Goal: Information Seeking & Learning: Check status

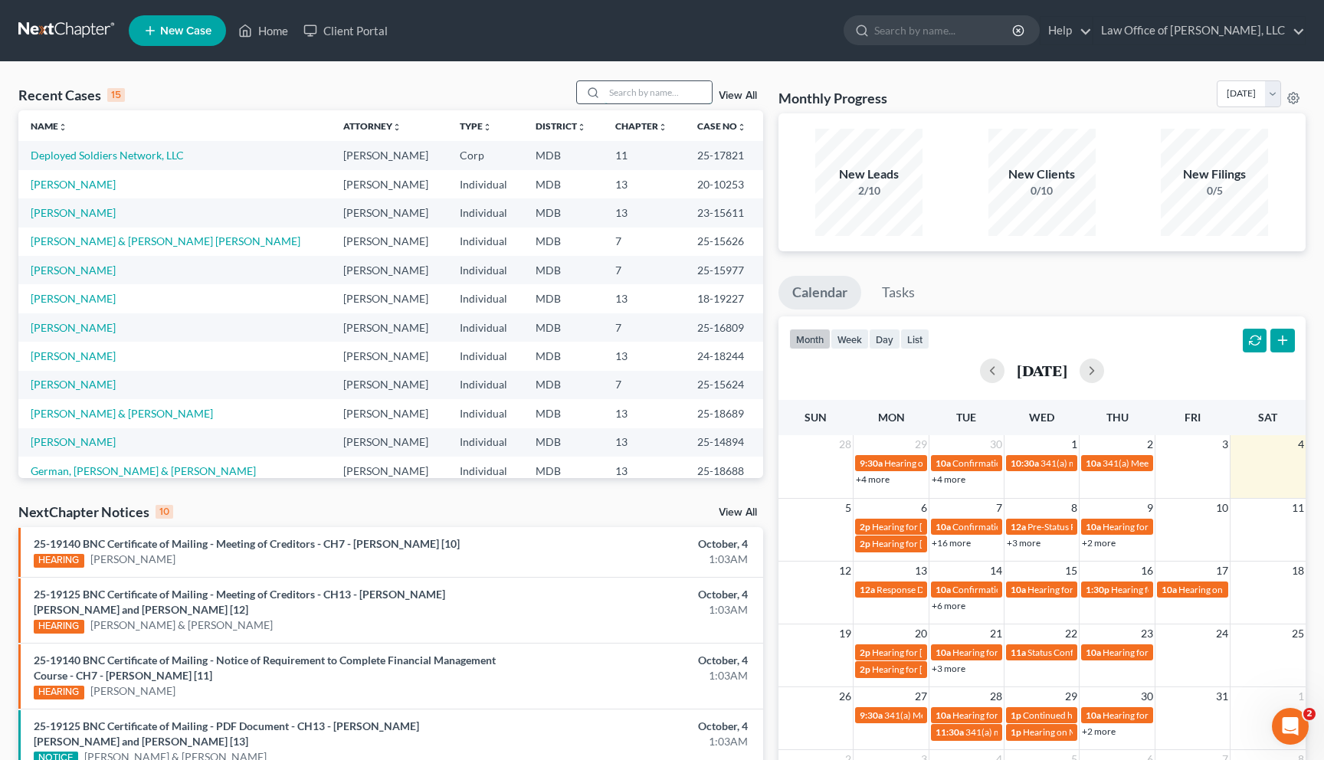
click at [644, 93] on input "search" at bounding box center [657, 92] width 107 height 22
type input "[GEOGRAPHIC_DATA]"
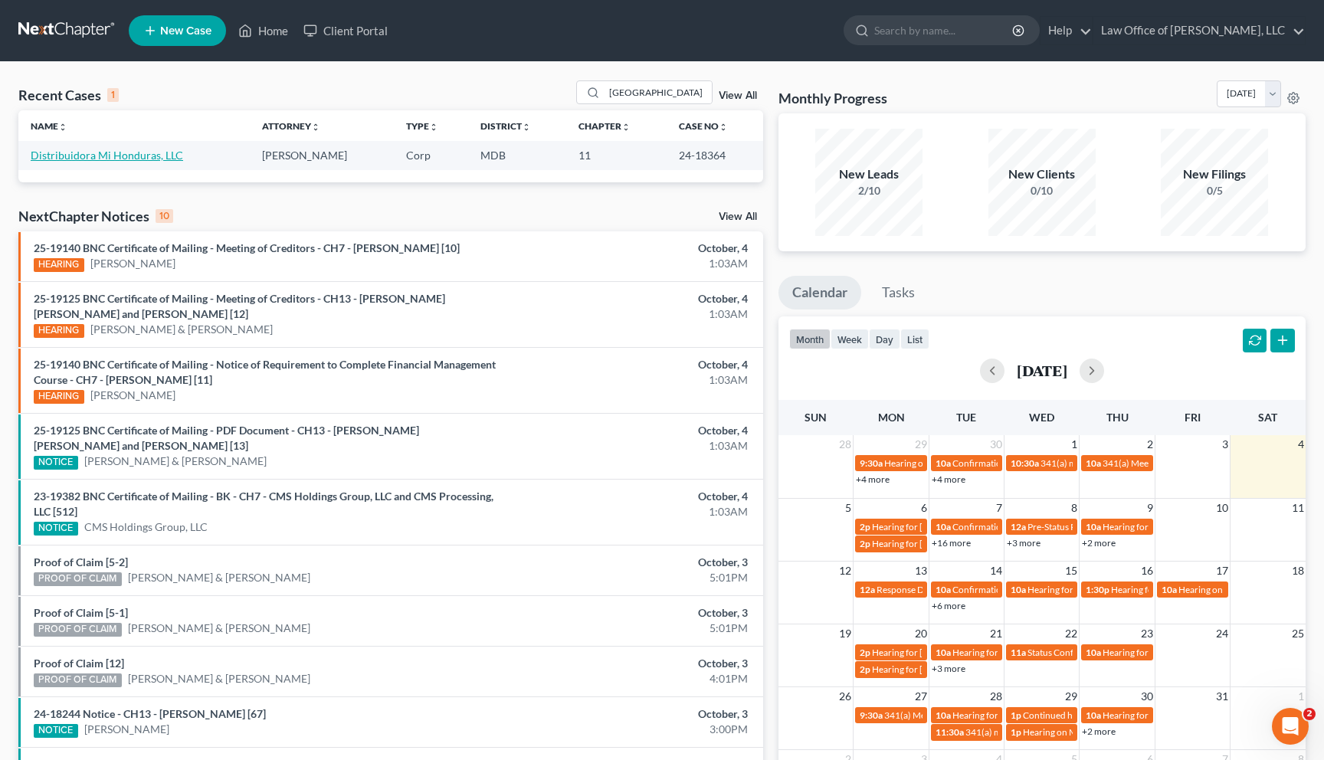
click at [109, 153] on link "Distribuidora Mi Honduras, LLC" at bounding box center [107, 155] width 152 height 13
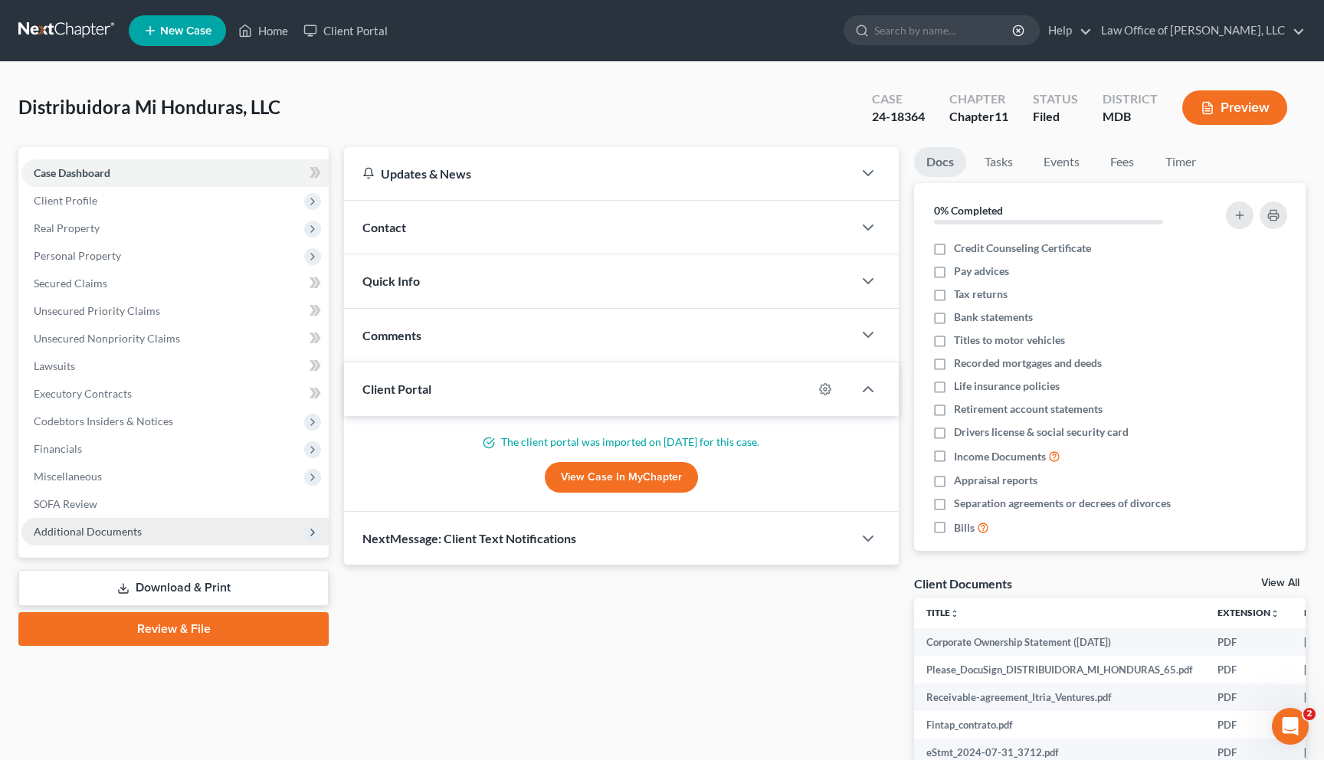
click at [76, 526] on span "Additional Documents" at bounding box center [88, 531] width 108 height 13
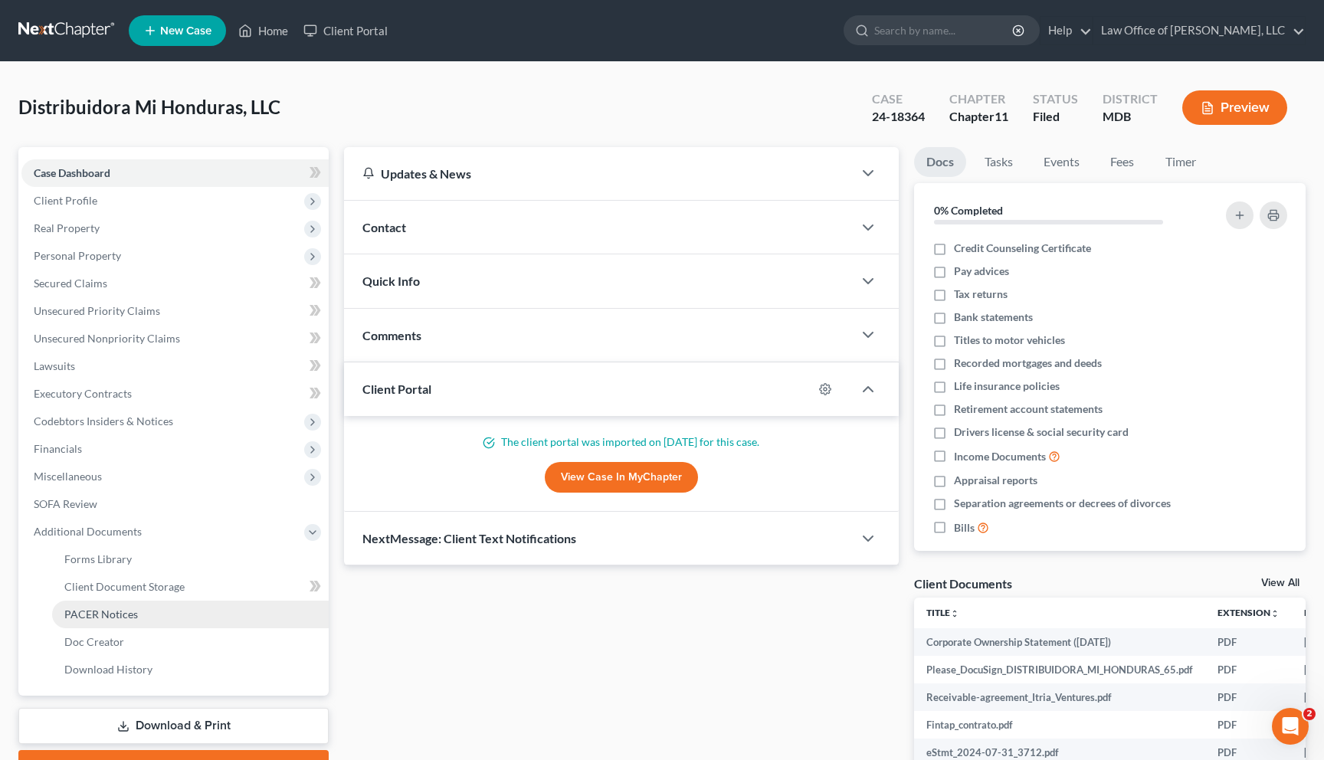
click at [86, 608] on span "PACER Notices" at bounding box center [101, 614] width 74 height 13
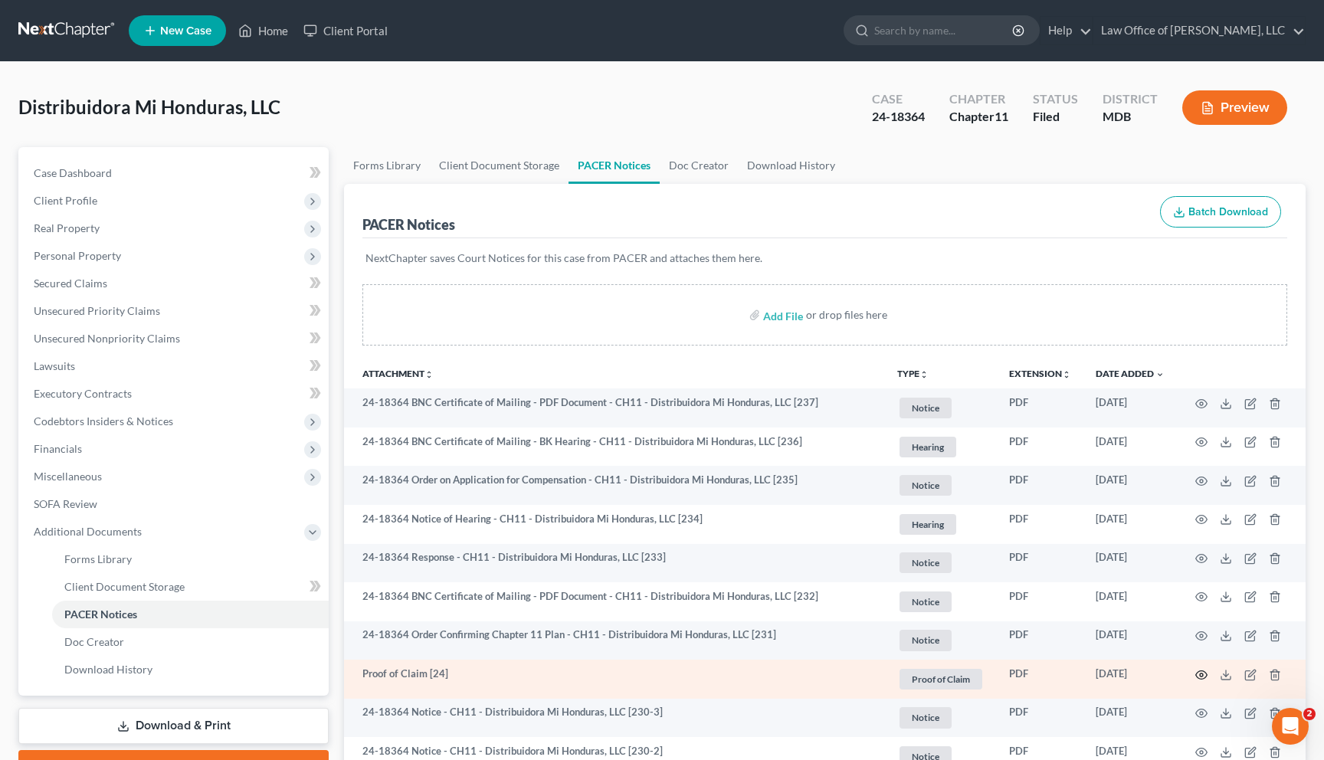
click at [1199, 669] on icon "button" at bounding box center [1201, 675] width 12 height 12
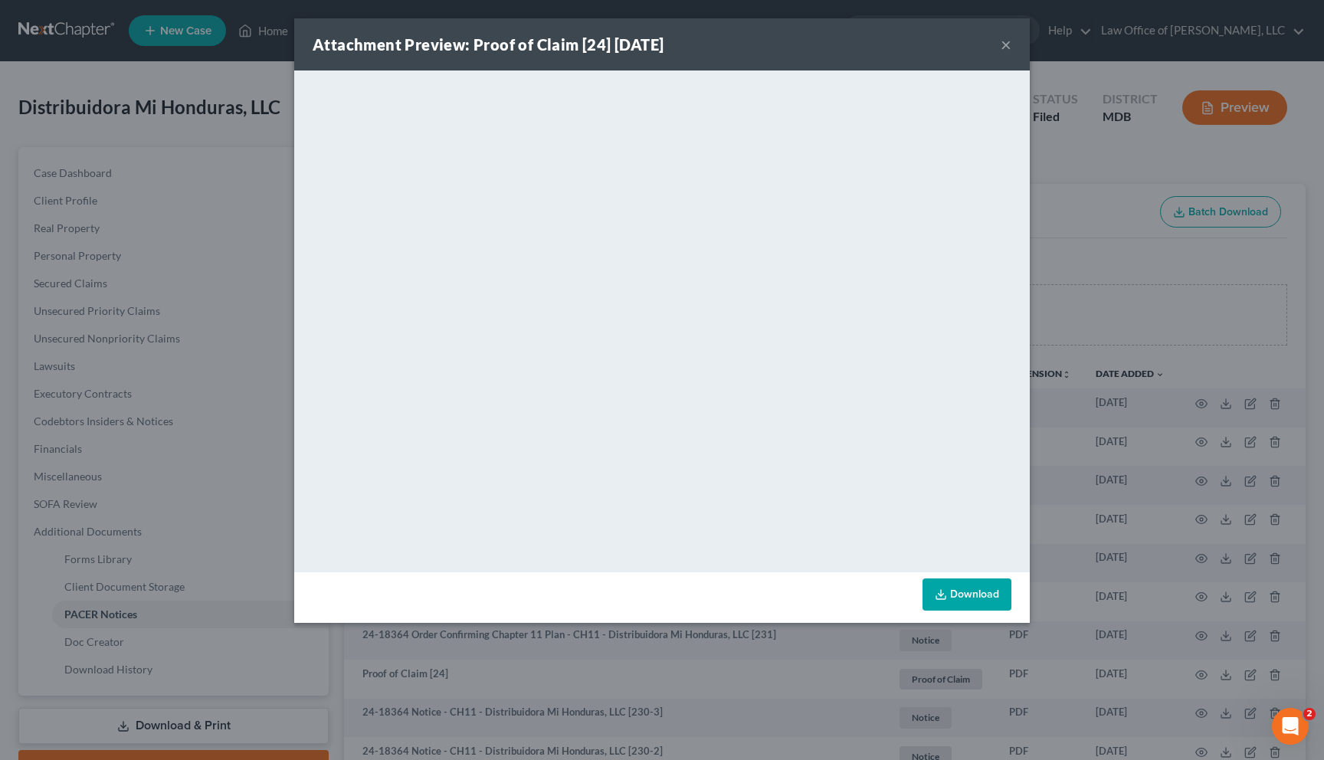
click at [1004, 47] on button "×" at bounding box center [1006, 44] width 11 height 18
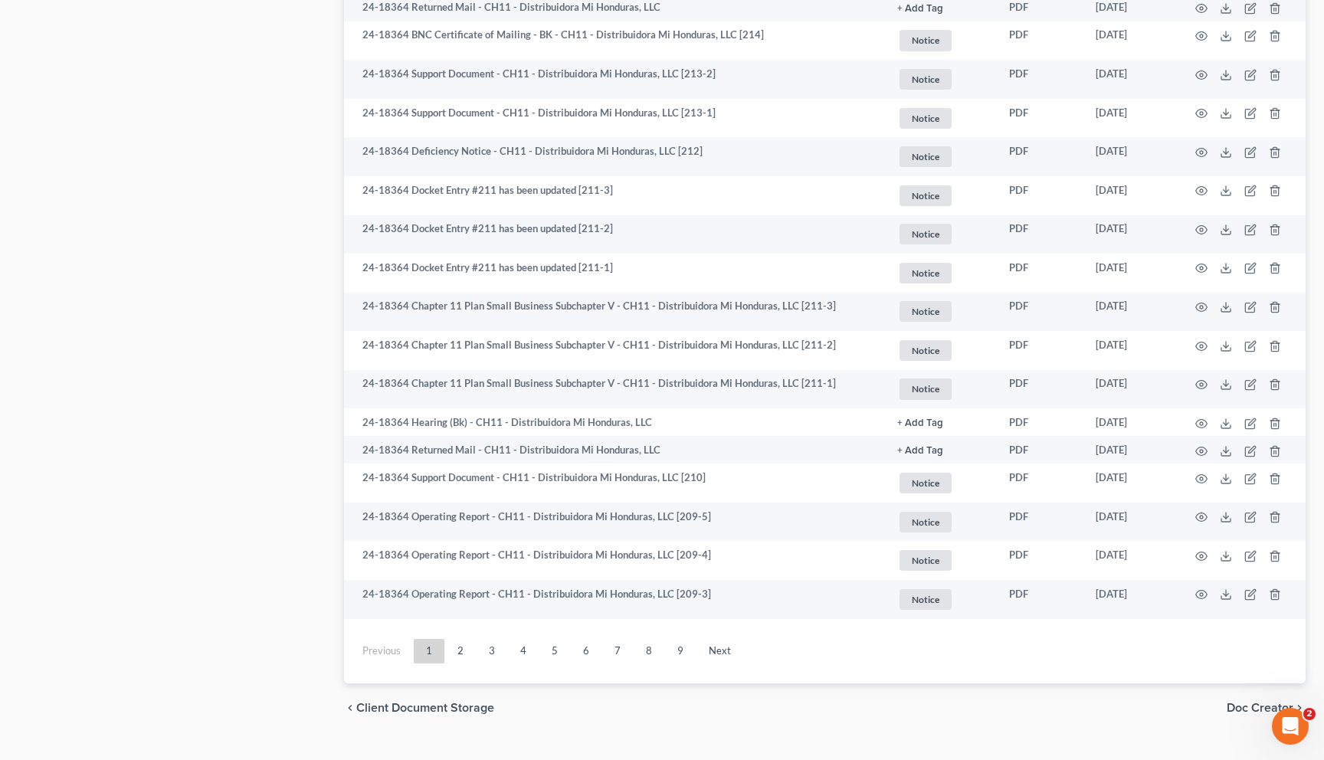
scroll to position [2638, 0]
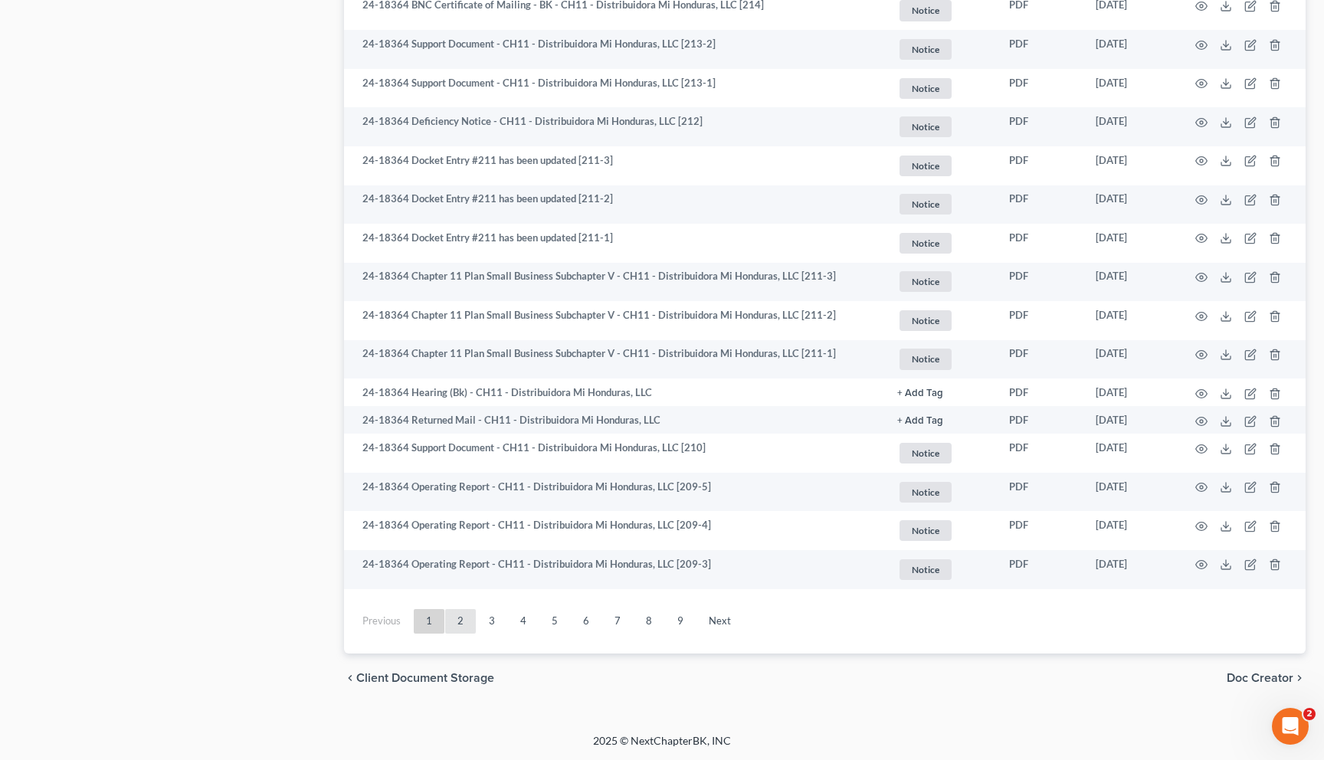
click at [464, 614] on link "2" at bounding box center [460, 621] width 31 height 25
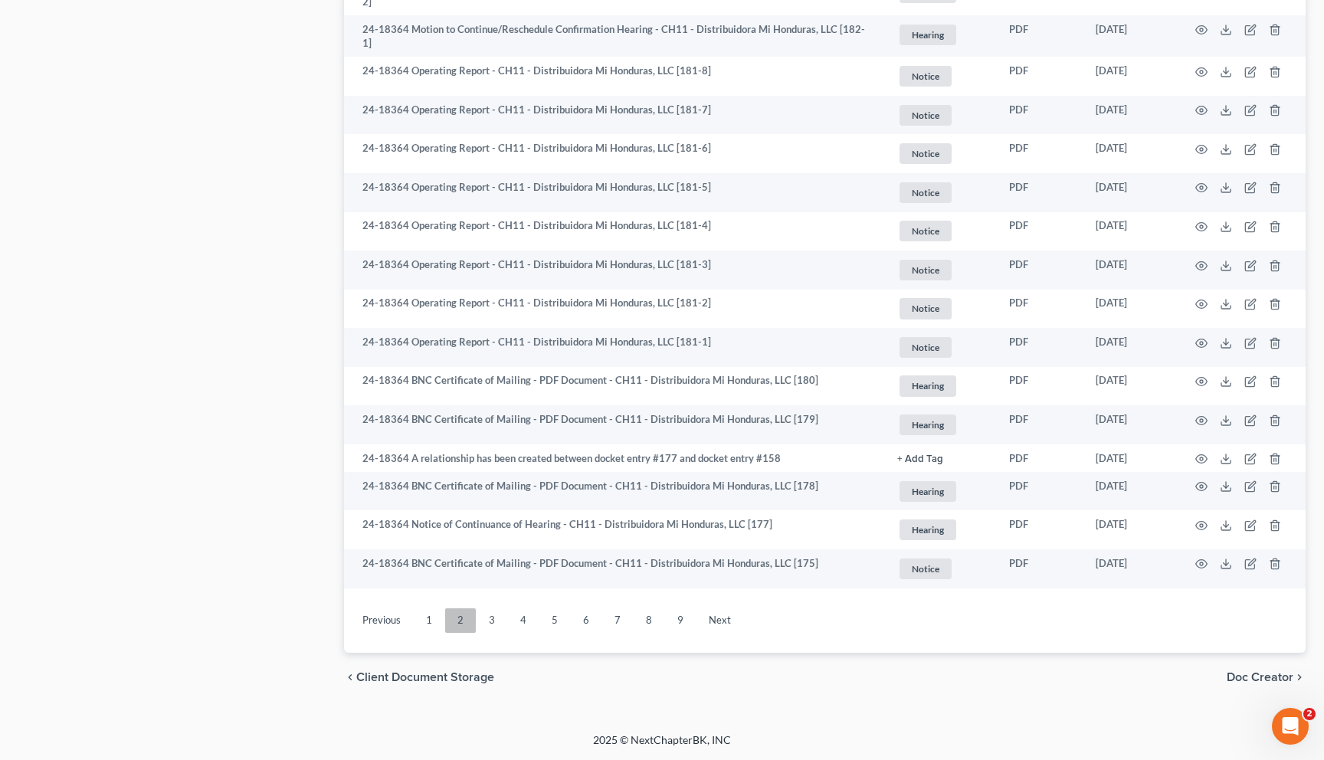
scroll to position [2622, 0]
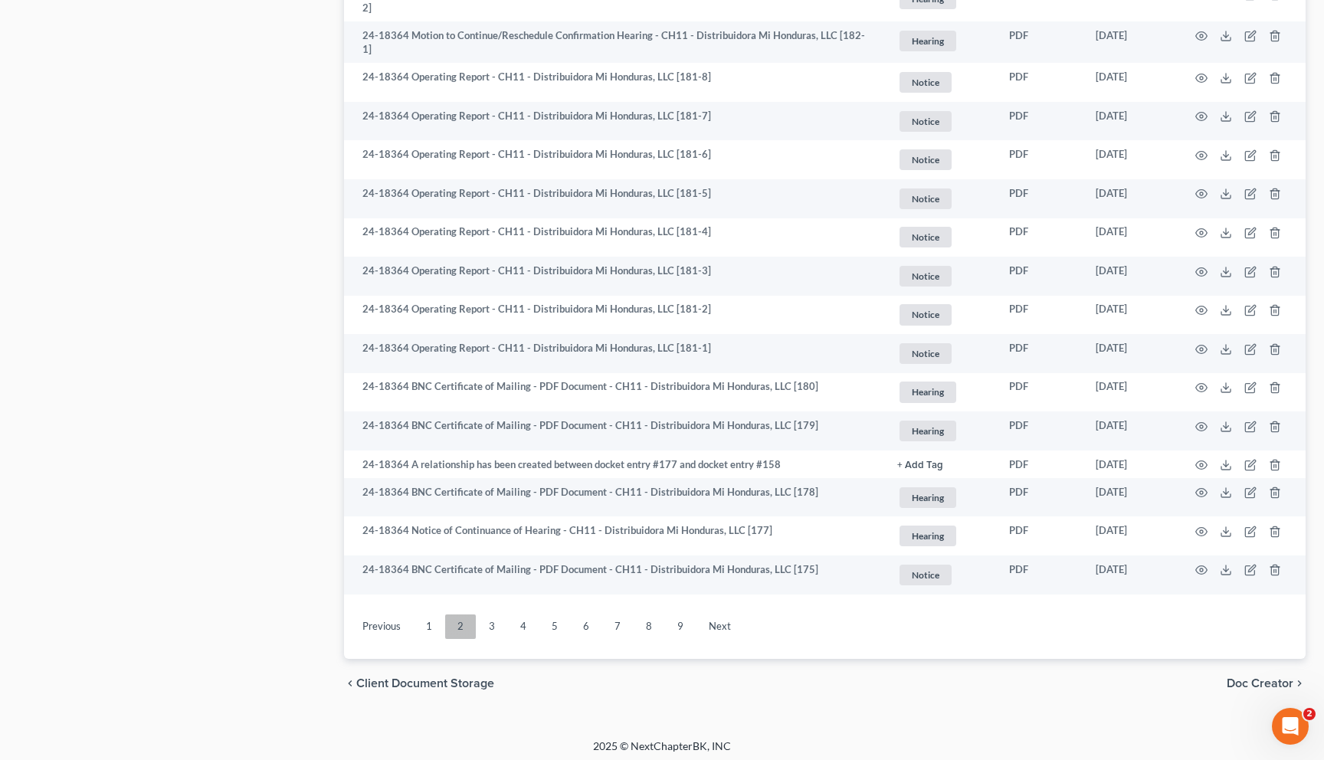
click at [457, 622] on link "2" at bounding box center [460, 626] width 31 height 25
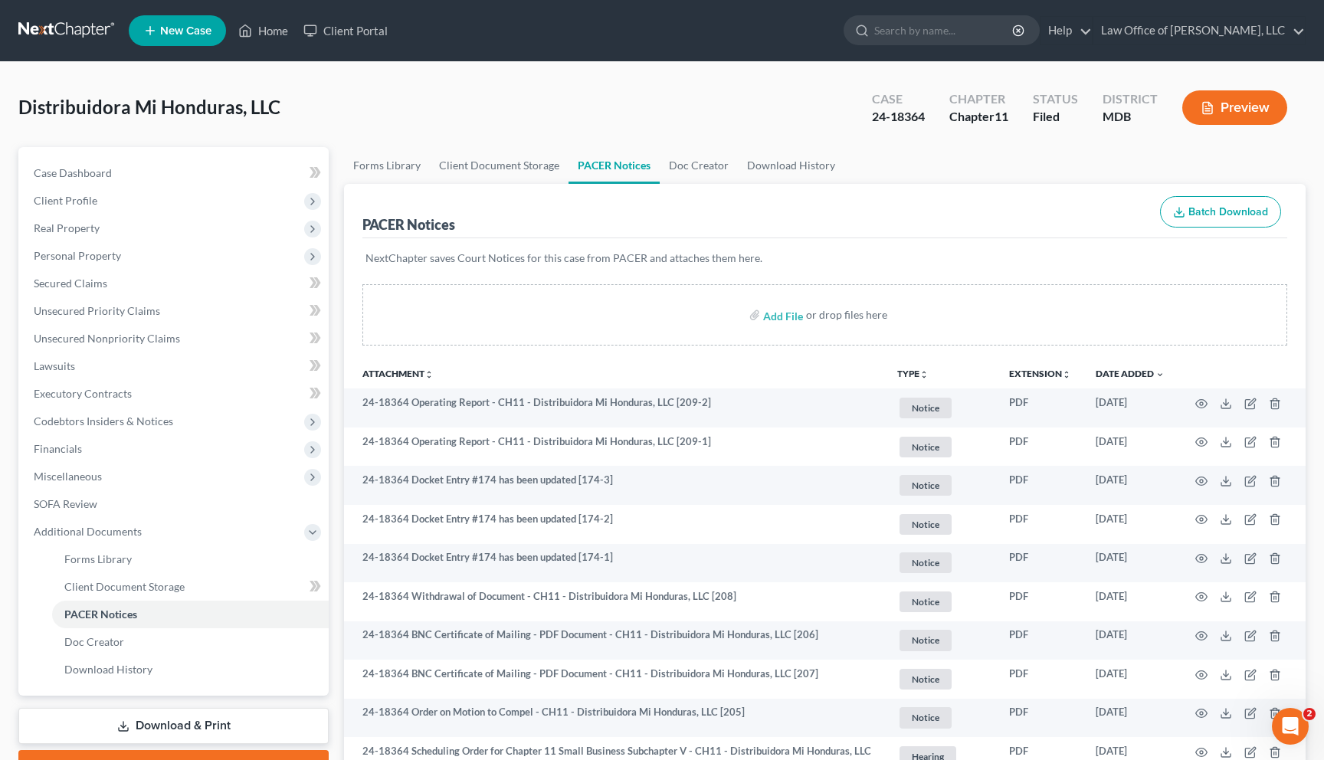
scroll to position [2158, 0]
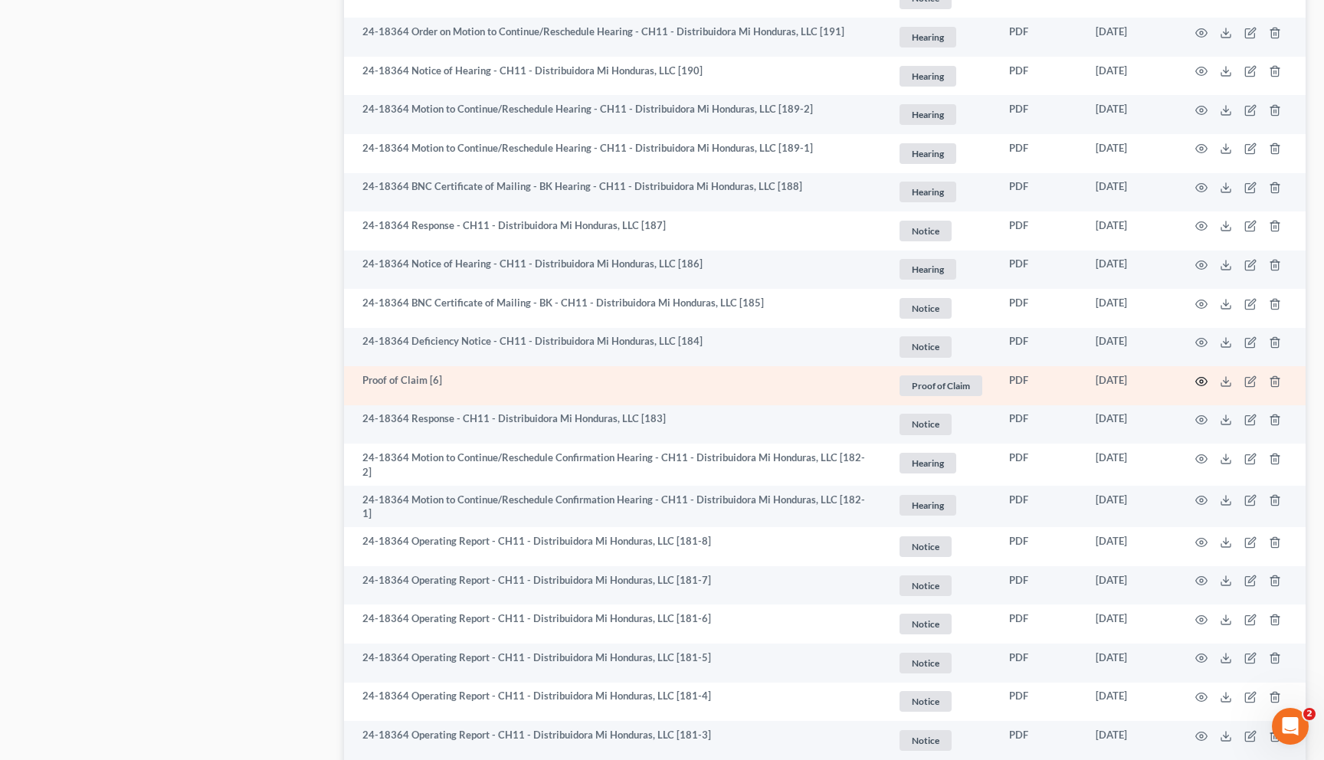
click at [1200, 380] on icon "button" at bounding box center [1201, 381] width 12 height 12
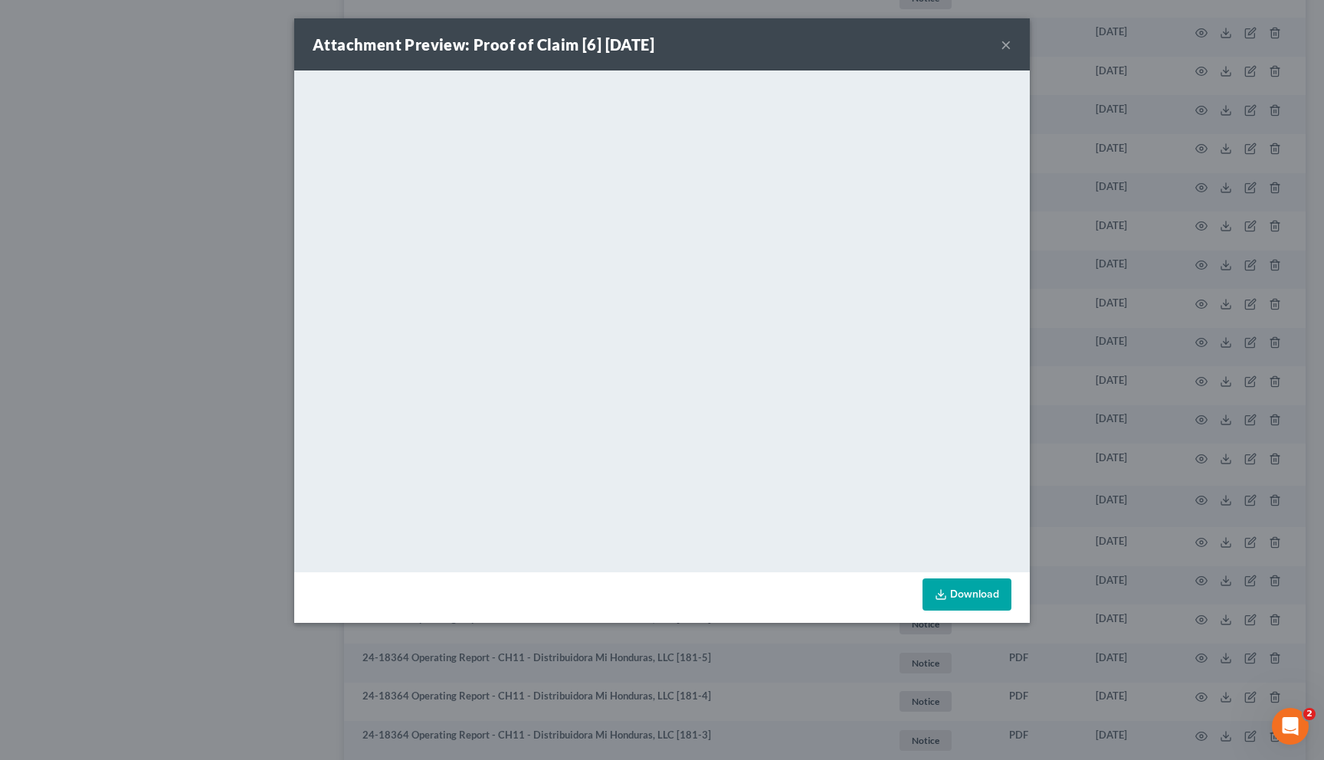
click at [1001, 41] on button "×" at bounding box center [1006, 44] width 11 height 18
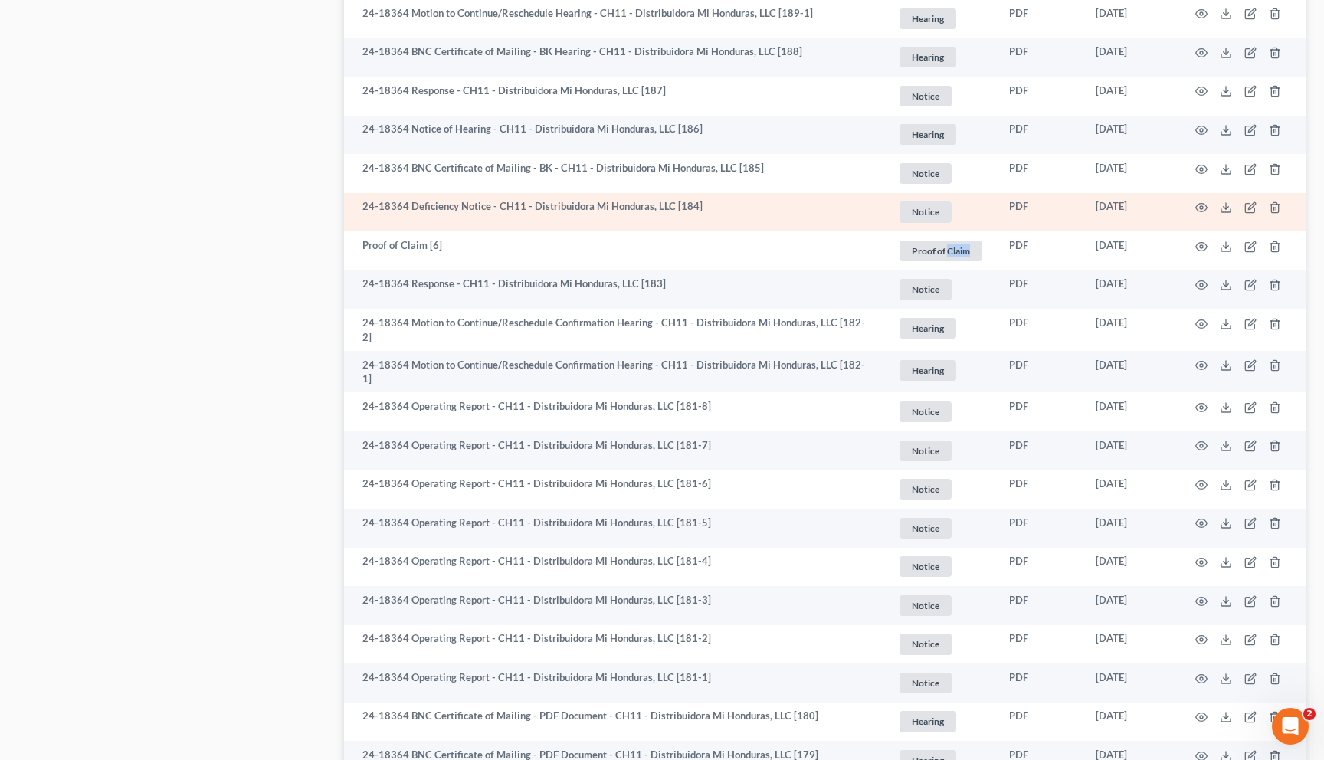
scroll to position [2622, 0]
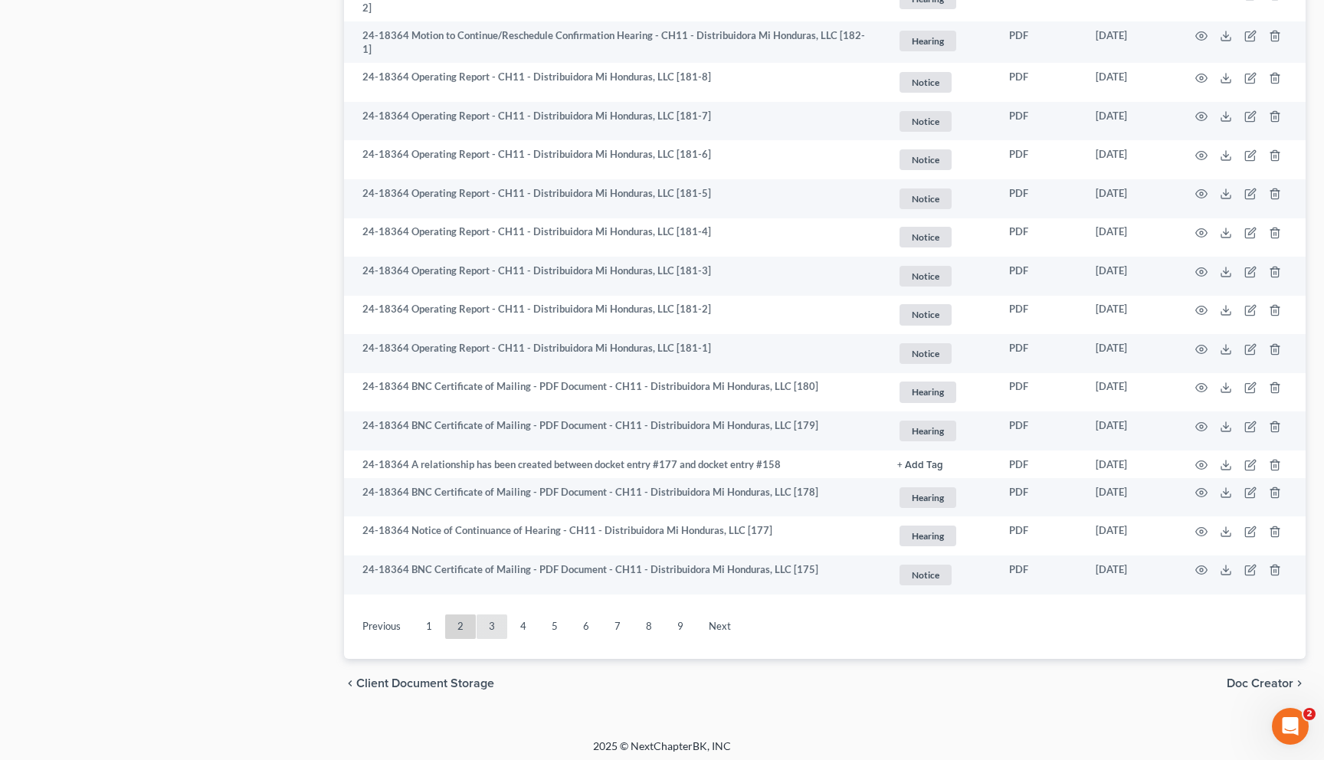
click at [489, 621] on link "3" at bounding box center [492, 626] width 31 height 25
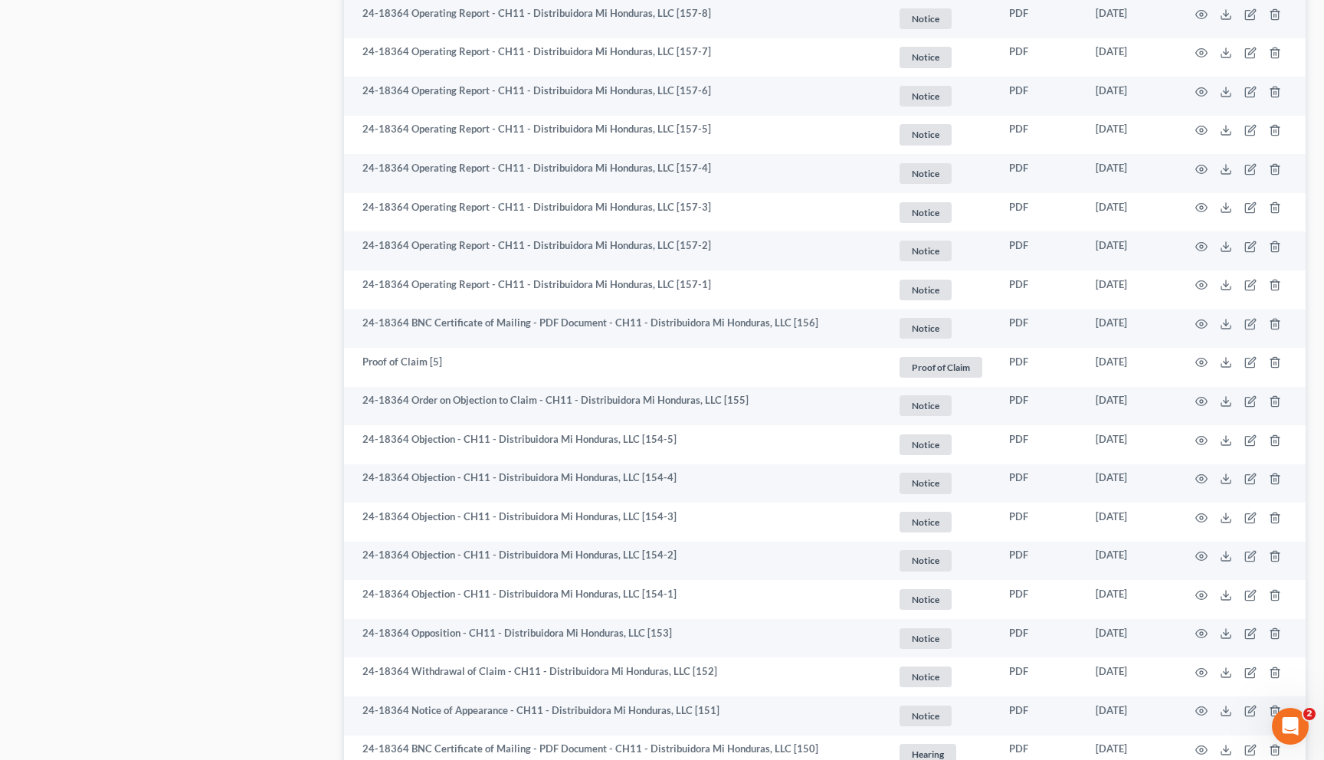
scroll to position [2320, 0]
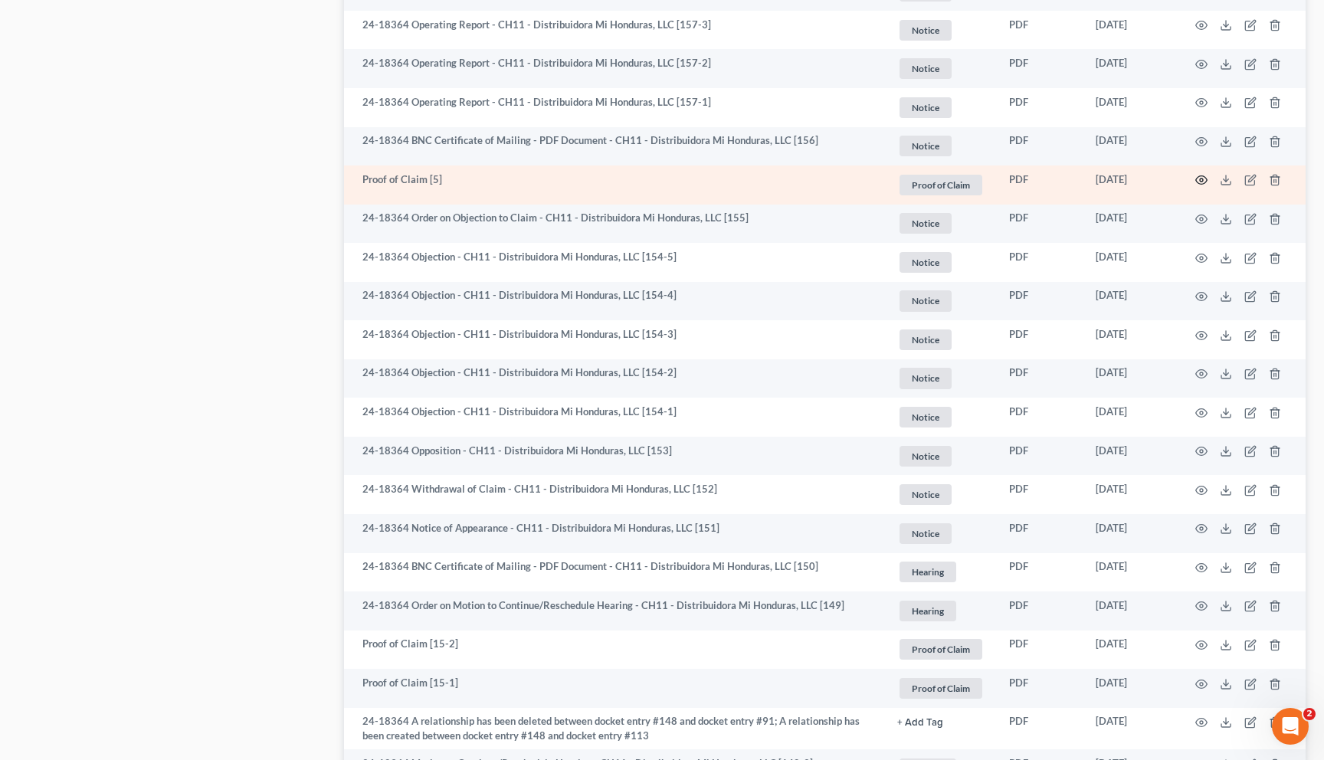
click at [1197, 181] on icon "button" at bounding box center [1201, 180] width 12 height 12
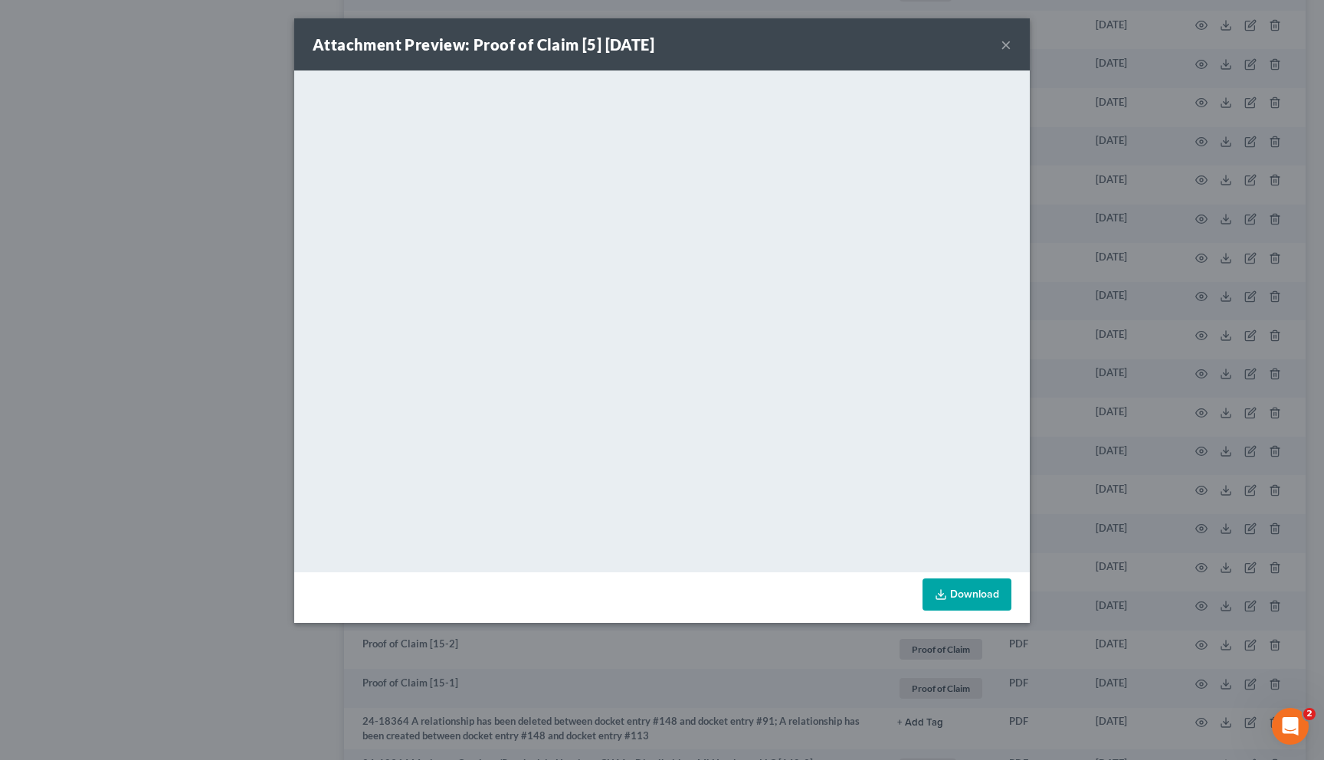
click at [1007, 47] on button "×" at bounding box center [1006, 44] width 11 height 18
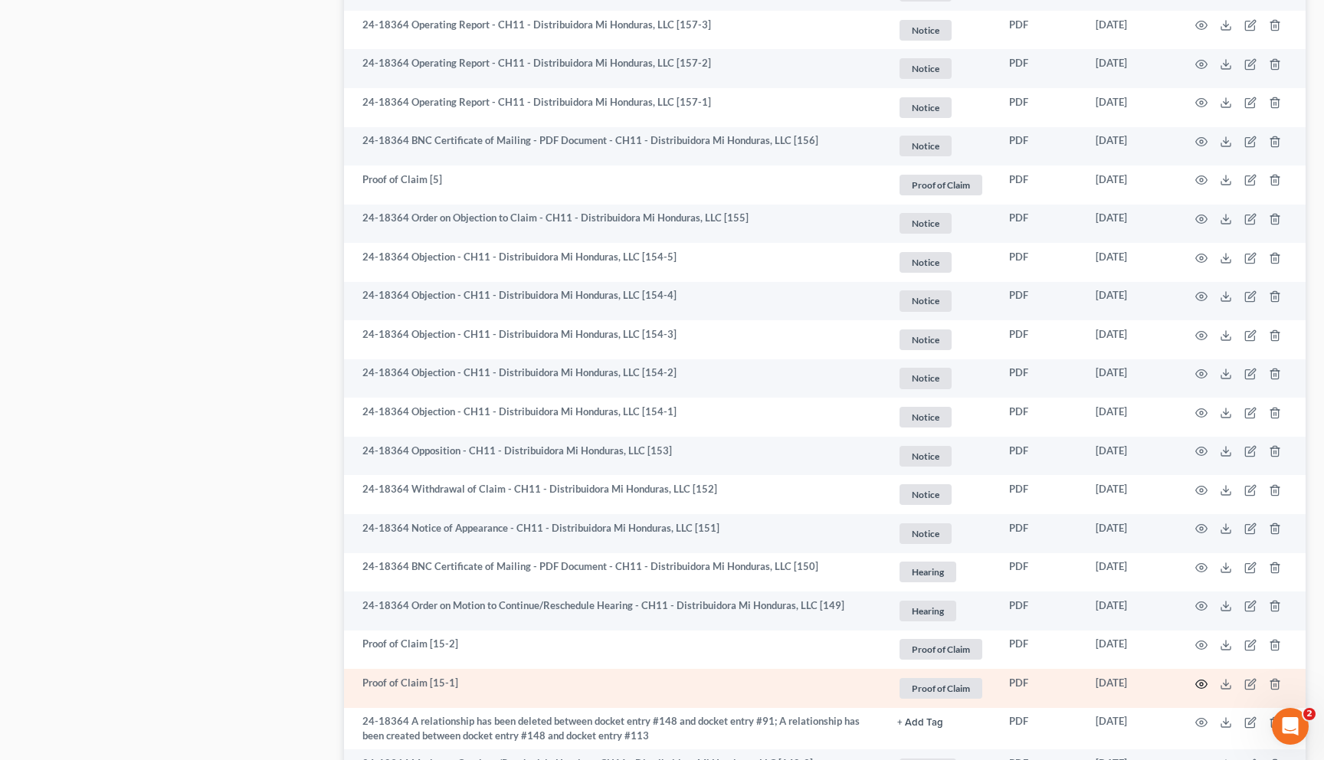
click at [1201, 683] on icon "button" at bounding box center [1201, 684] width 12 height 12
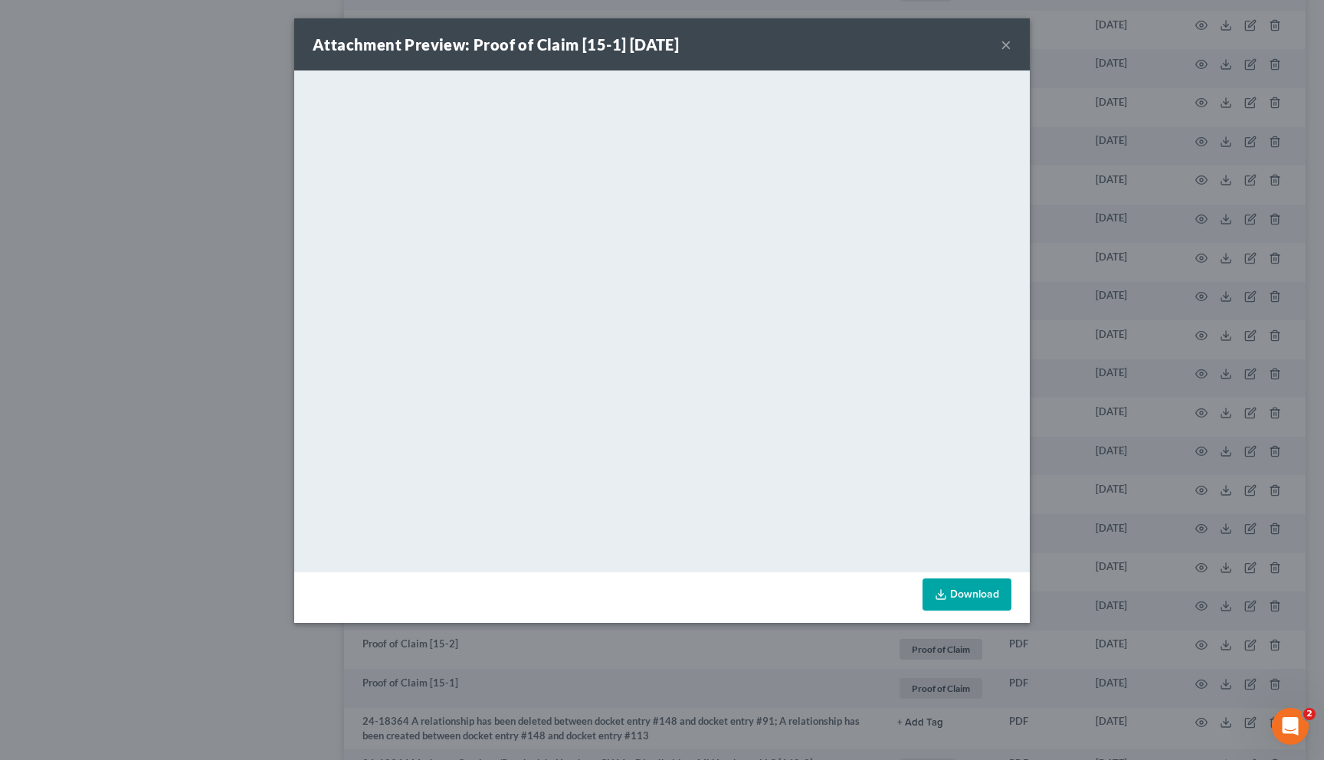
click at [1008, 43] on button "×" at bounding box center [1006, 44] width 11 height 18
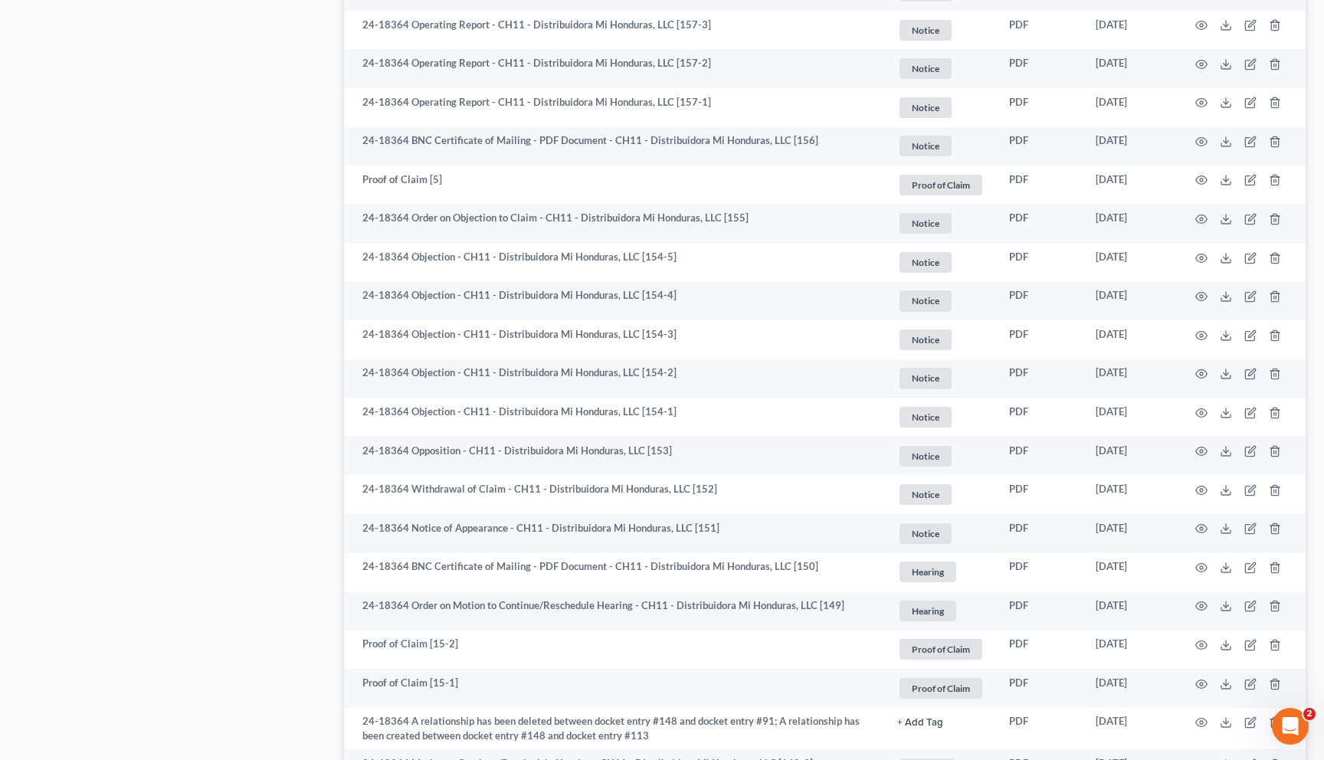
scroll to position [2652, 0]
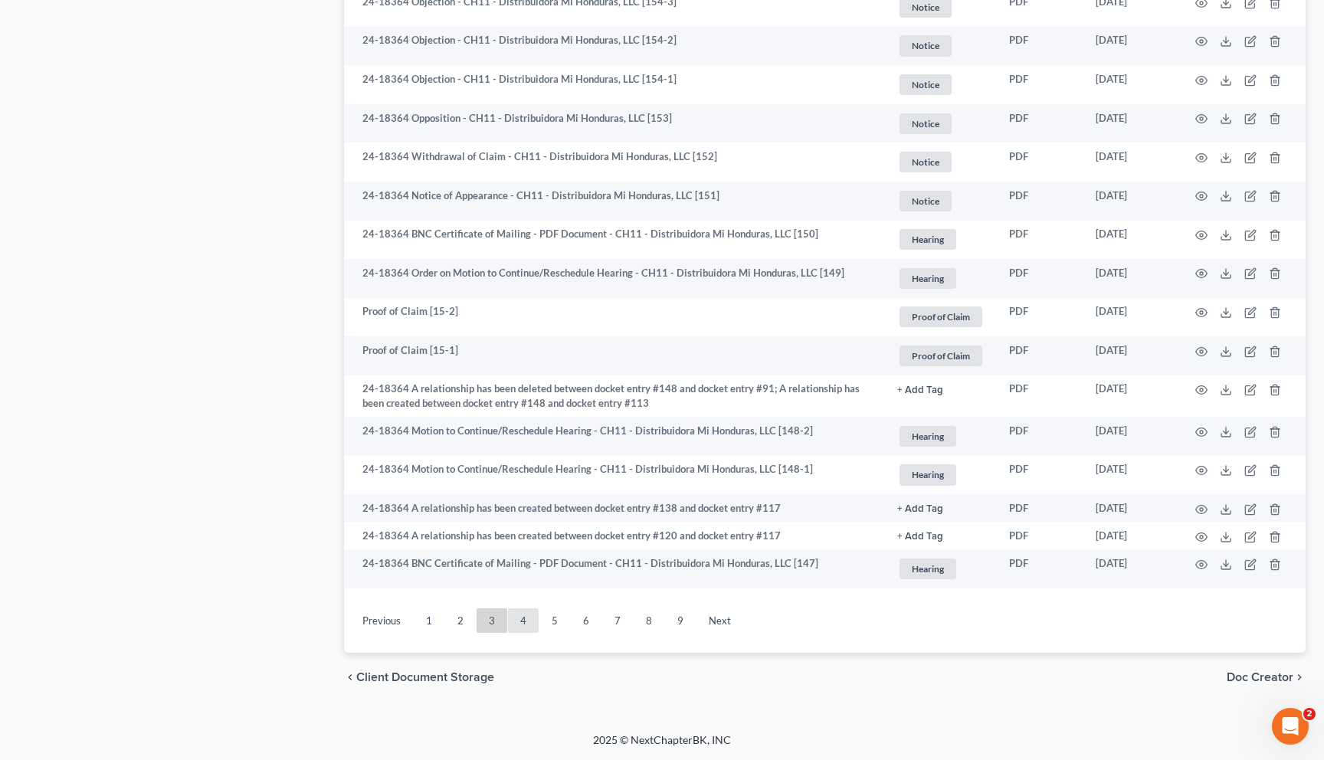
click at [536, 618] on link "4" at bounding box center [523, 620] width 31 height 25
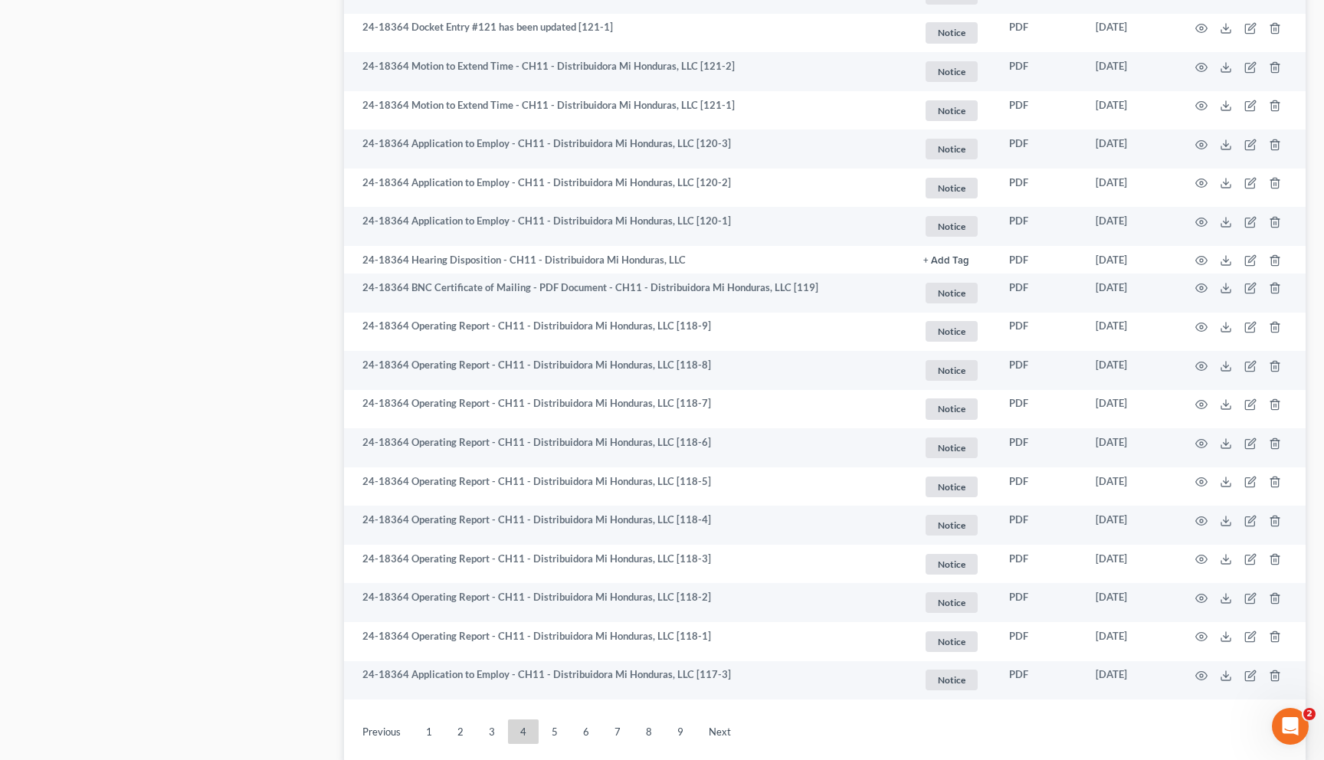
scroll to position [2627, 0]
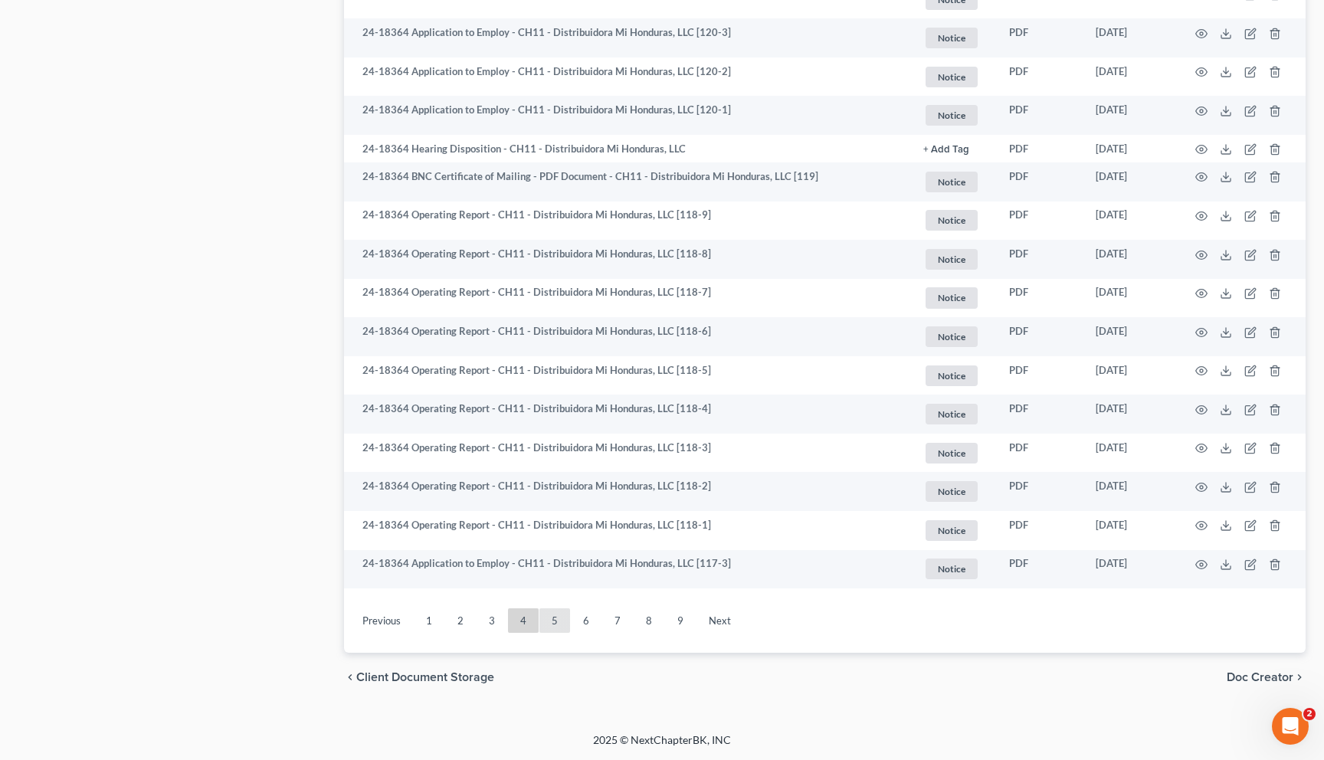
click at [549, 626] on link "5" at bounding box center [554, 620] width 31 height 25
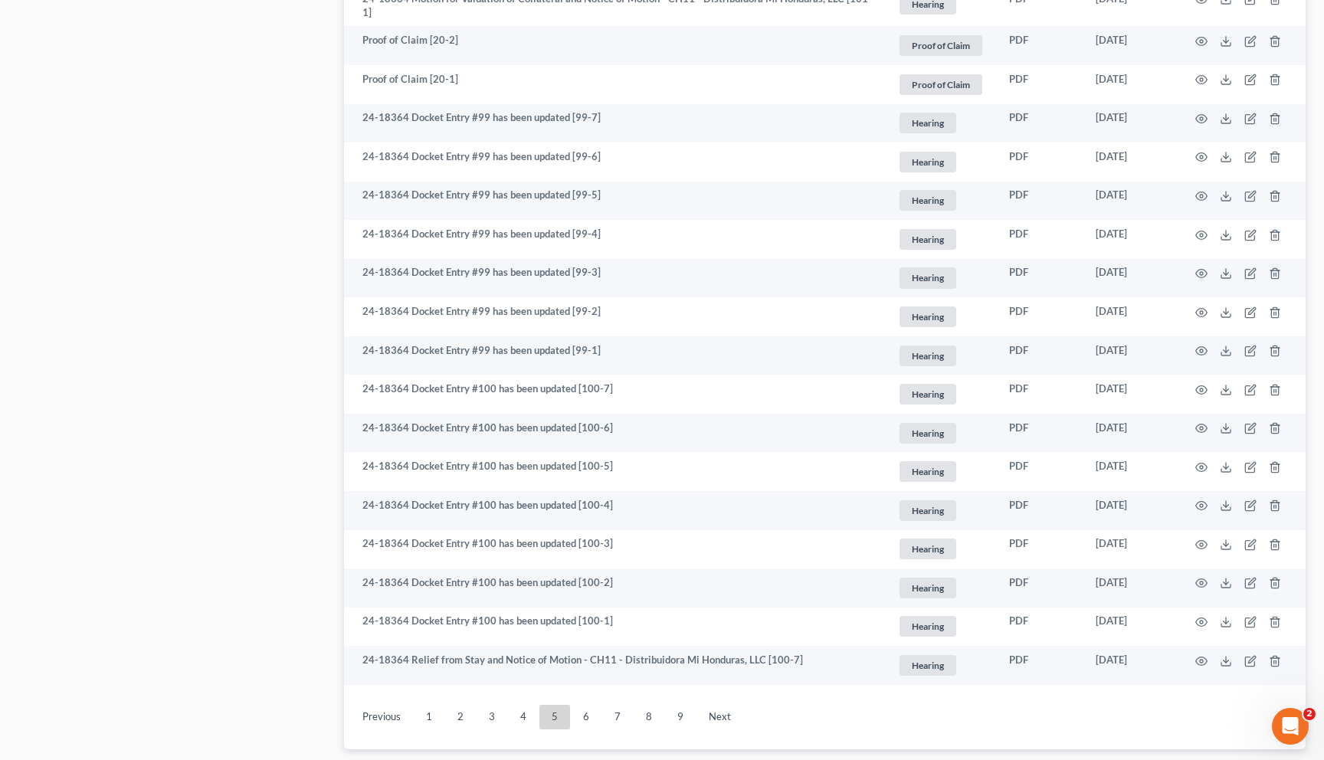
scroll to position [138, 0]
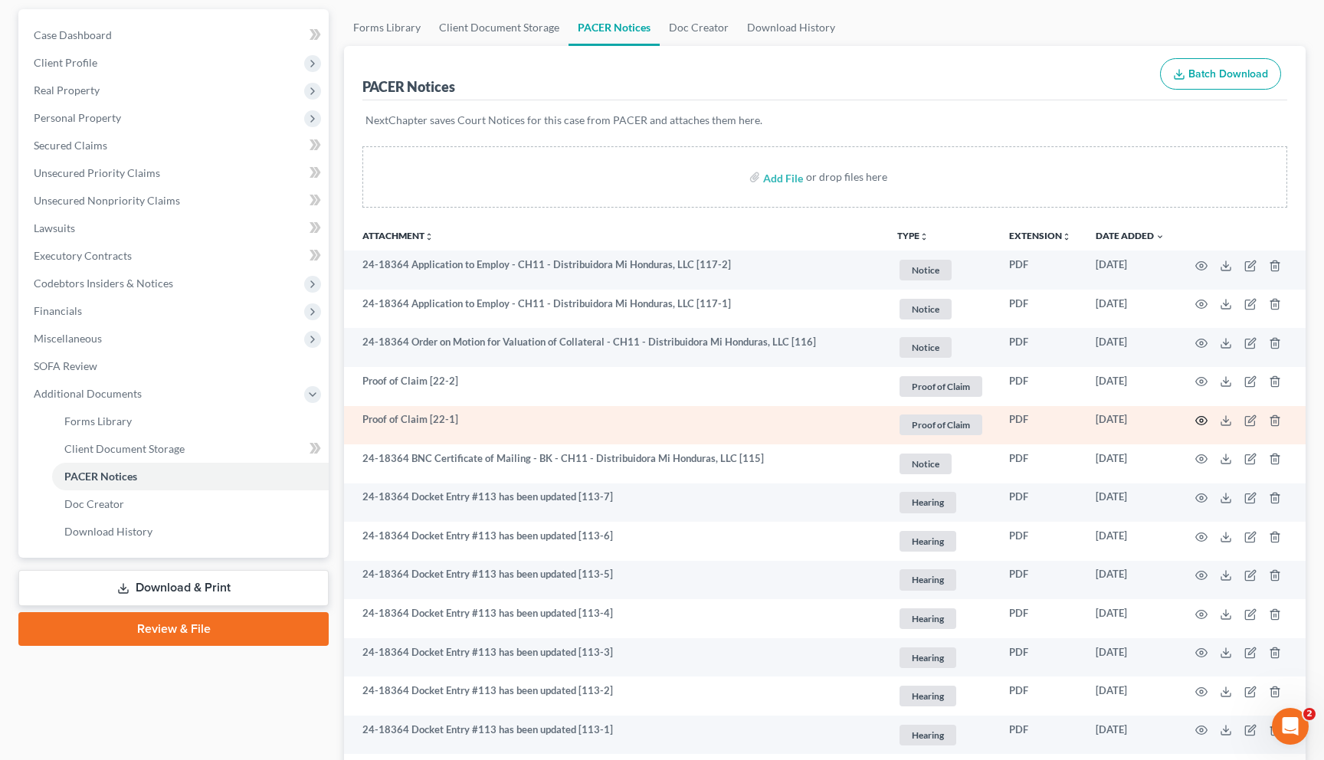
click at [1201, 419] on icon "button" at bounding box center [1201, 420] width 12 height 12
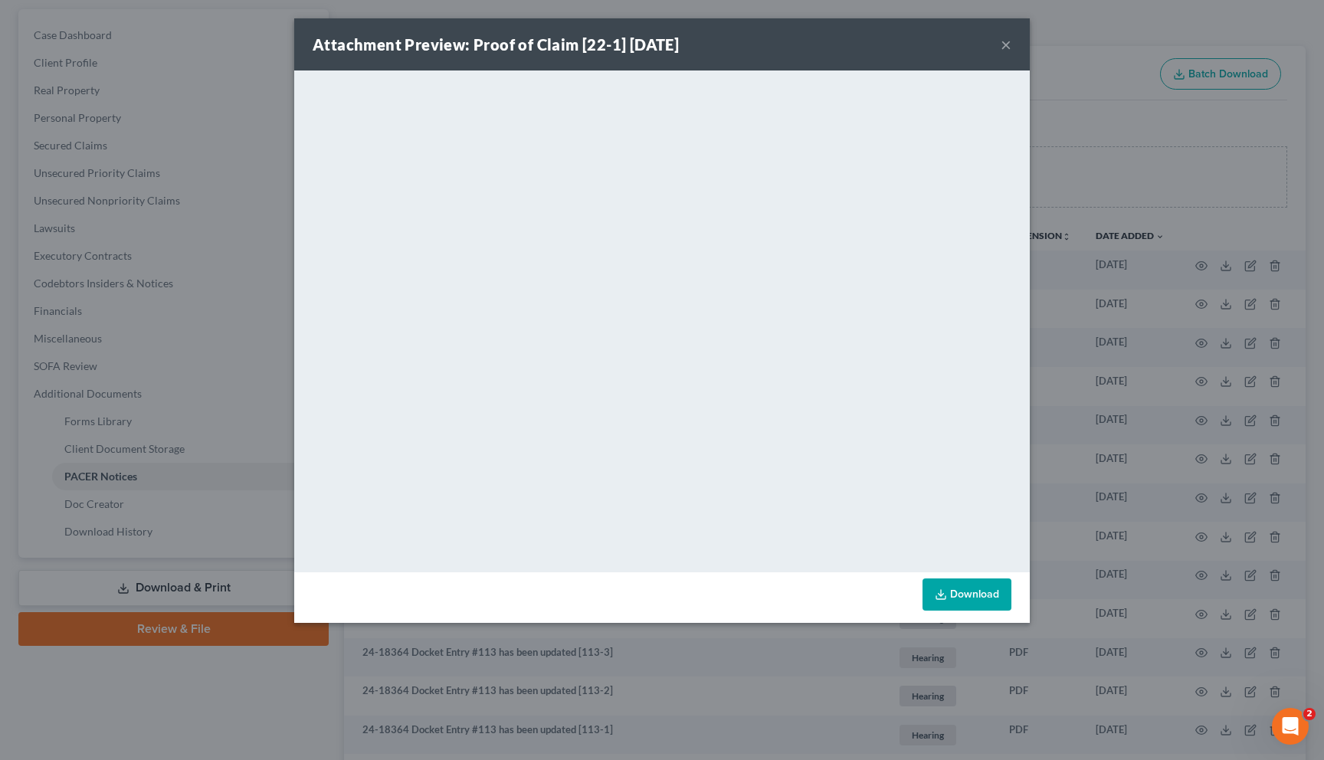
click at [1001, 47] on button "×" at bounding box center [1006, 44] width 11 height 18
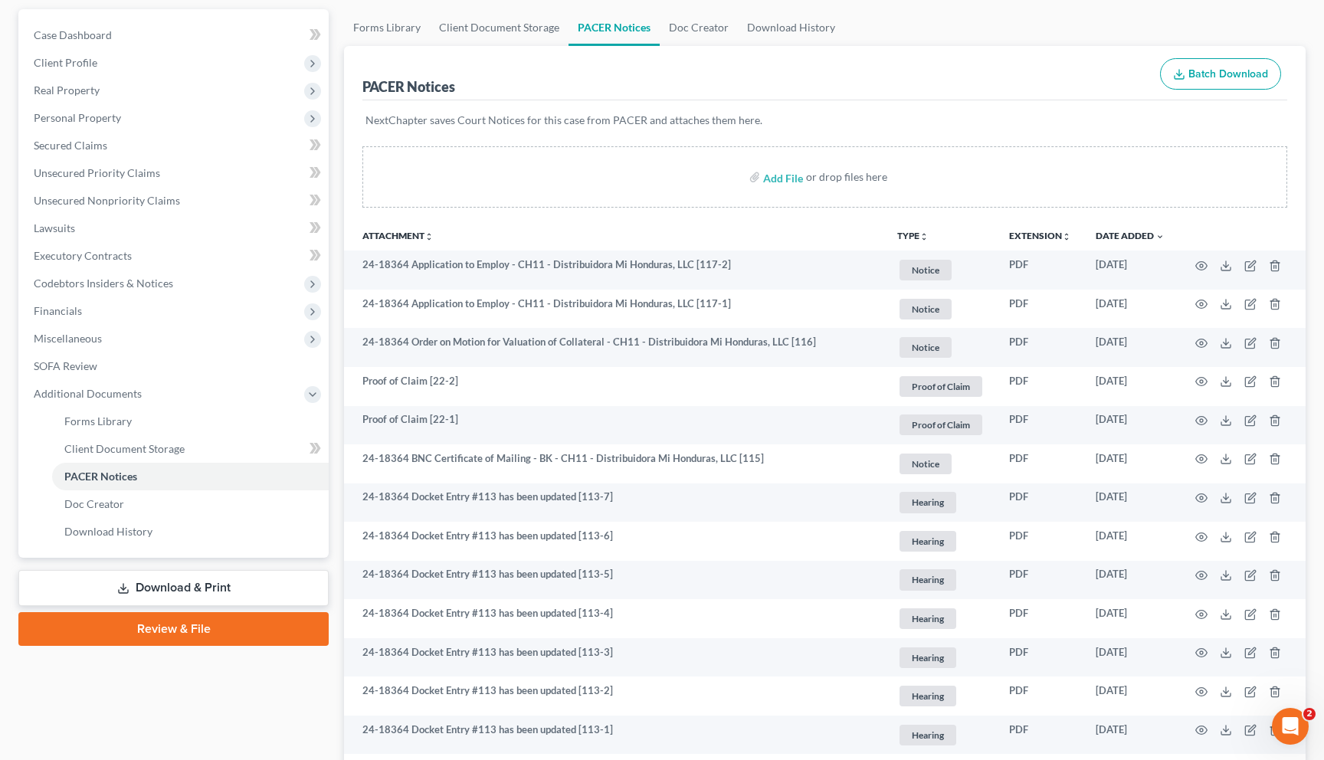
scroll to position [1161, 0]
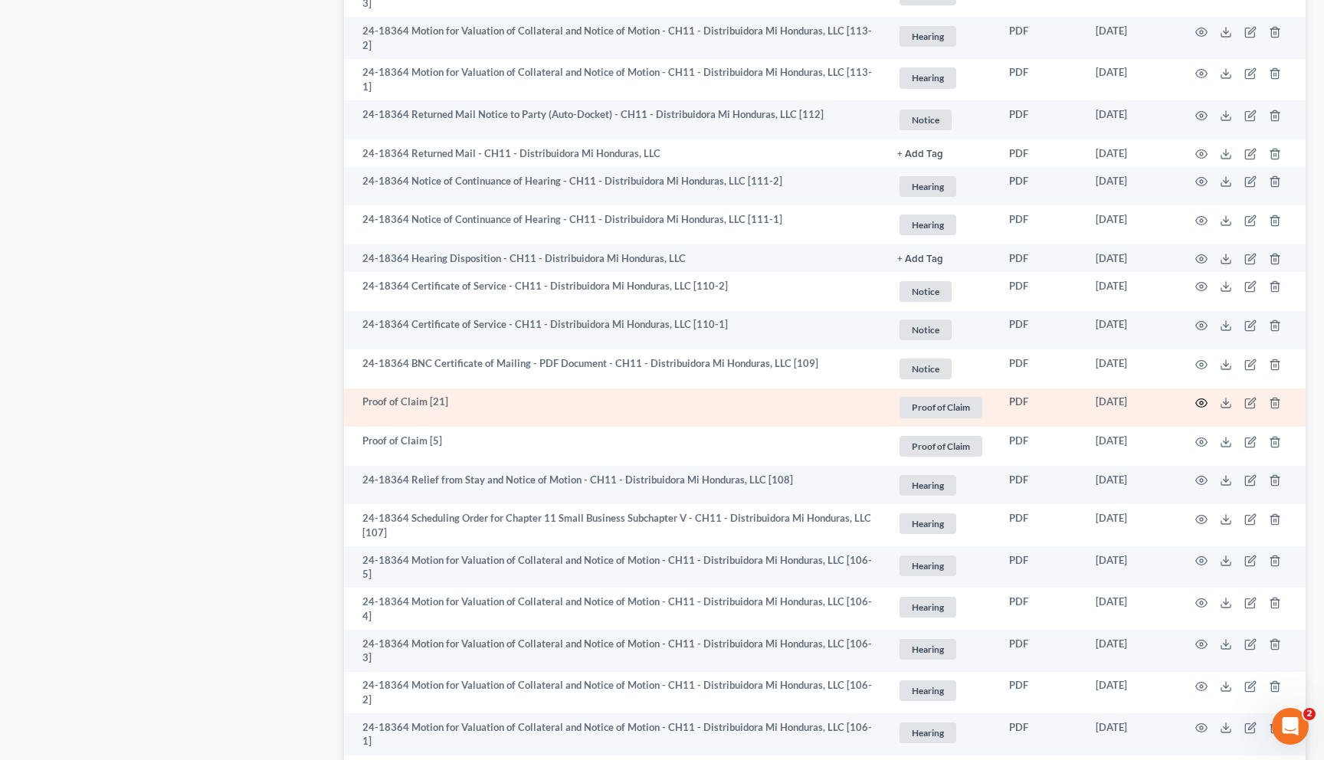
click at [1200, 399] on icon "button" at bounding box center [1201, 403] width 11 height 8
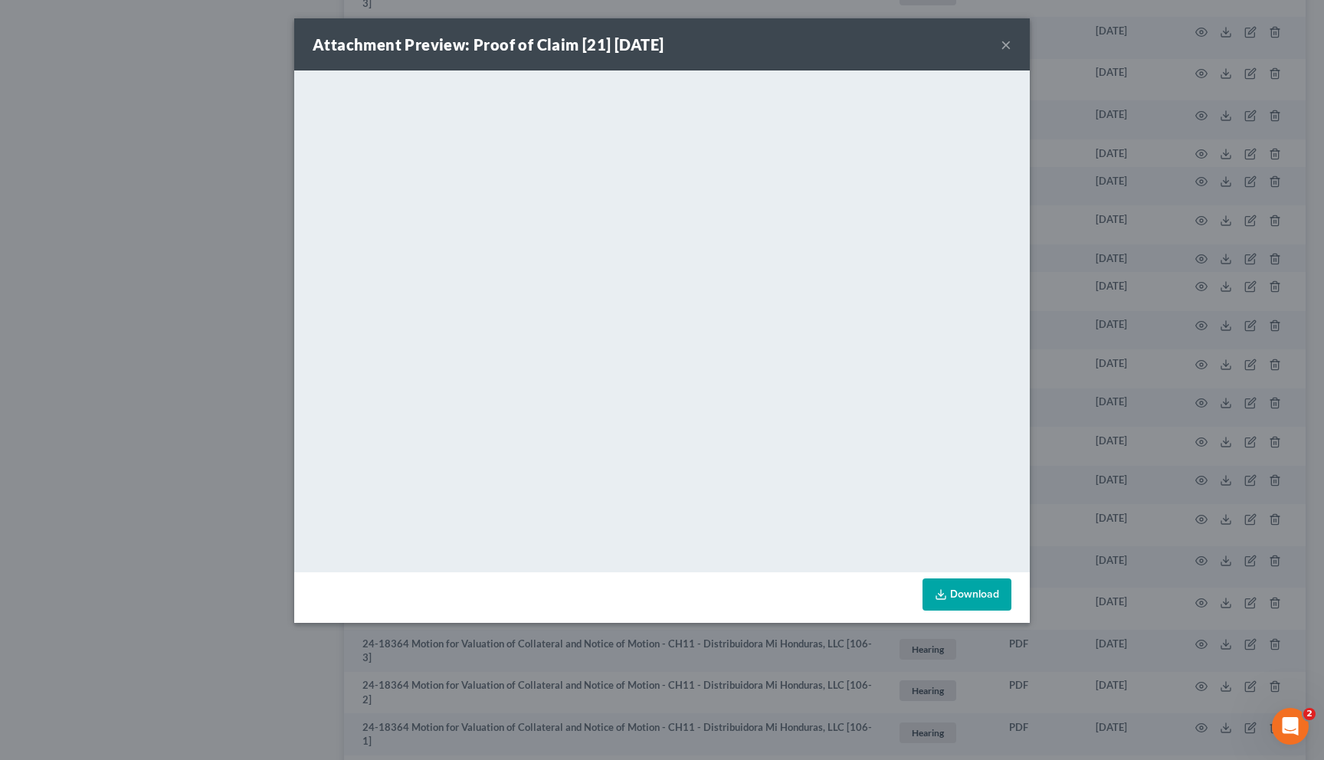
click at [1005, 46] on button "×" at bounding box center [1006, 44] width 11 height 18
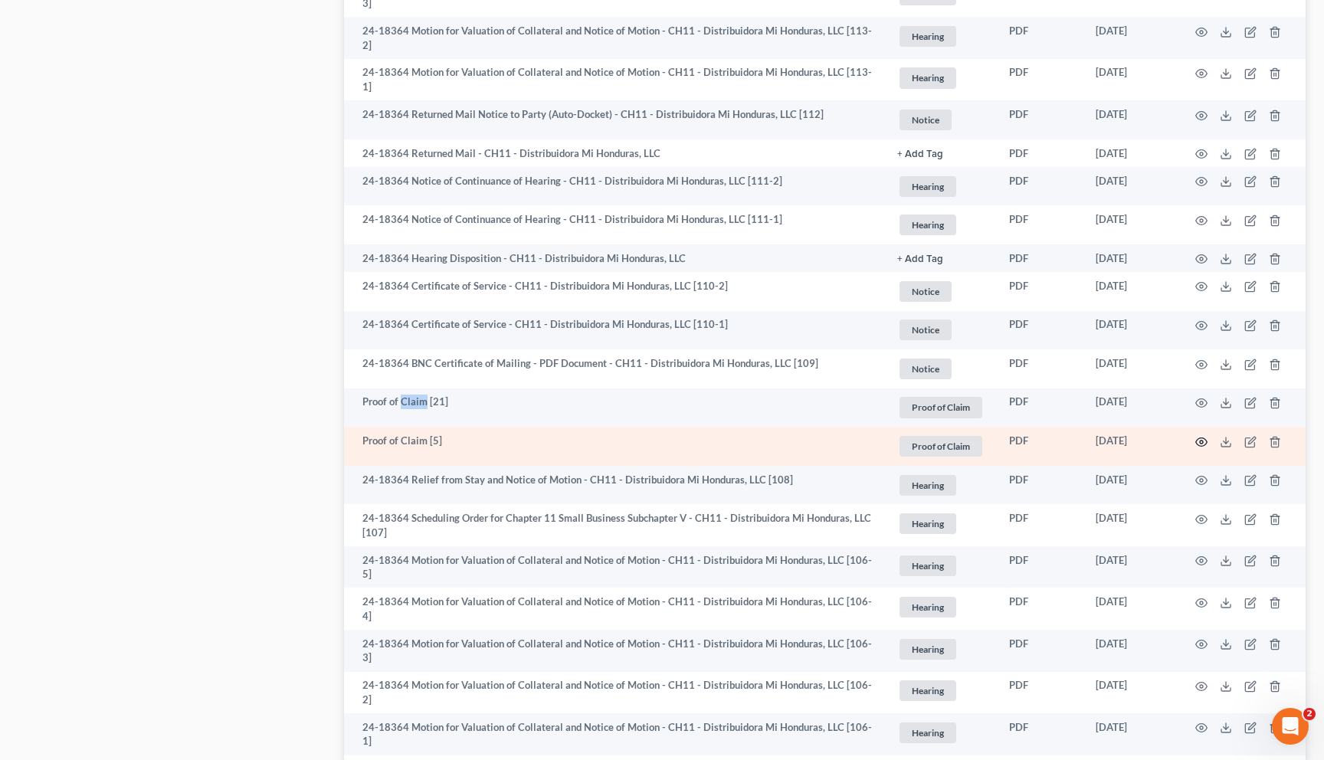
click at [1197, 437] on icon "button" at bounding box center [1201, 441] width 11 height 8
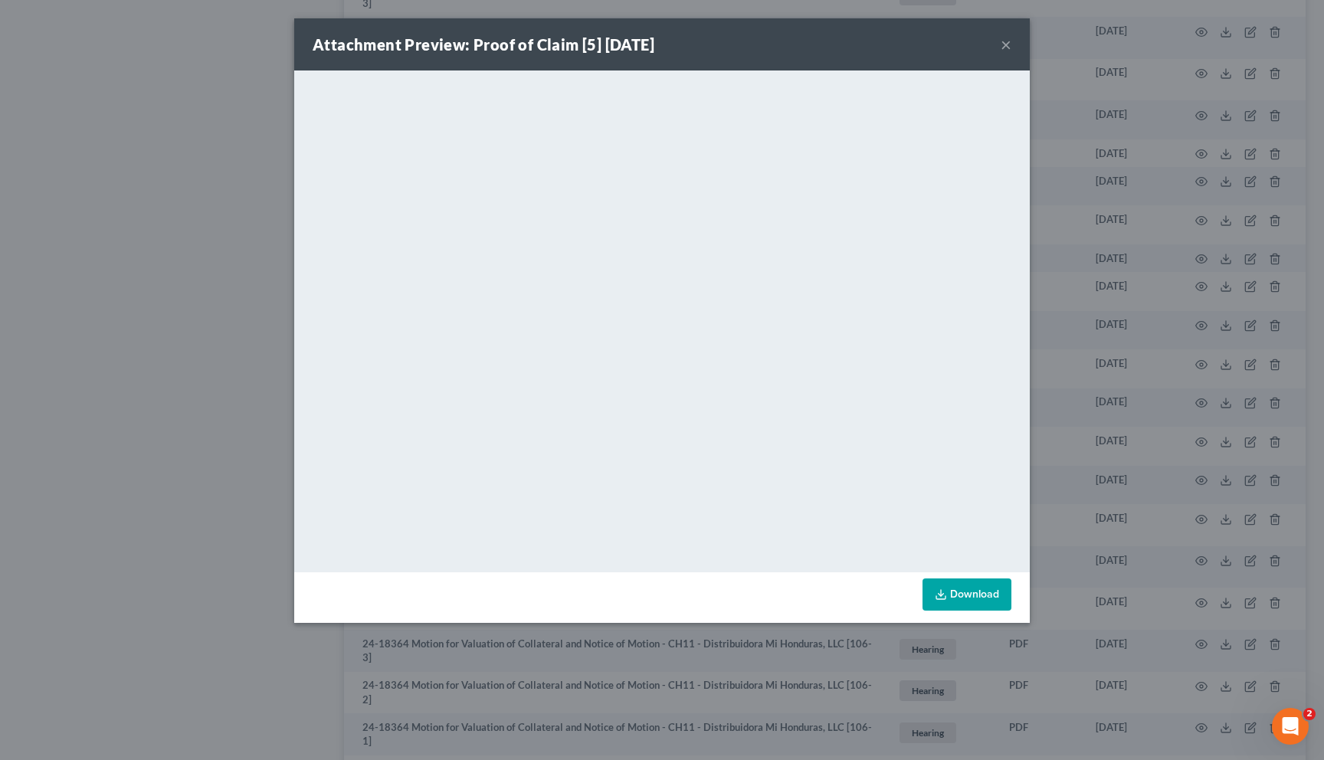
click at [1004, 42] on button "×" at bounding box center [1006, 44] width 11 height 18
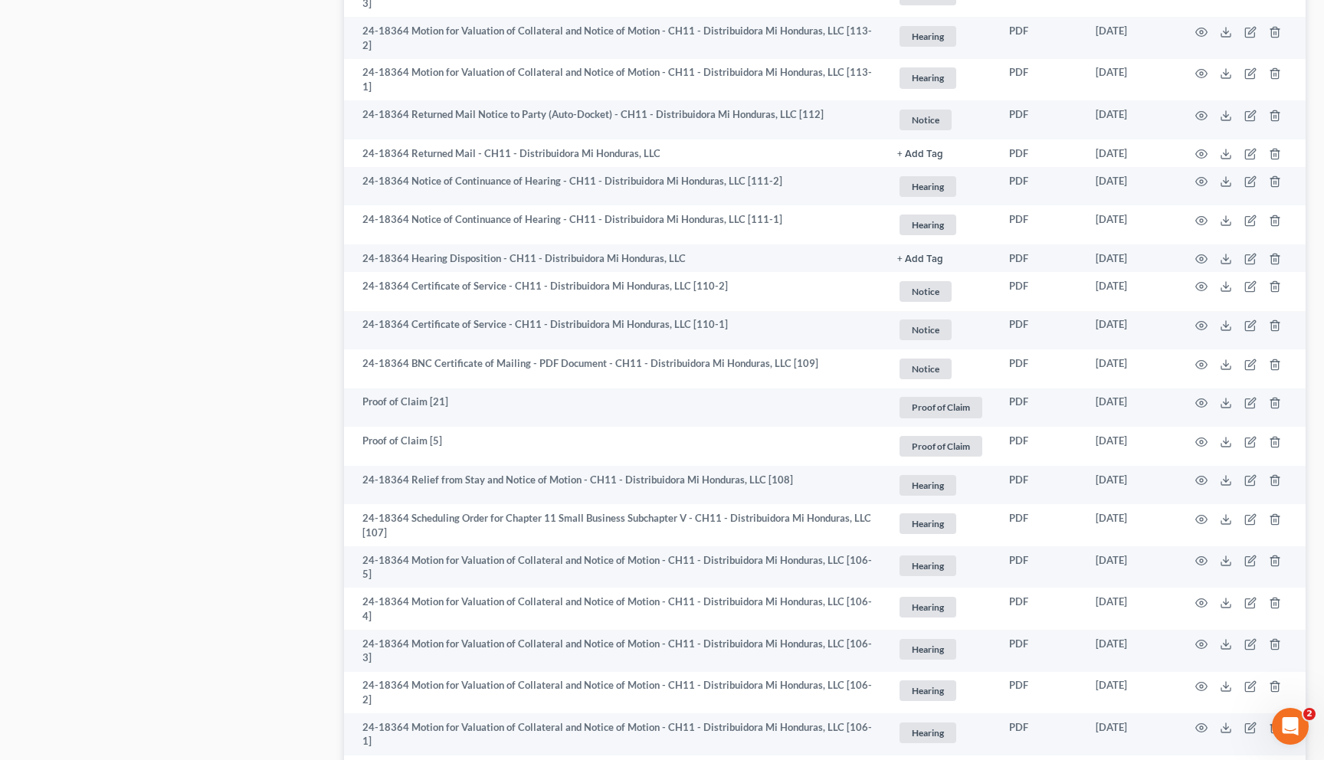
scroll to position [2238, 0]
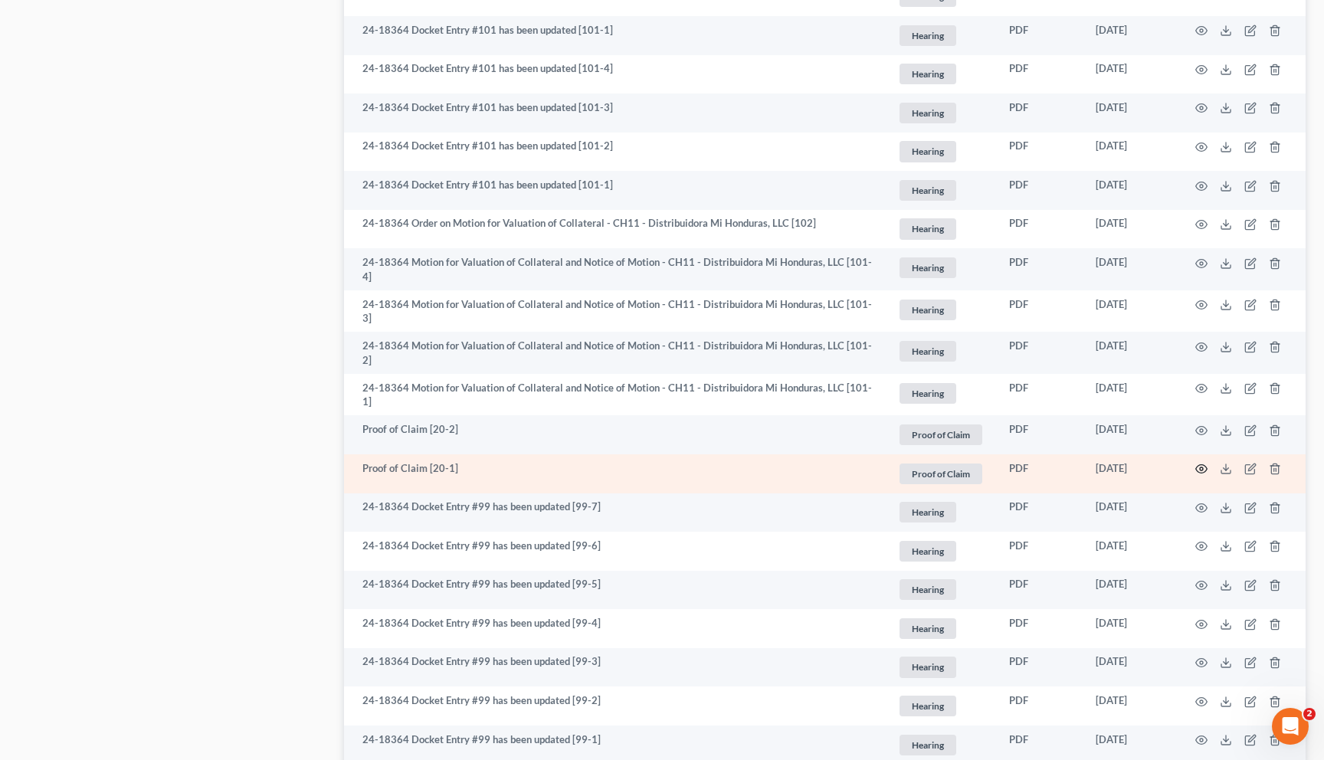
click at [1203, 463] on icon "button" at bounding box center [1201, 469] width 12 height 12
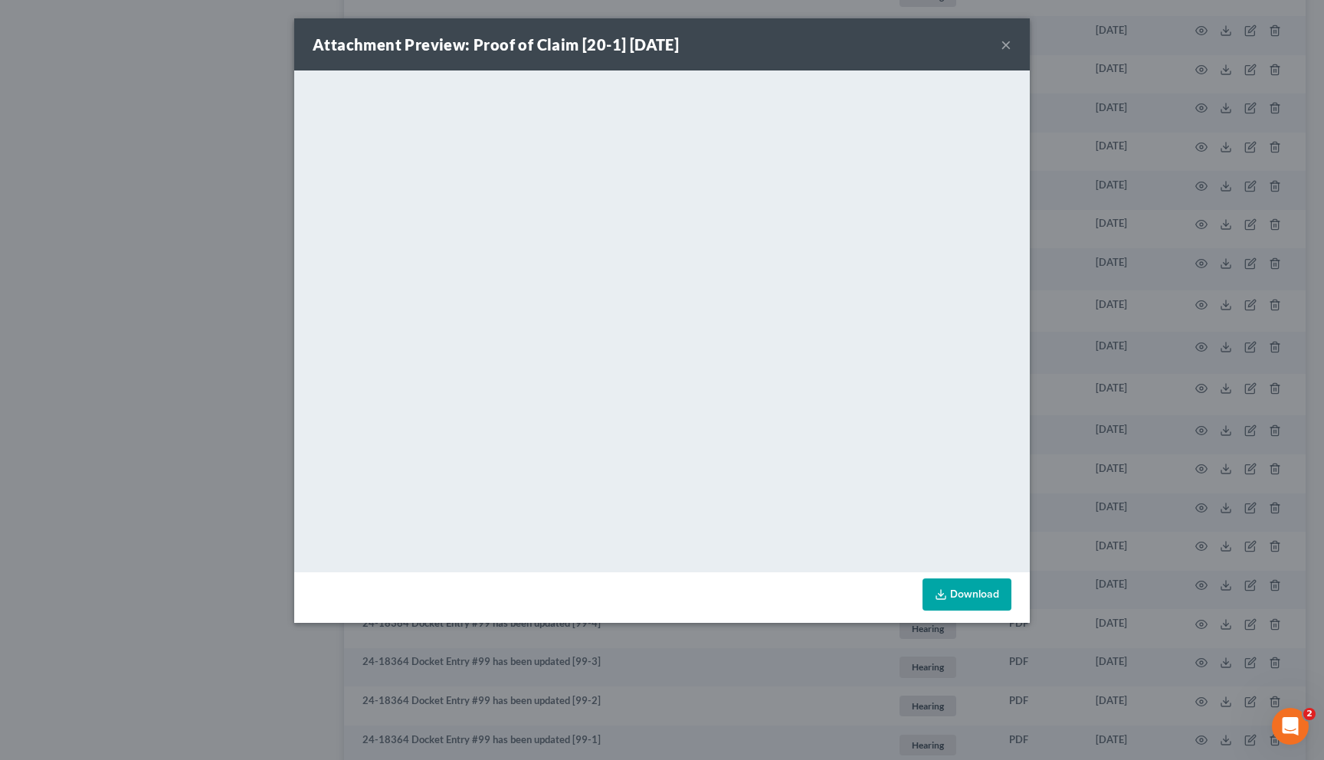
click at [1004, 44] on button "×" at bounding box center [1006, 44] width 11 height 18
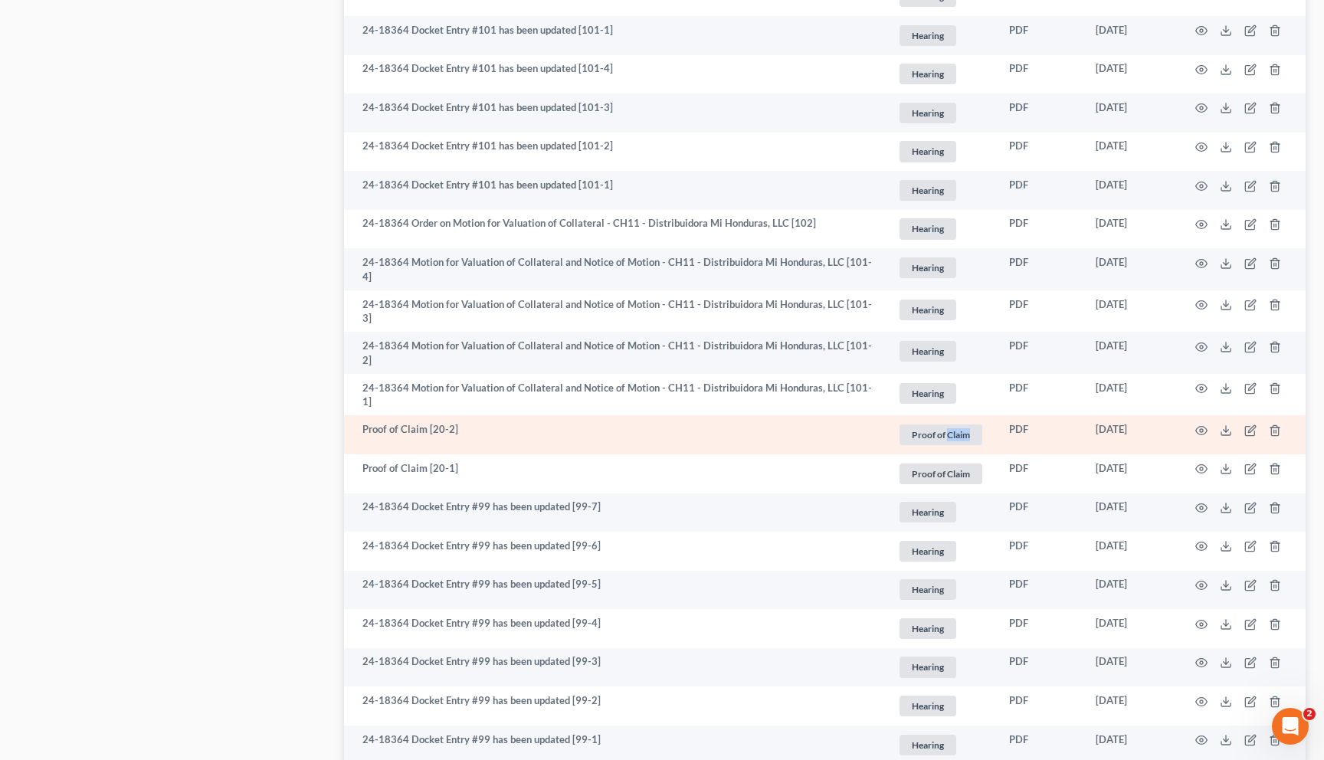
click at [897, 422] on link "Proof of Claim + Add Tag" at bounding box center [940, 434] width 87 height 25
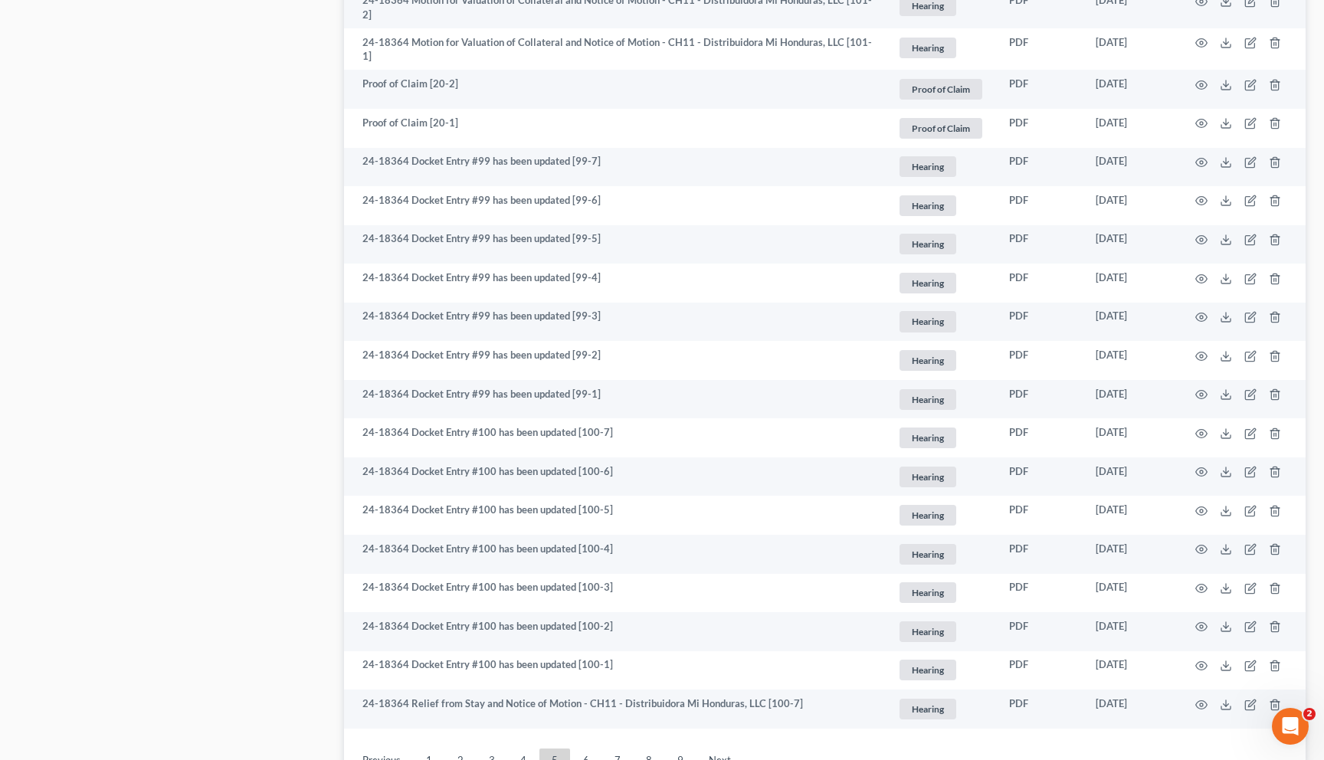
scroll to position [2674, 0]
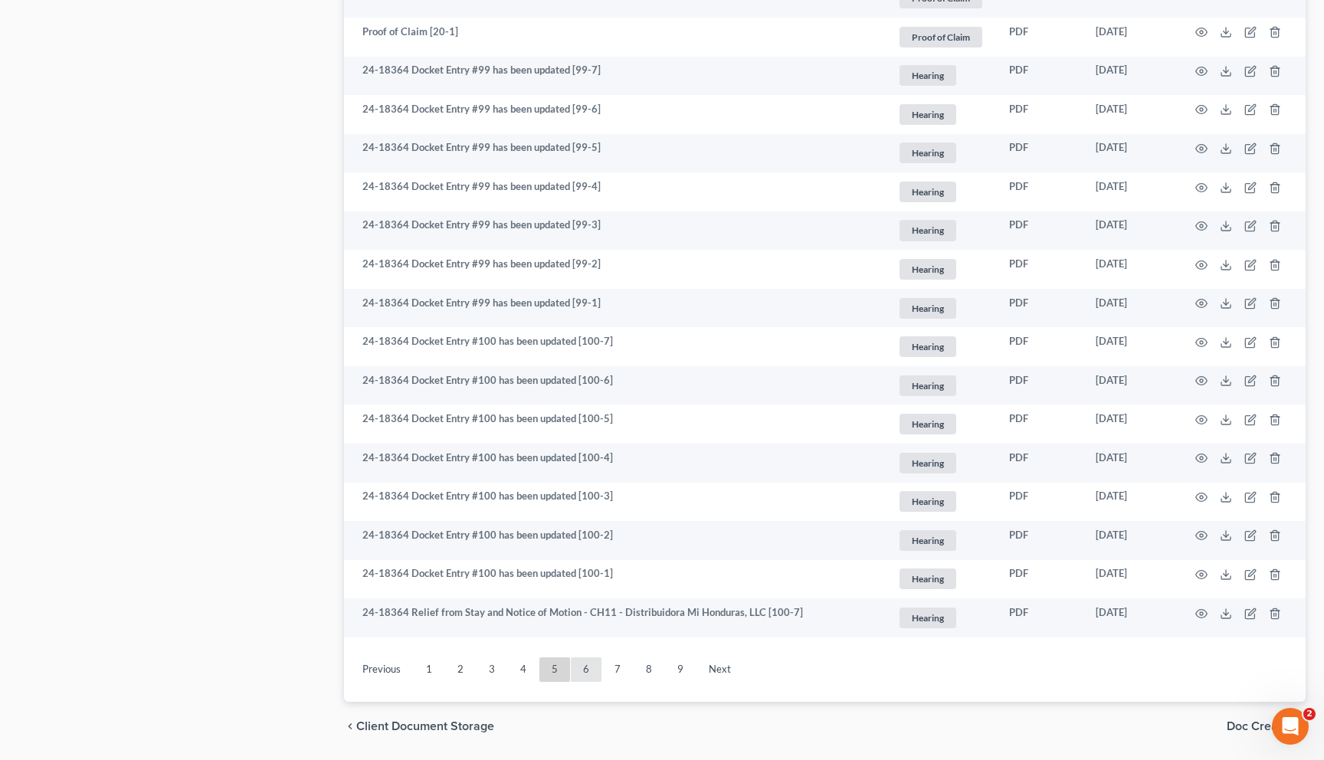
click at [588, 657] on link "6" at bounding box center [586, 669] width 31 height 25
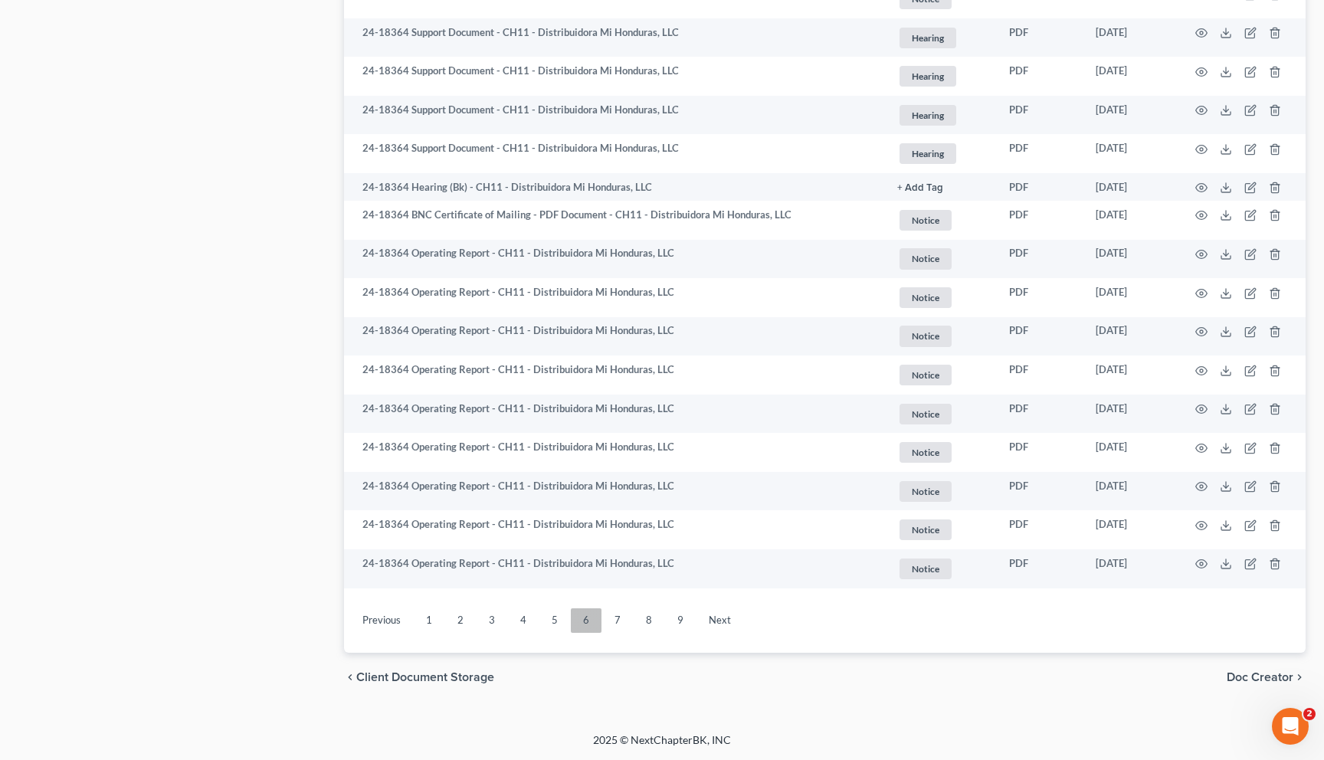
scroll to position [2638, 0]
click at [588, 622] on link "6" at bounding box center [586, 621] width 31 height 25
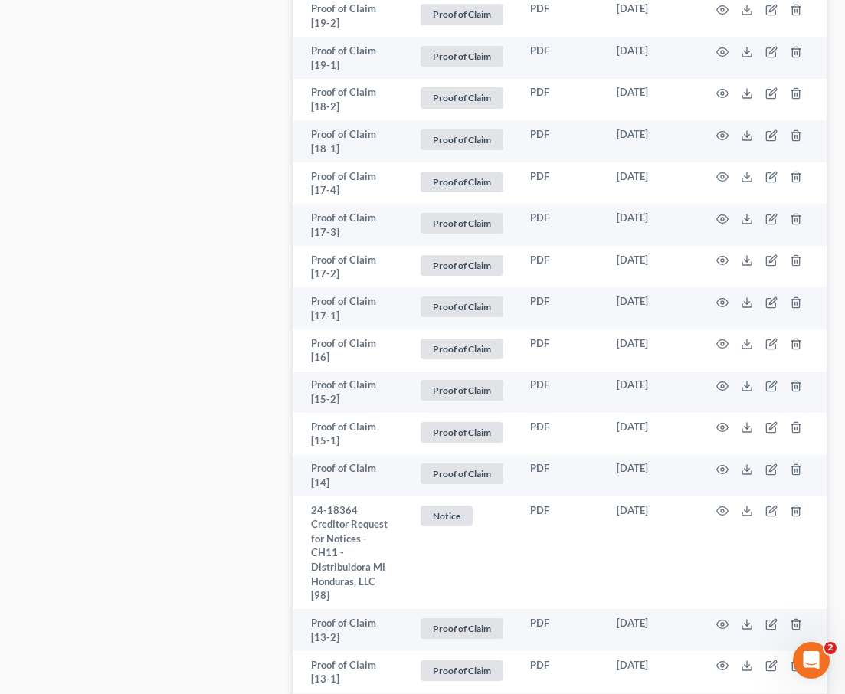
scroll to position [2292, 0]
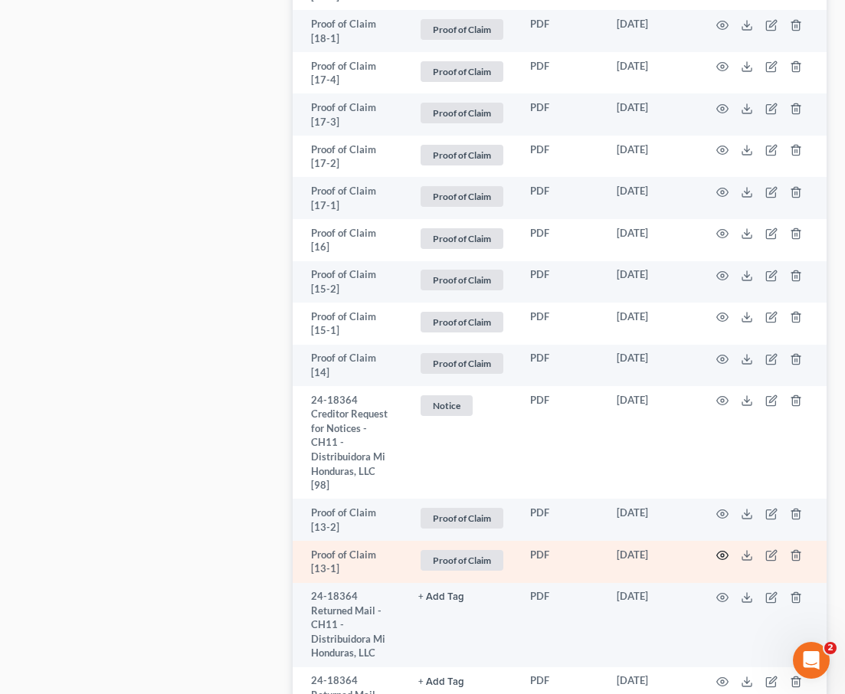
click at [721, 549] on icon "button" at bounding box center [722, 555] width 12 height 12
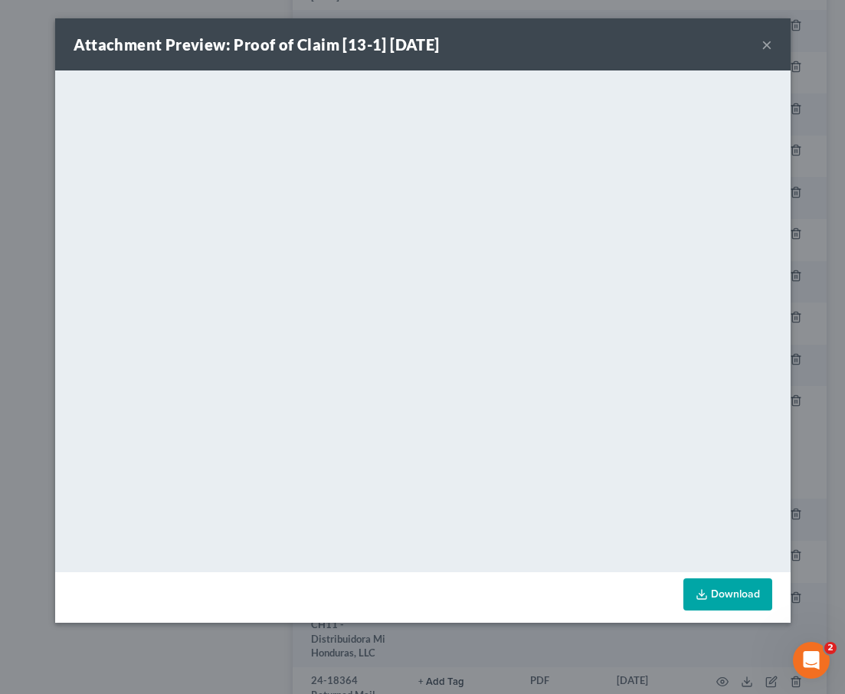
click at [766, 47] on button "×" at bounding box center [766, 44] width 11 height 18
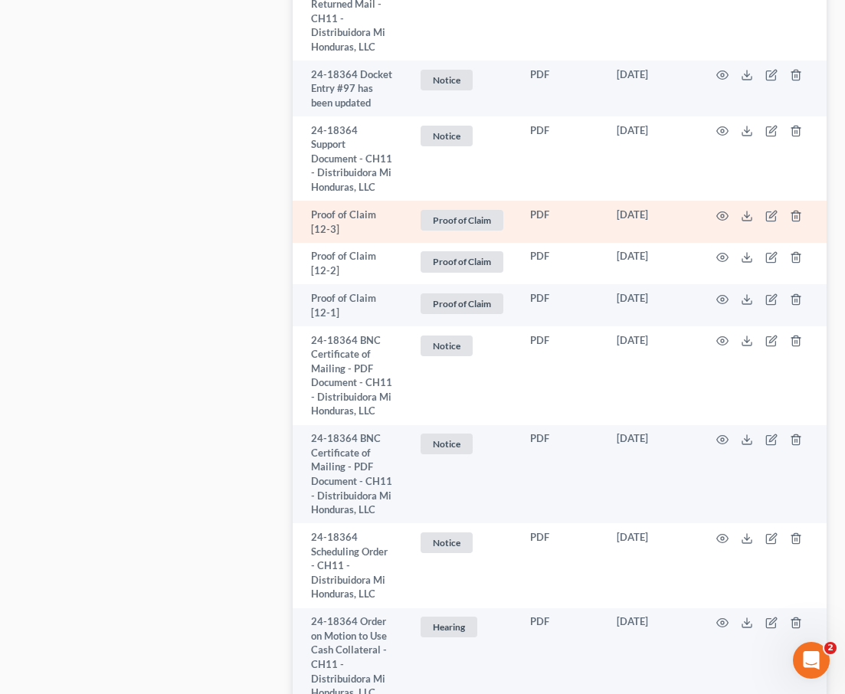
scroll to position [2982, 0]
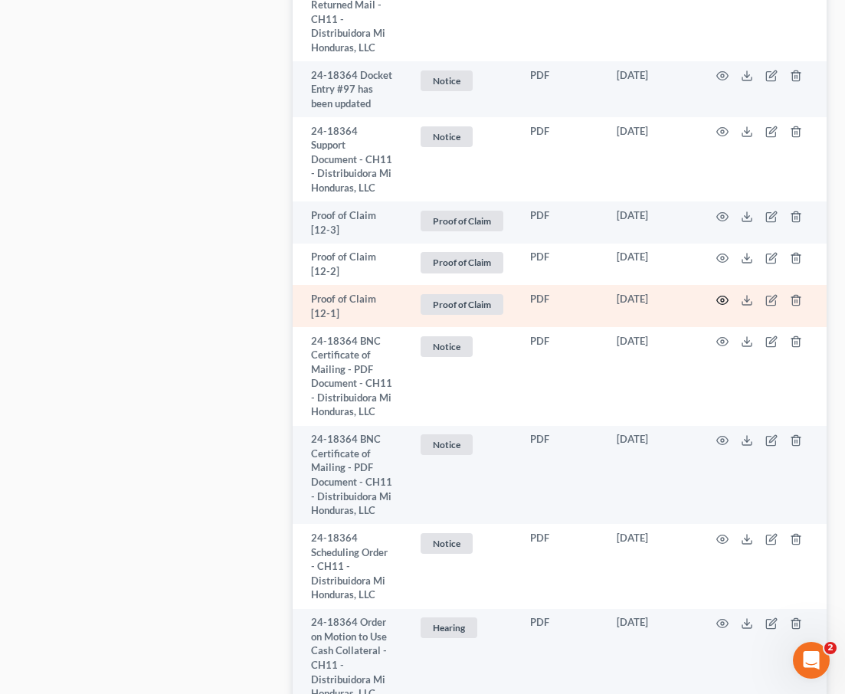
click at [725, 294] on icon "button" at bounding box center [722, 300] width 12 height 12
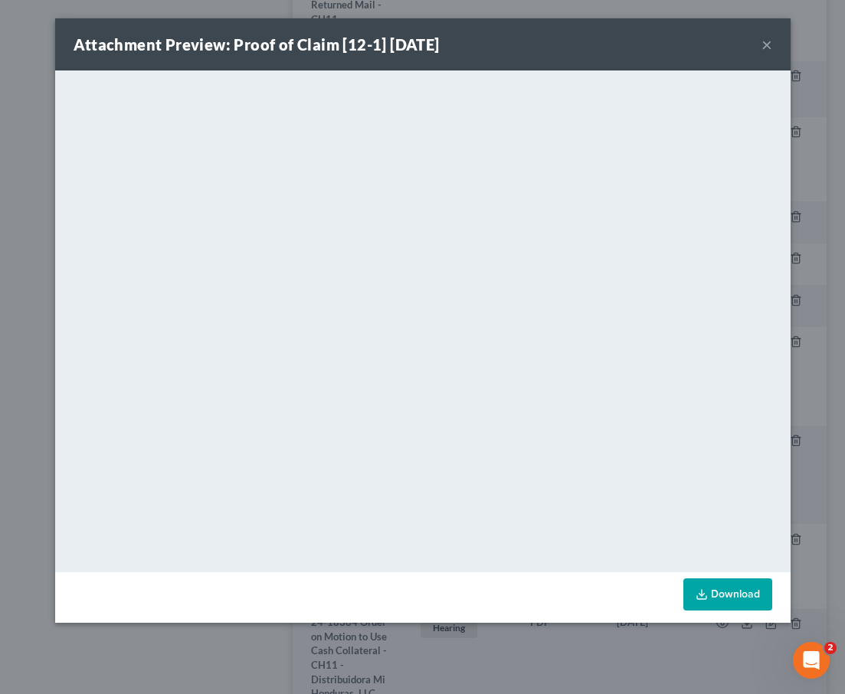
click at [768, 44] on button "×" at bounding box center [766, 44] width 11 height 18
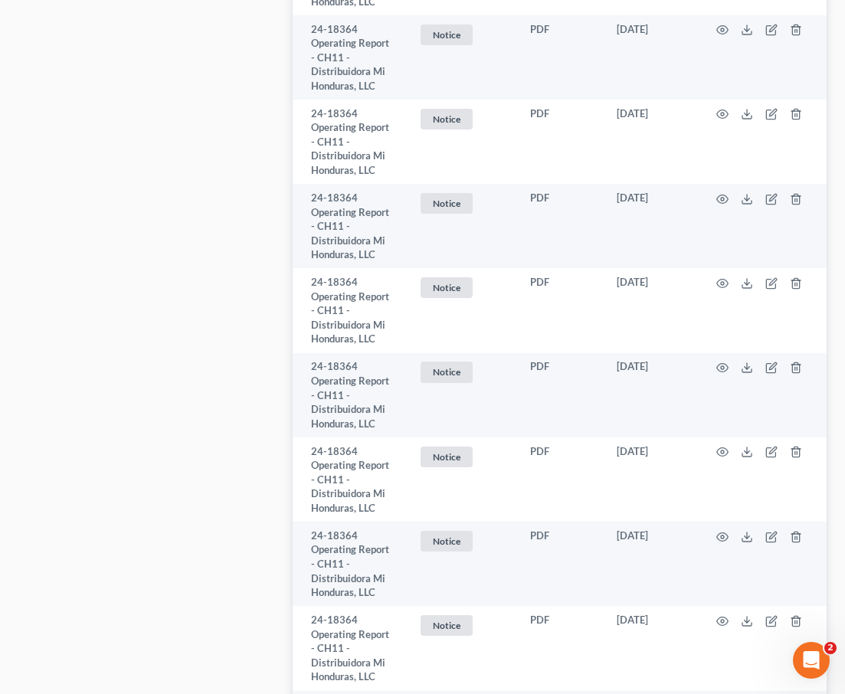
scroll to position [5703, 0]
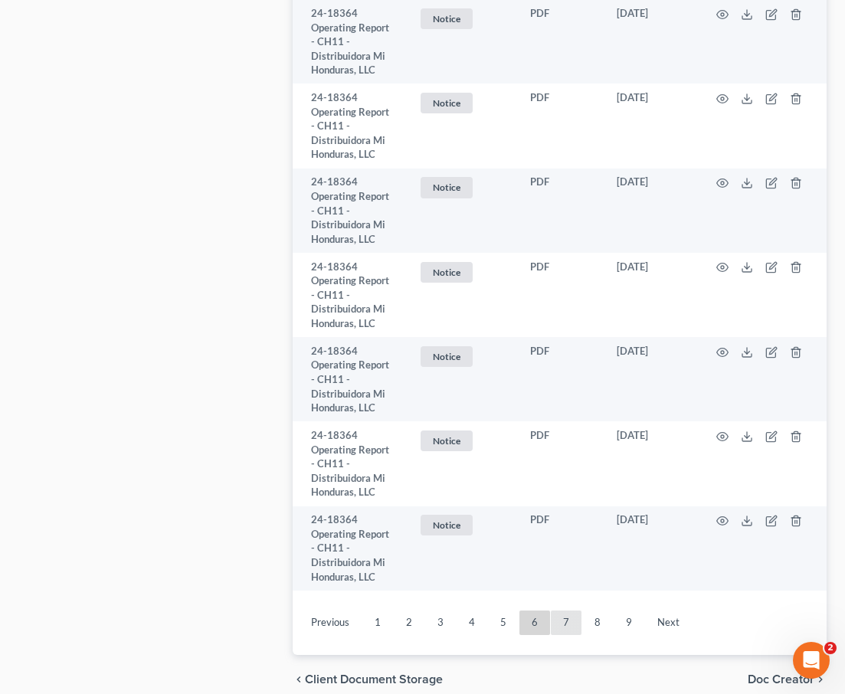
click at [565, 611] on link "7" at bounding box center [566, 623] width 31 height 25
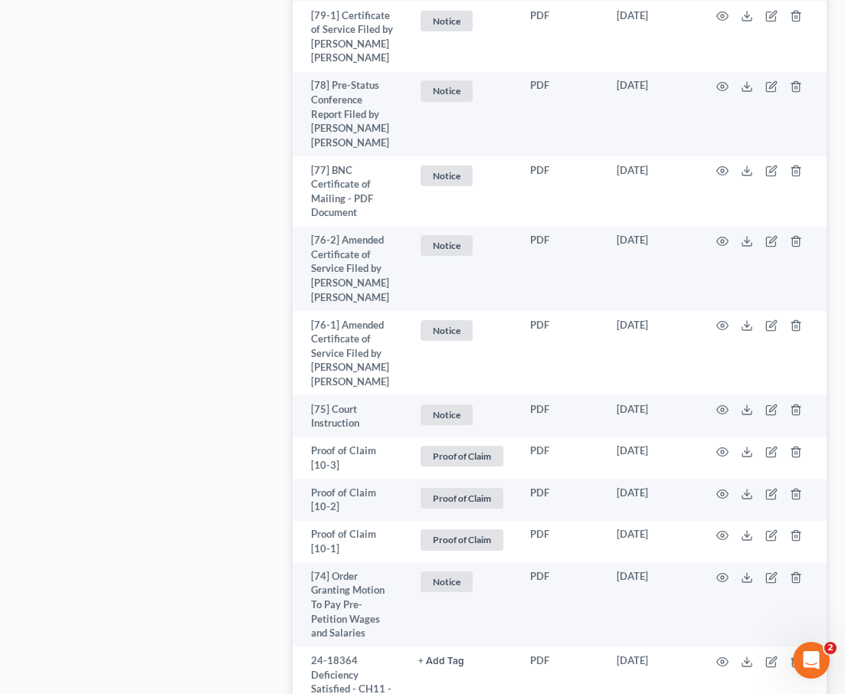
scroll to position [978, 0]
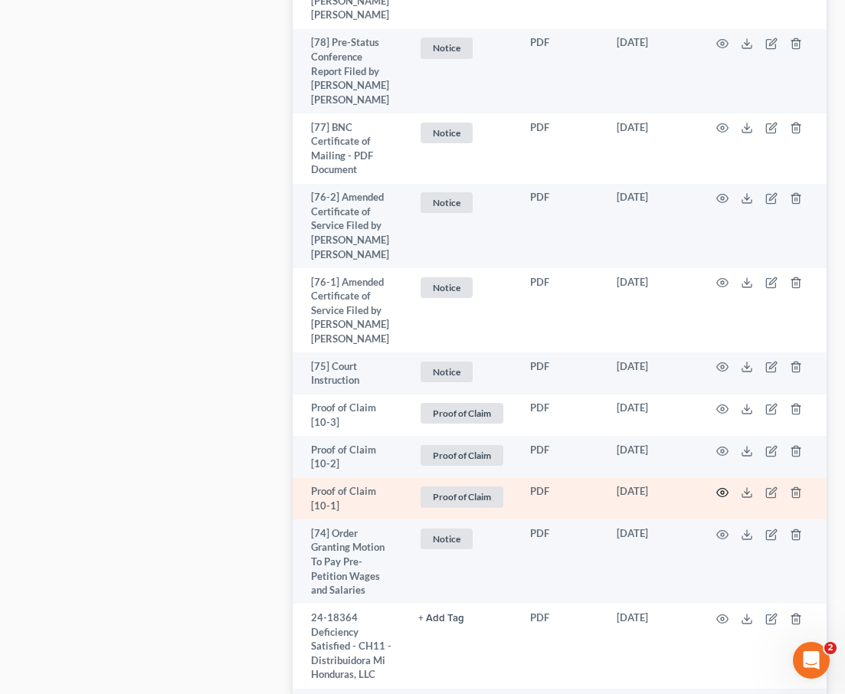
click at [722, 486] on icon "button" at bounding box center [722, 492] width 12 height 12
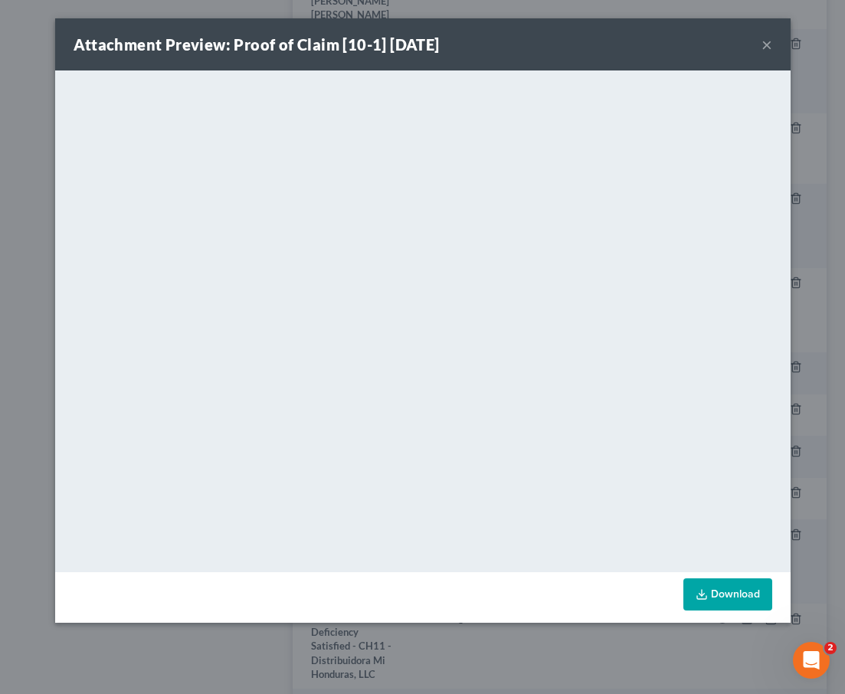
click at [767, 45] on button "×" at bounding box center [766, 44] width 11 height 18
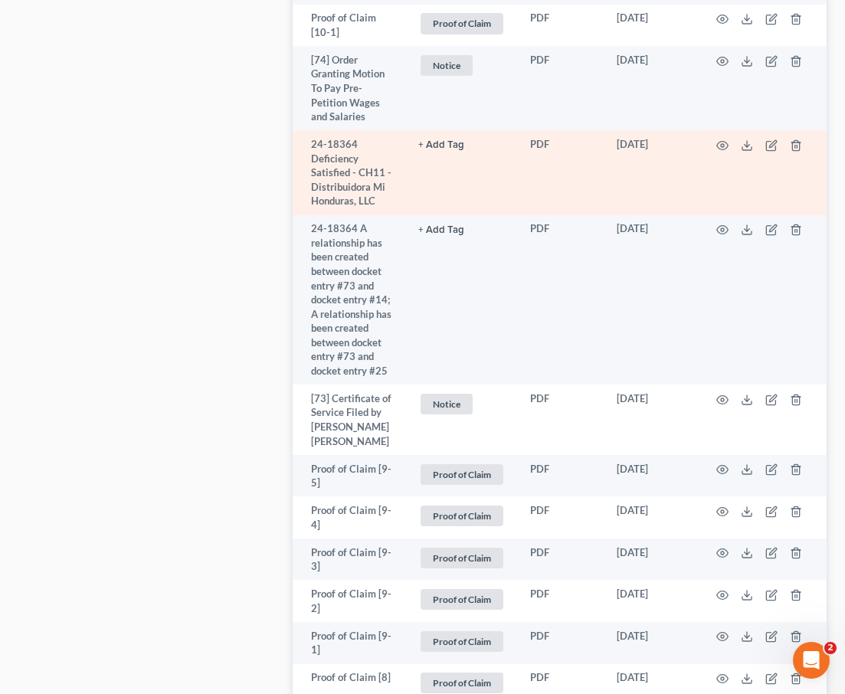
scroll to position [1618, 0]
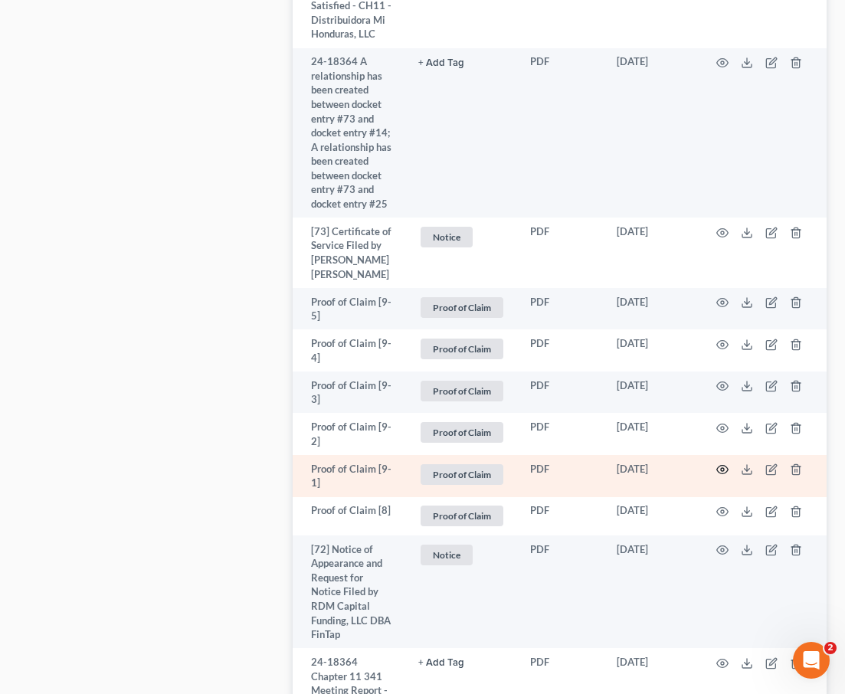
click at [721, 468] on circle "button" at bounding box center [722, 469] width 3 height 3
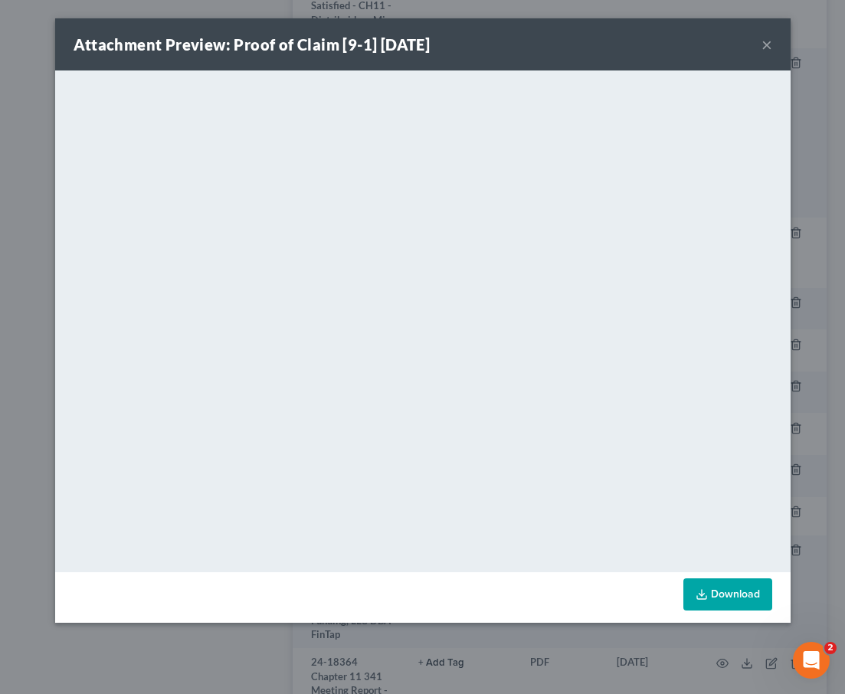
click at [762, 46] on button "×" at bounding box center [766, 44] width 11 height 18
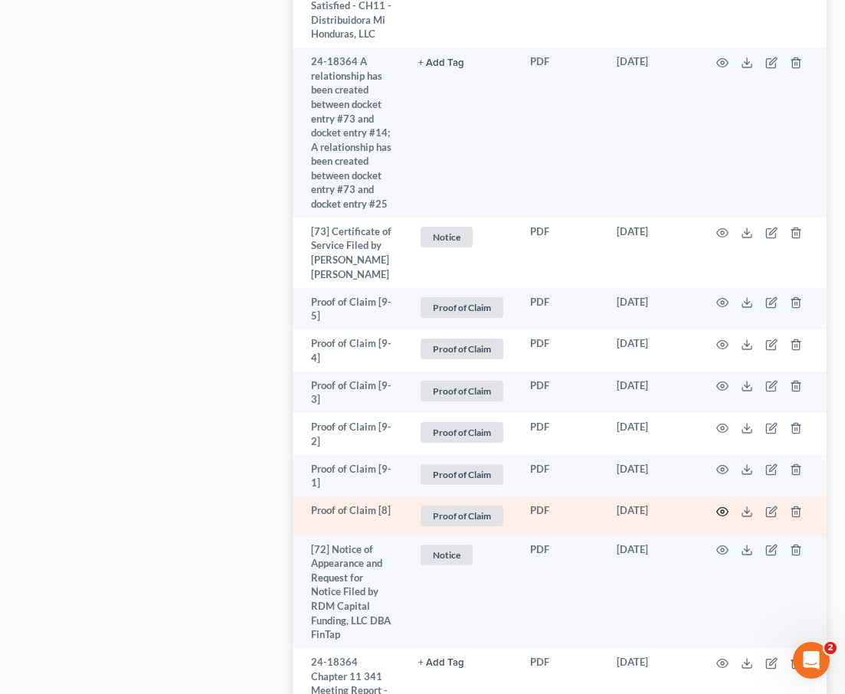
click at [719, 506] on icon "button" at bounding box center [722, 512] width 12 height 12
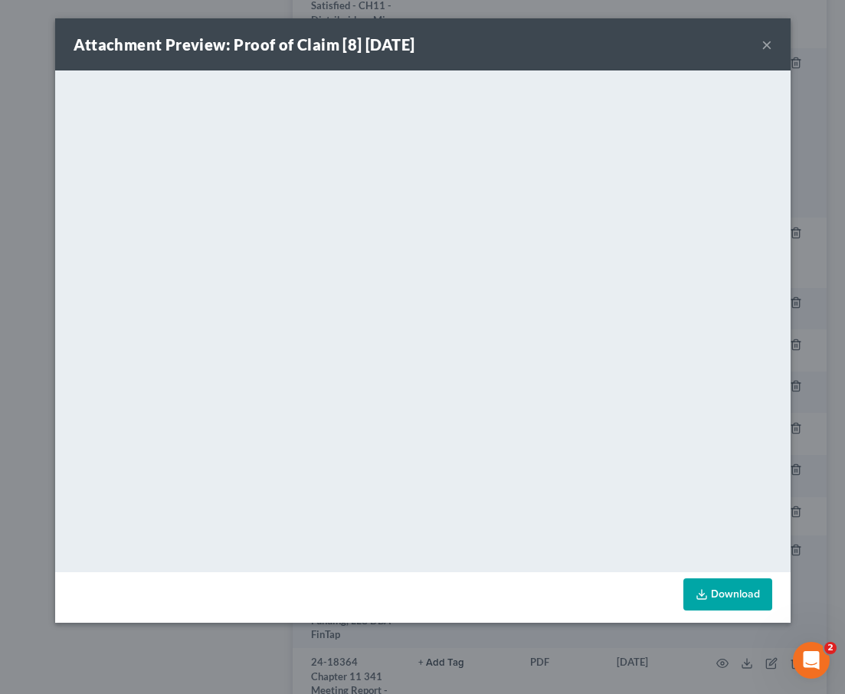
click at [766, 45] on button "×" at bounding box center [766, 44] width 11 height 18
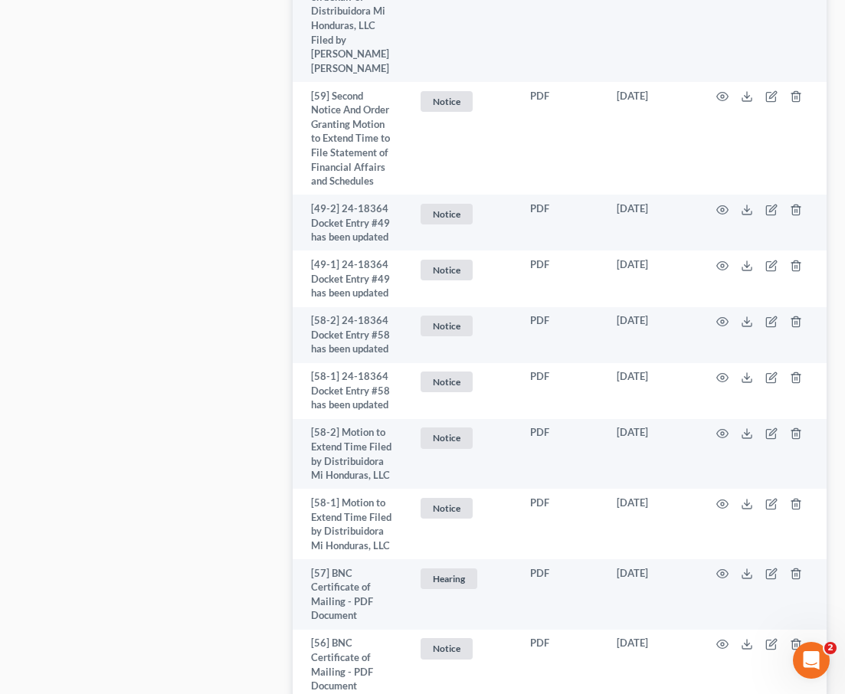
scroll to position [3834, 0]
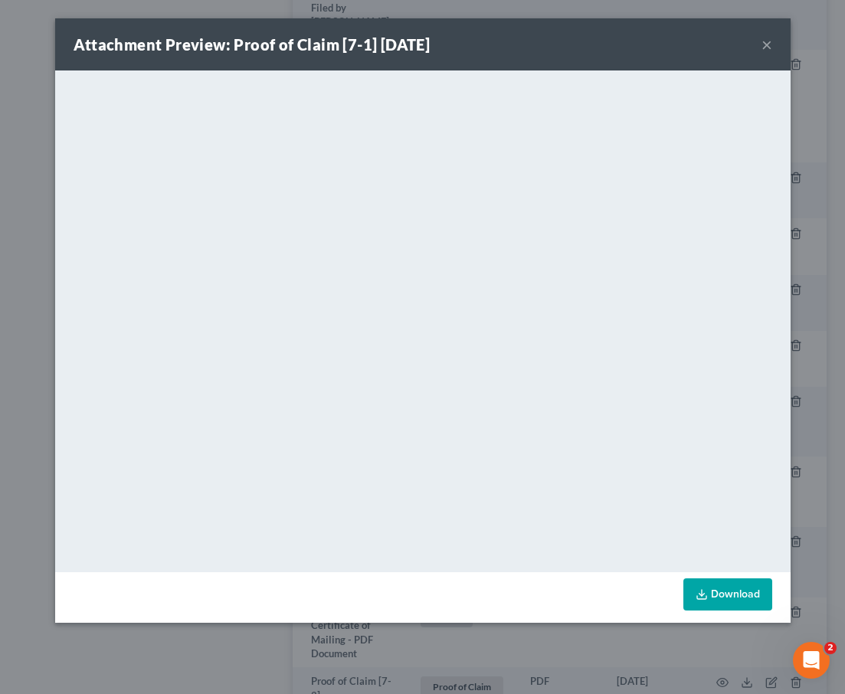
click at [763, 45] on button "×" at bounding box center [766, 44] width 11 height 18
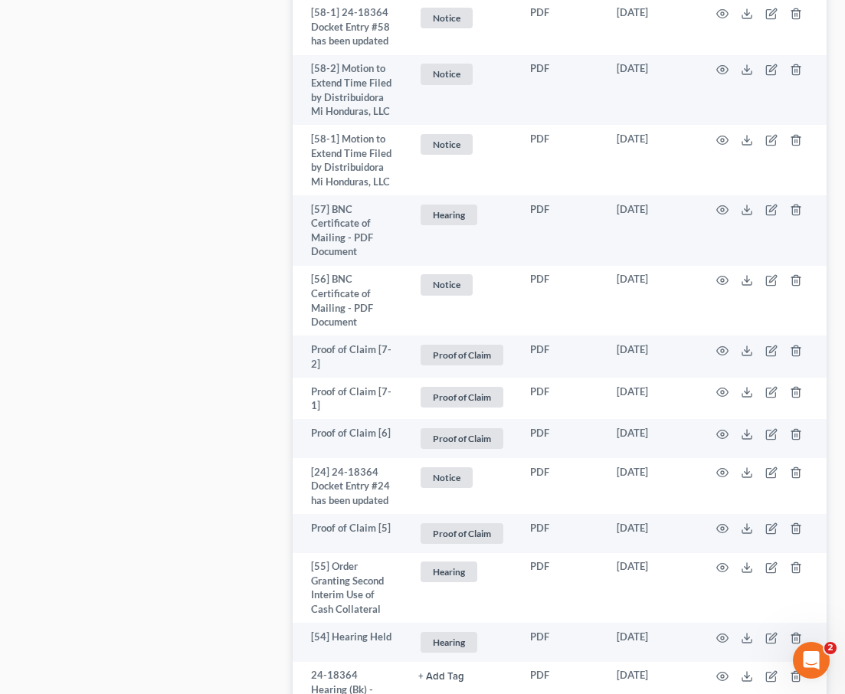
scroll to position [4209, 0]
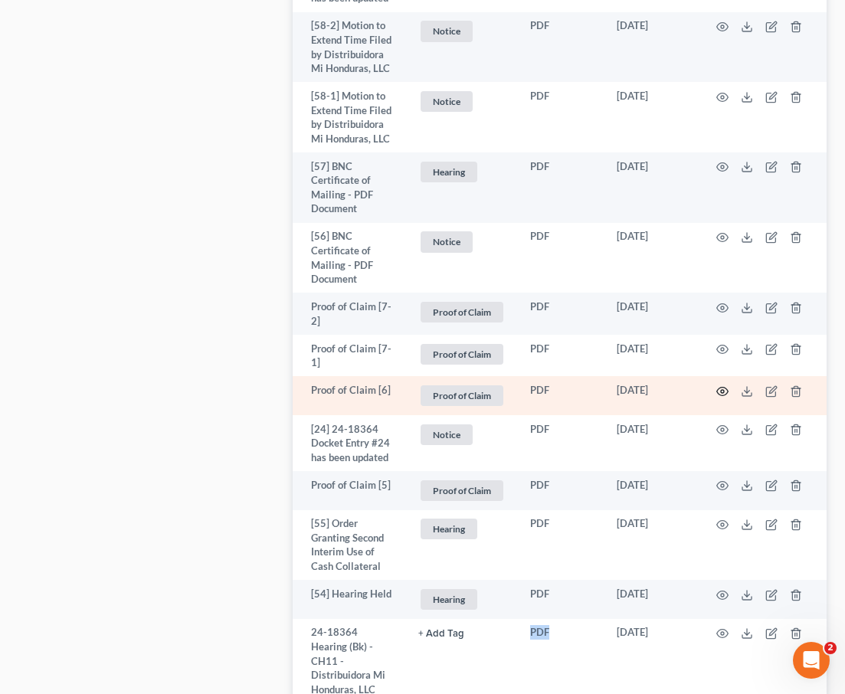
click at [722, 385] on icon "button" at bounding box center [722, 391] width 12 height 12
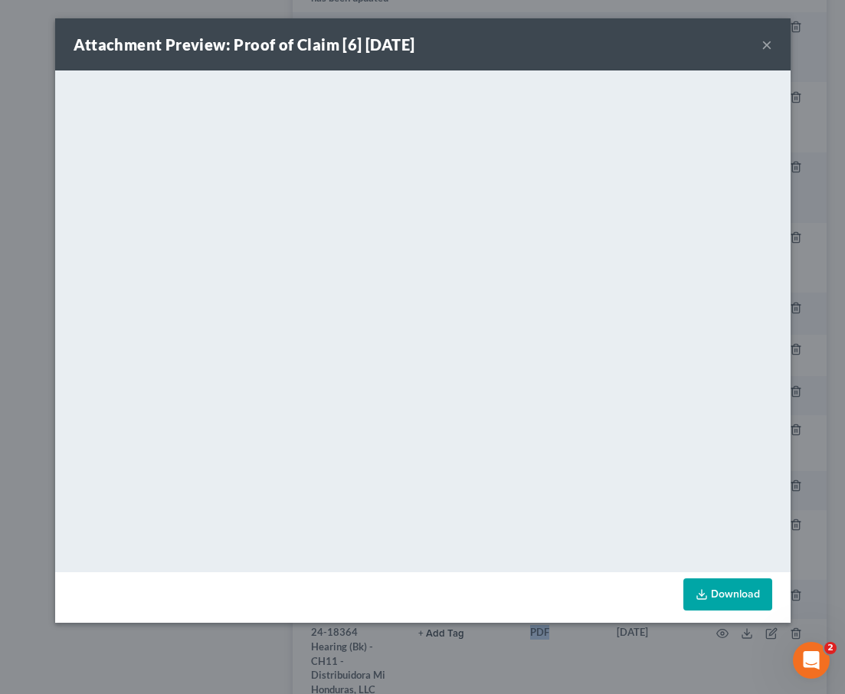
click at [768, 46] on button "×" at bounding box center [766, 44] width 11 height 18
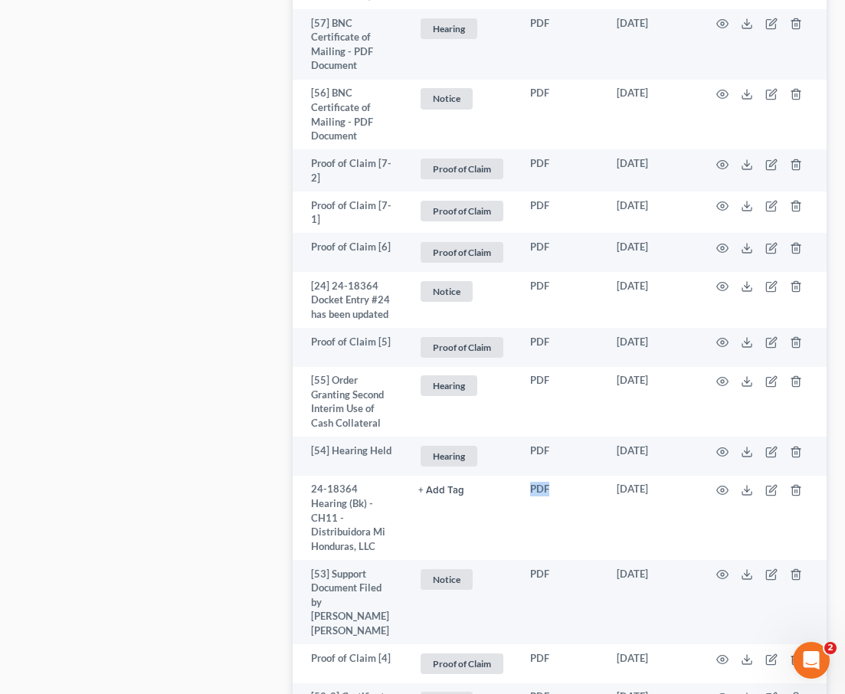
scroll to position [4456, 0]
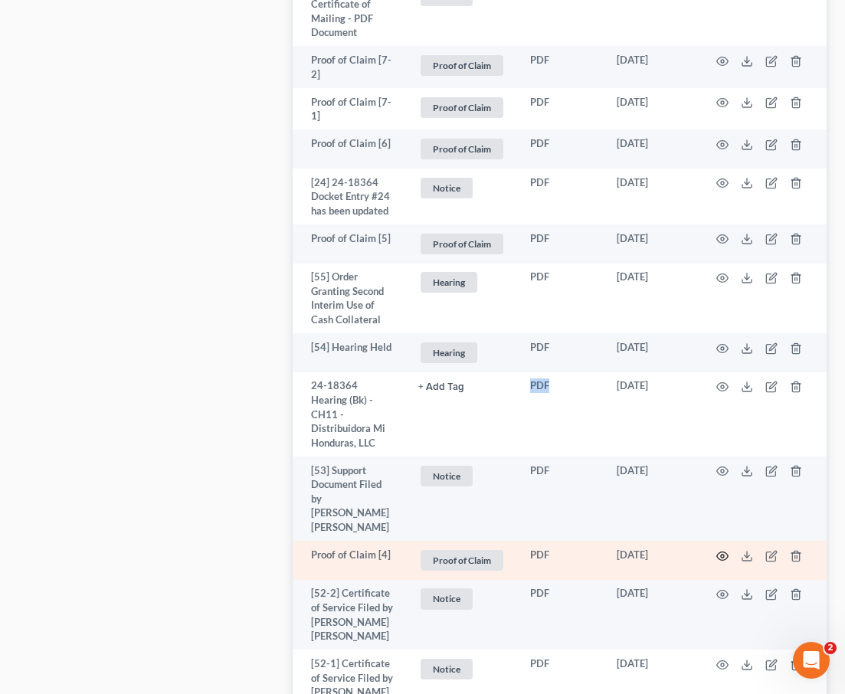
click at [717, 550] on icon "button" at bounding box center [722, 556] width 12 height 12
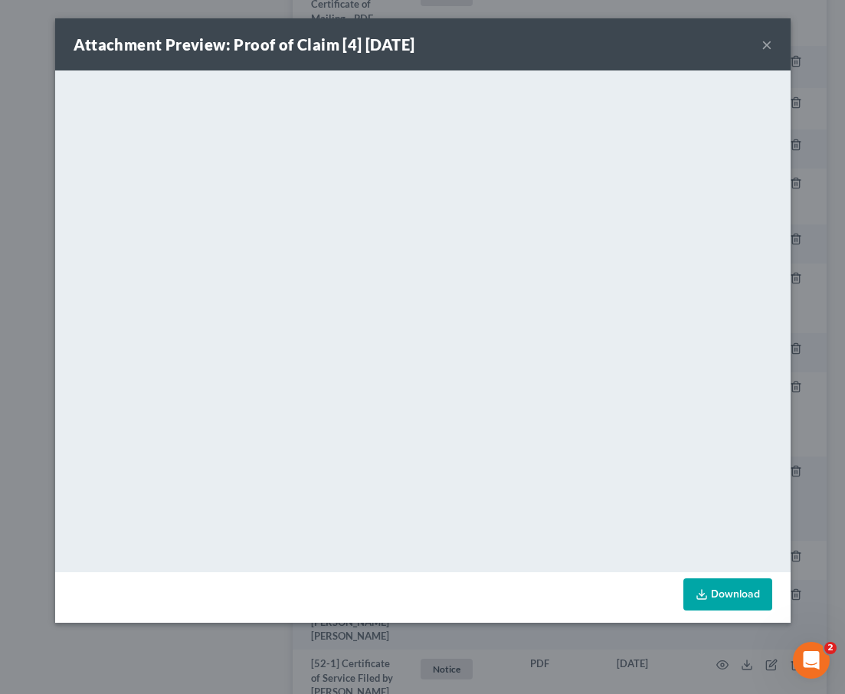
click at [765, 39] on button "×" at bounding box center [766, 44] width 11 height 18
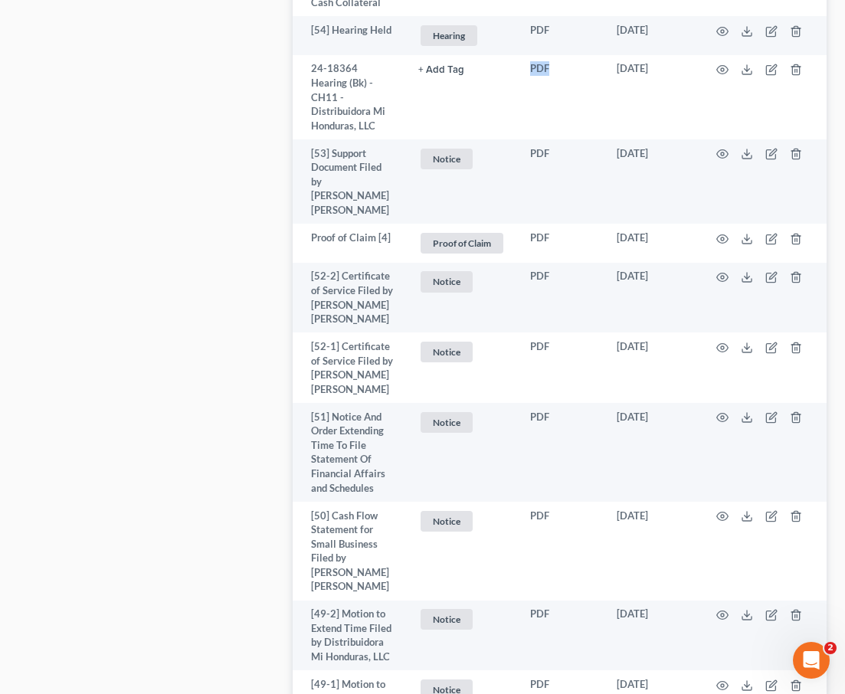
scroll to position [4784, 0]
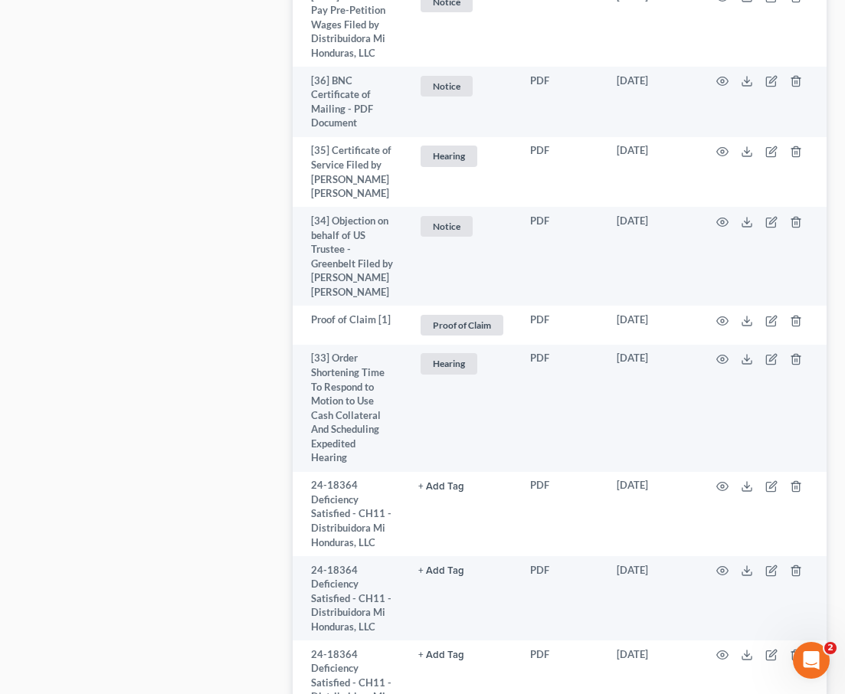
scroll to position [2124, 0]
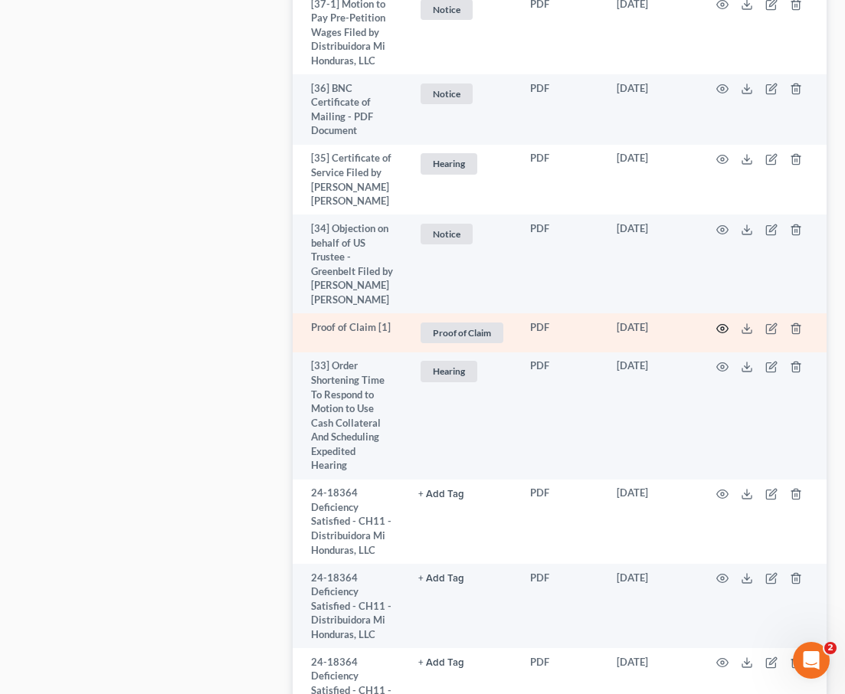
click at [722, 323] on icon "button" at bounding box center [722, 329] width 12 height 12
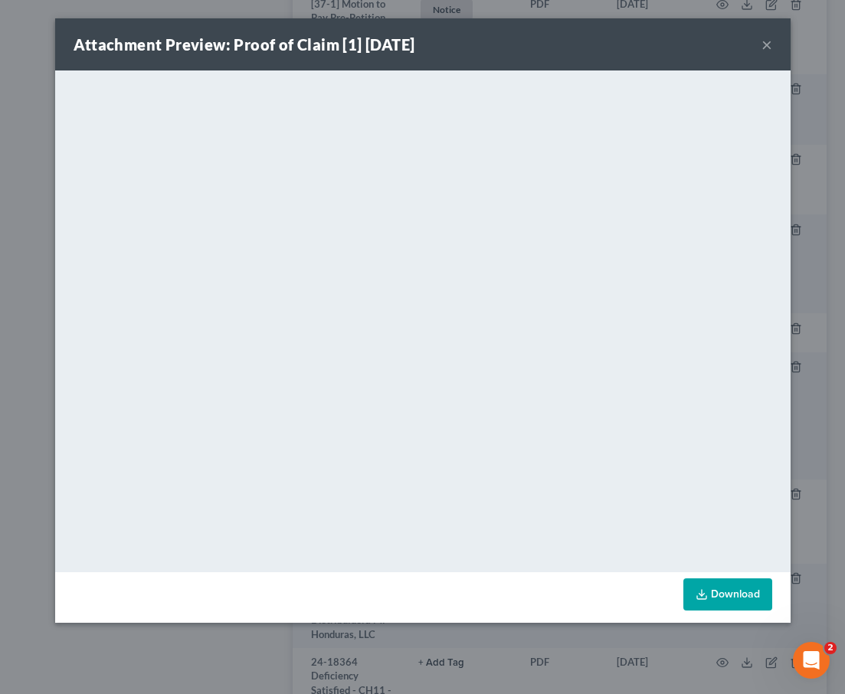
click at [768, 38] on button "×" at bounding box center [766, 44] width 11 height 18
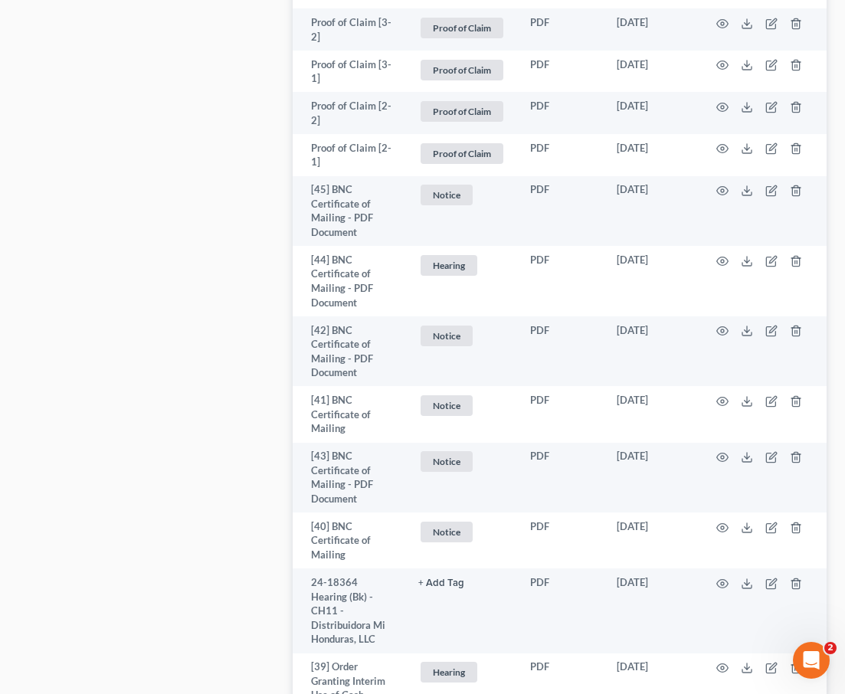
scroll to position [678, 0]
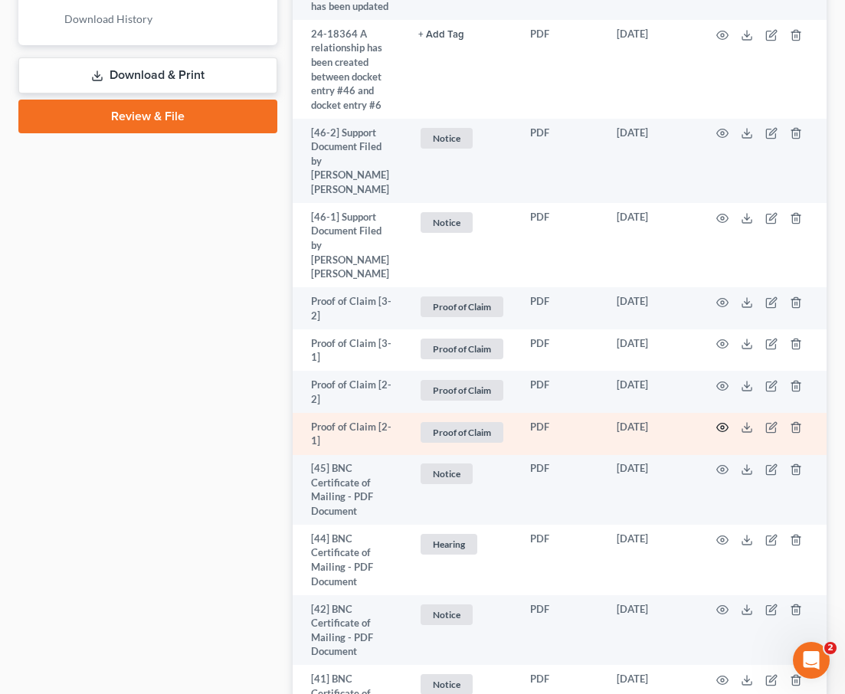
click at [723, 421] on icon "button" at bounding box center [722, 427] width 12 height 12
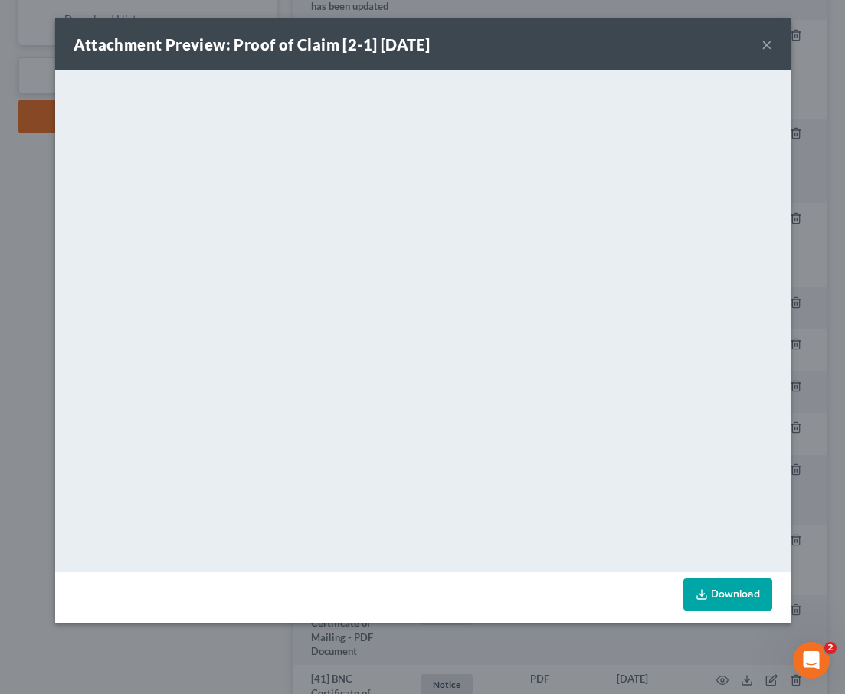
click at [765, 43] on button "×" at bounding box center [766, 44] width 11 height 18
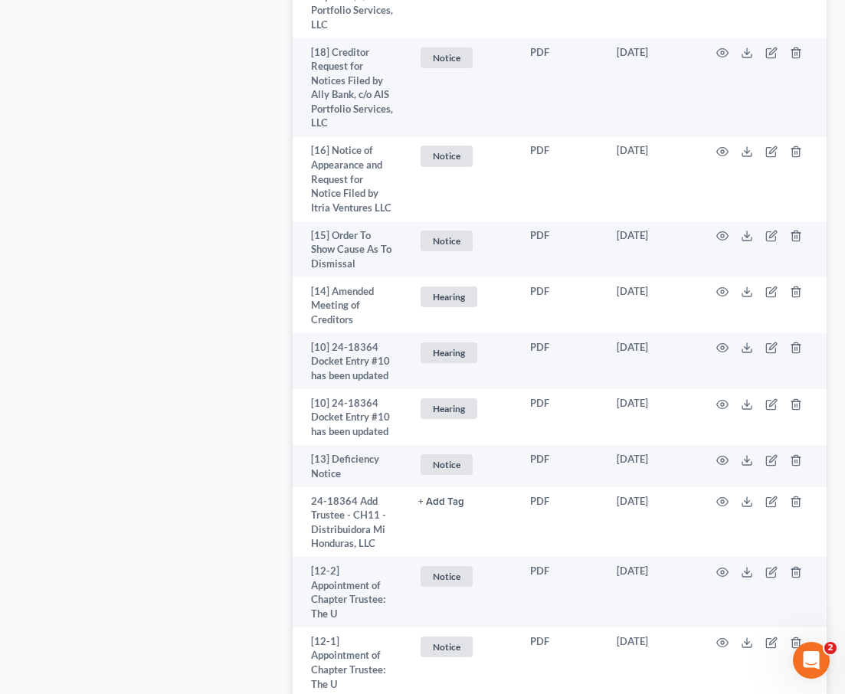
scroll to position [5356, 0]
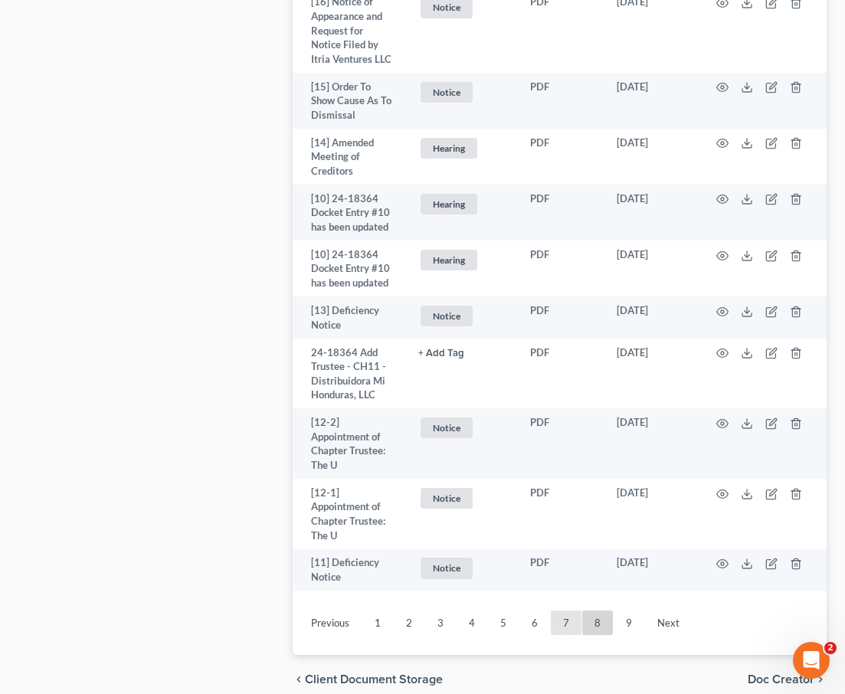
click at [558, 611] on link "7" at bounding box center [566, 623] width 31 height 25
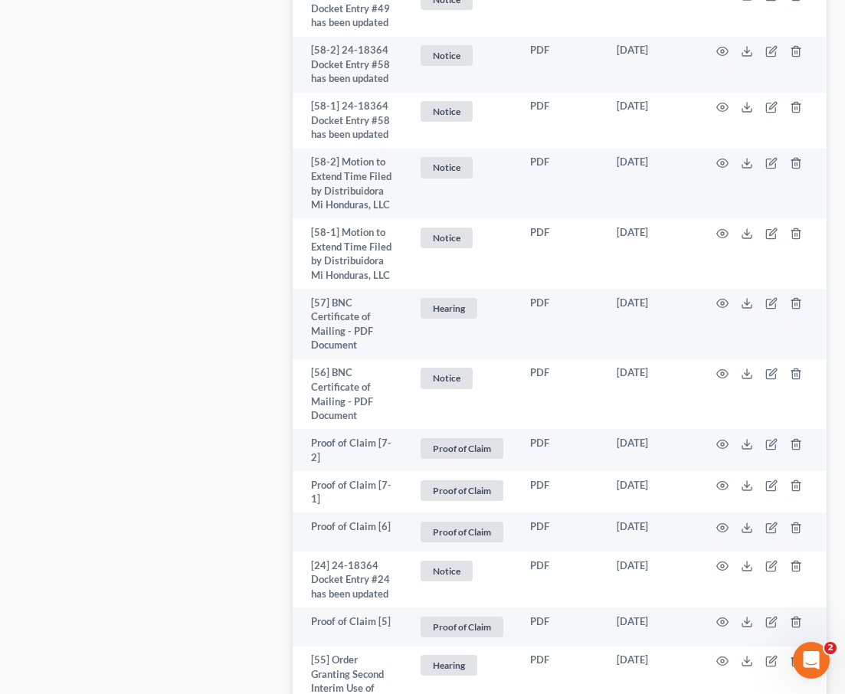
scroll to position [4196, 0]
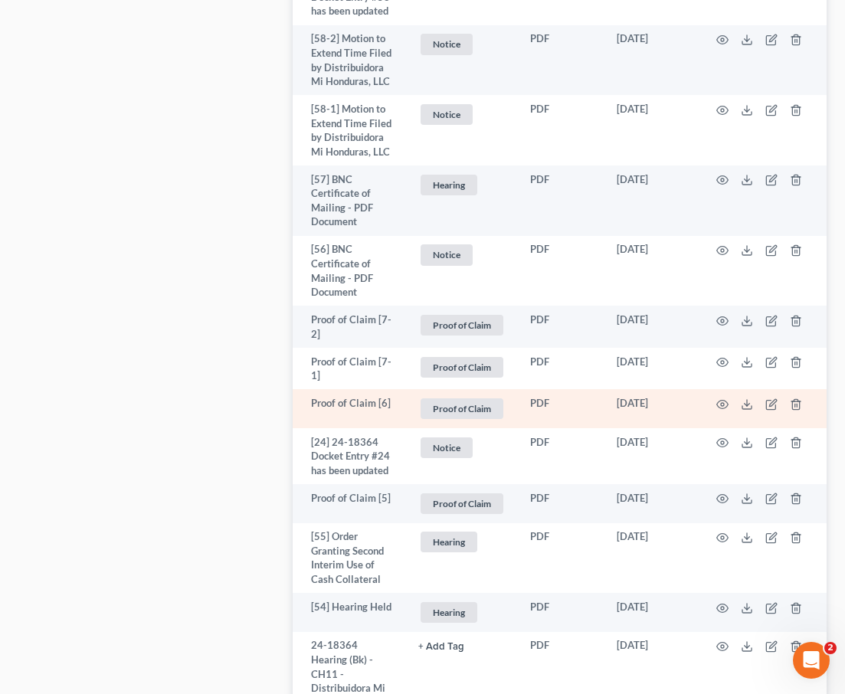
click at [723, 389] on td at bounding box center [762, 408] width 129 height 39
click at [723, 403] on circle "button" at bounding box center [722, 404] width 3 height 3
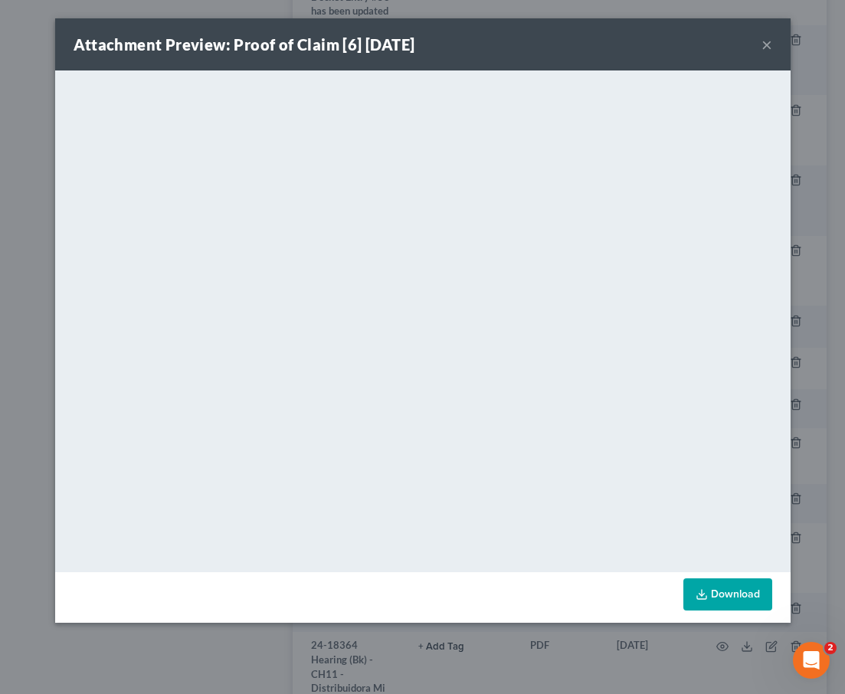
click at [769, 43] on button "×" at bounding box center [766, 44] width 11 height 18
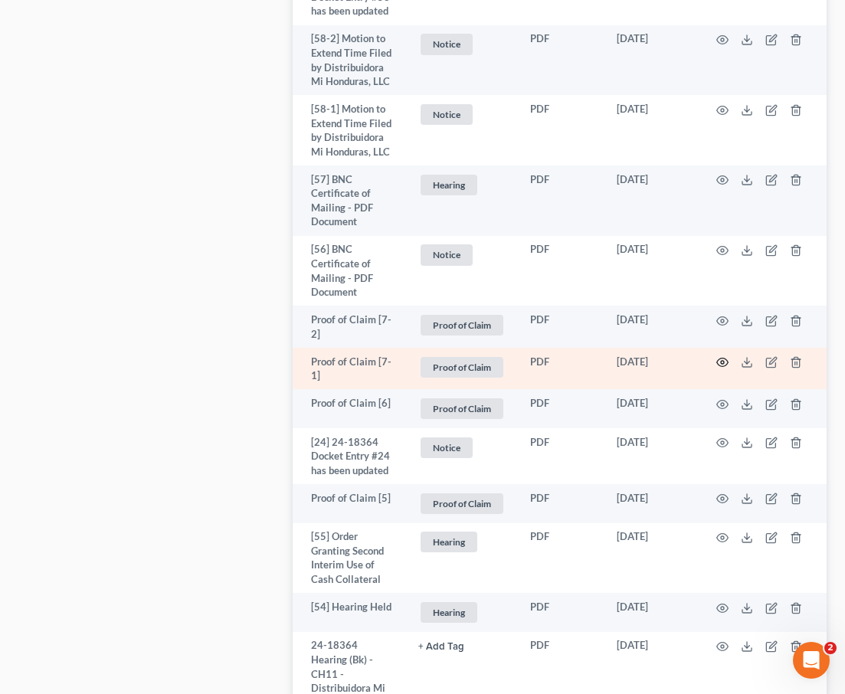
click at [722, 356] on icon "button" at bounding box center [722, 362] width 12 height 12
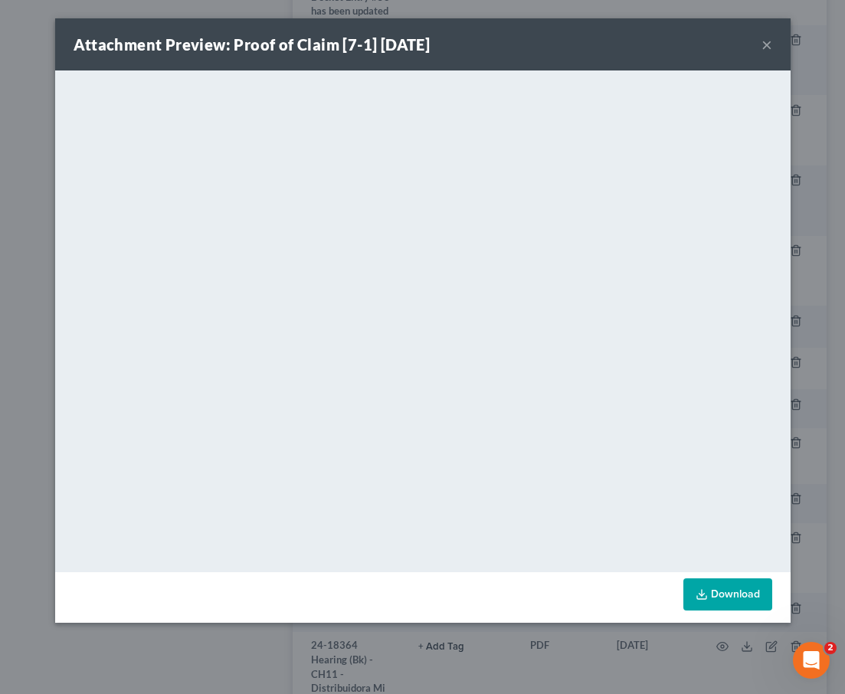
click at [766, 43] on button "×" at bounding box center [766, 44] width 11 height 18
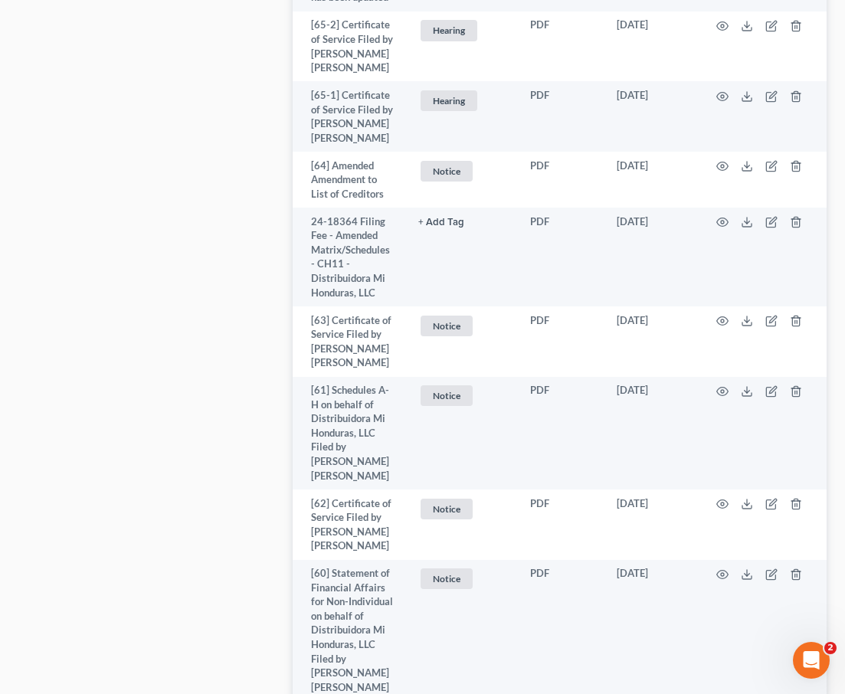
scroll to position [3175, 0]
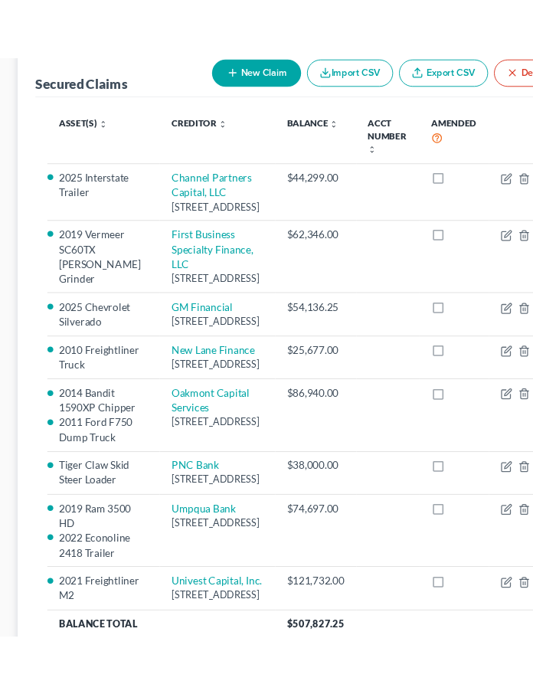
scroll to position [260, 0]
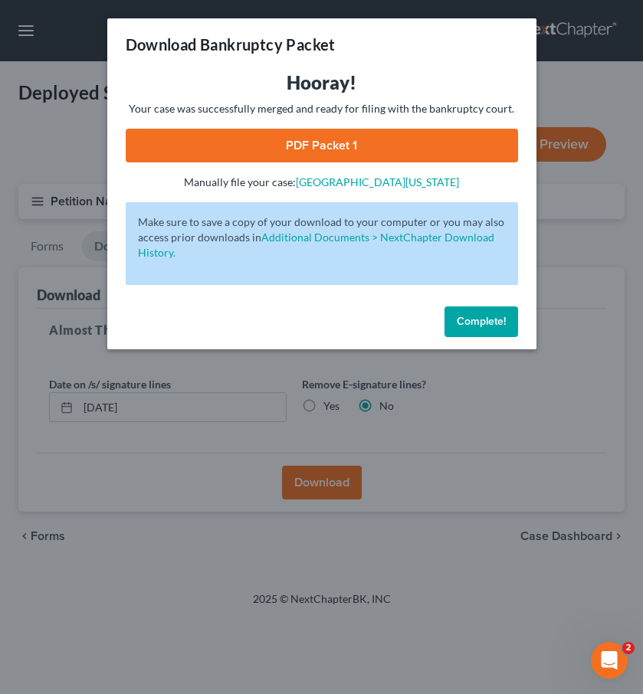
click at [341, 149] on link "PDF Packet 1" at bounding box center [322, 146] width 392 height 34
click at [480, 309] on button "Complete!" at bounding box center [481, 321] width 74 height 31
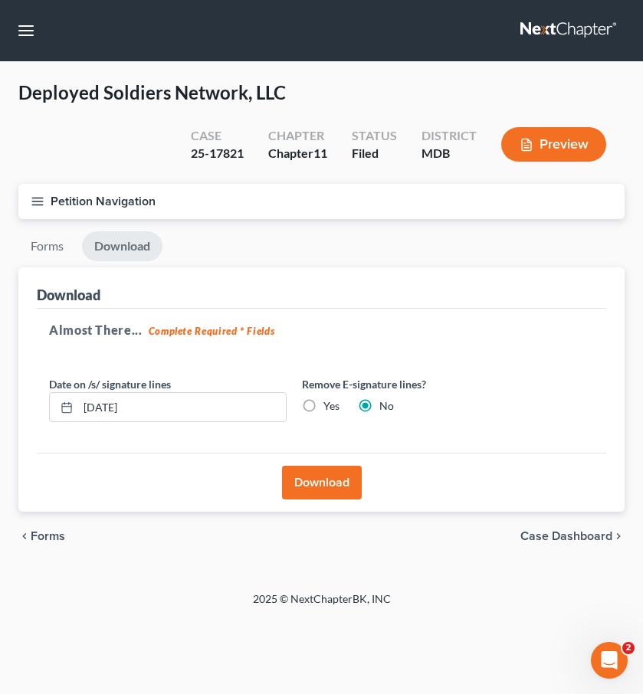
click at [39, 196] on icon "button" at bounding box center [38, 202] width 14 height 14
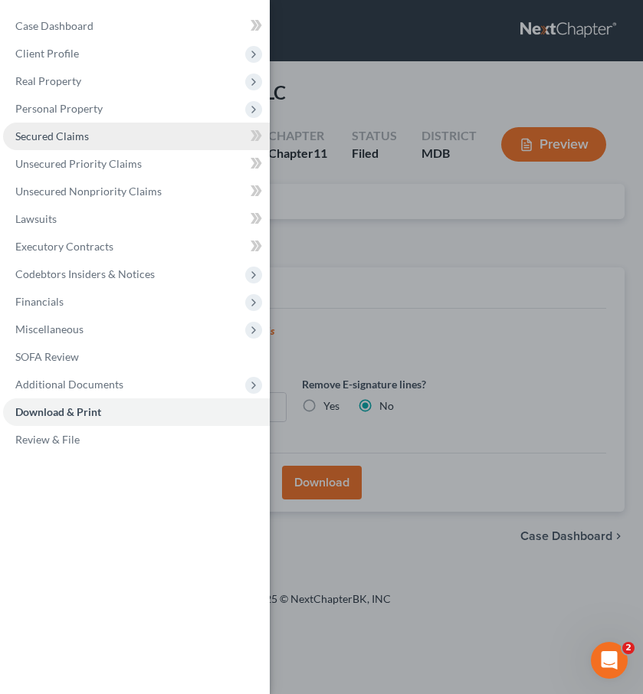
click at [57, 135] on span "Secured Claims" at bounding box center [52, 135] width 74 height 13
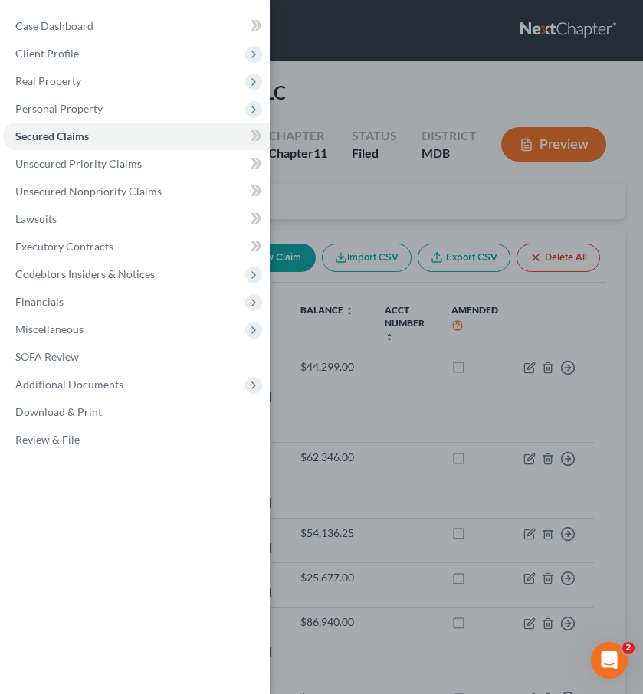
click at [351, 205] on div "Case Dashboard Payments Invoices Payments Payments Credit Report Client Profile" at bounding box center [321, 347] width 643 height 694
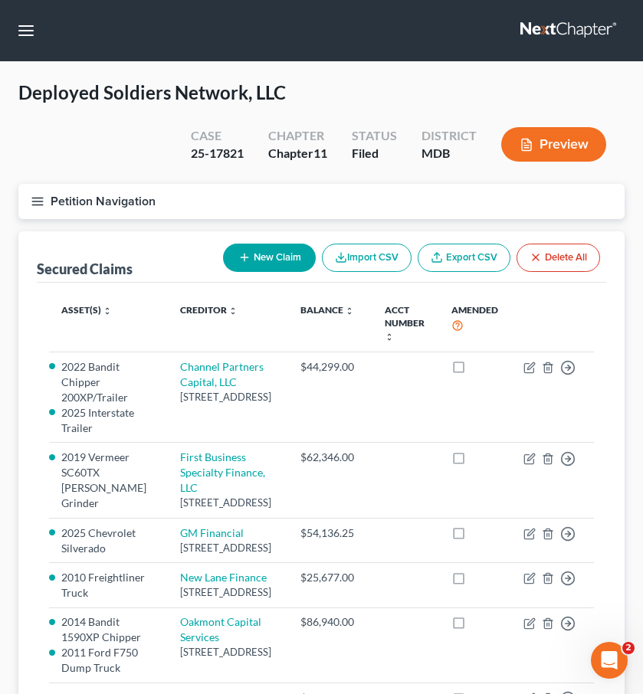
click at [34, 201] on line "button" at bounding box center [37, 201] width 11 height 0
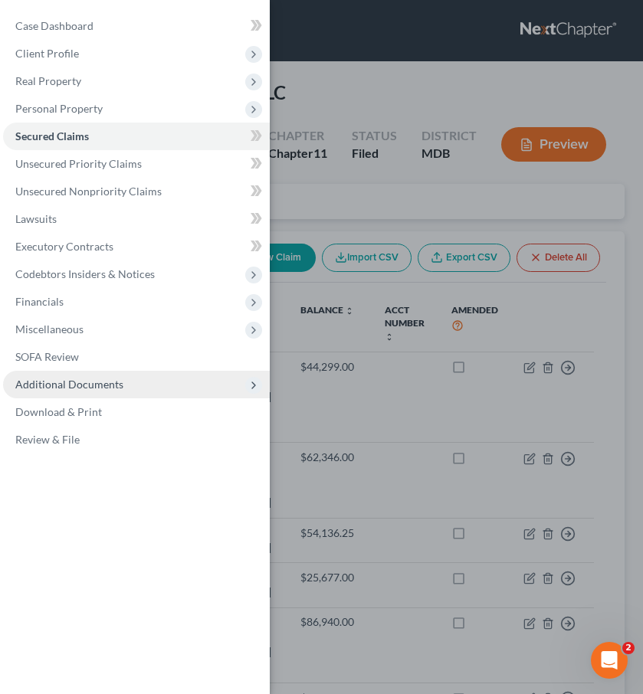
click at [58, 386] on span "Additional Documents" at bounding box center [69, 384] width 108 height 13
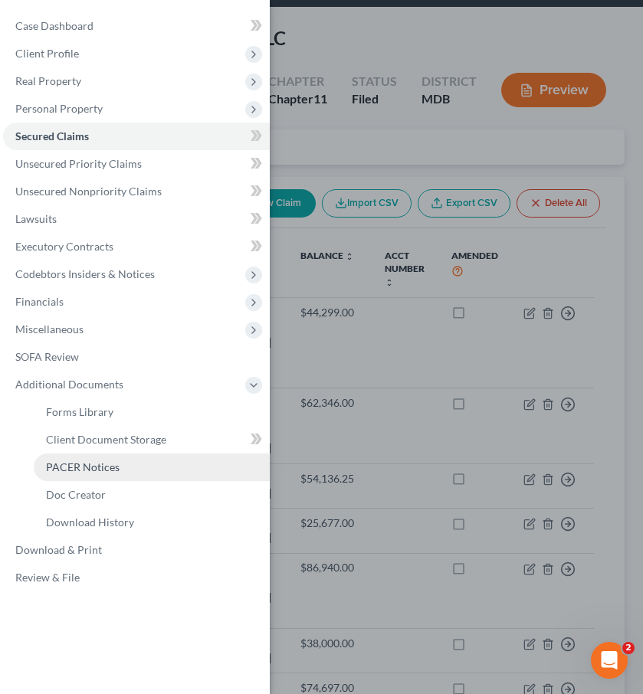
scroll to position [67, 0]
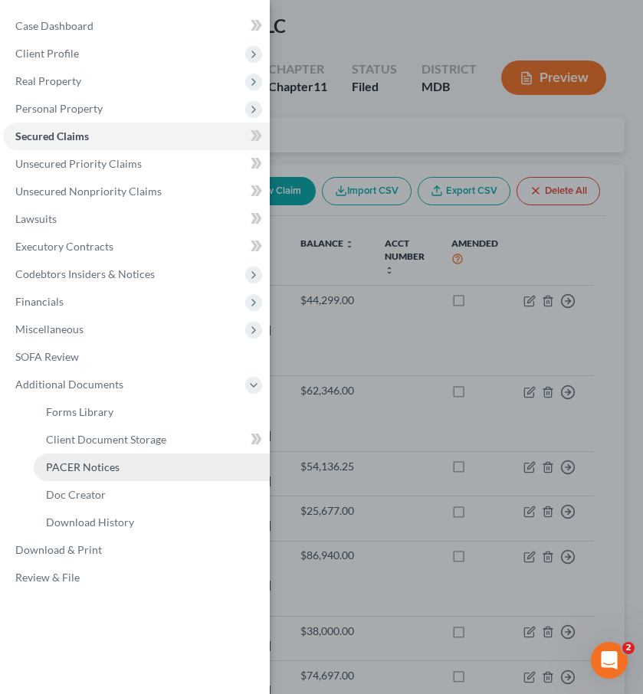
click at [70, 469] on span "PACER Notices" at bounding box center [83, 466] width 74 height 13
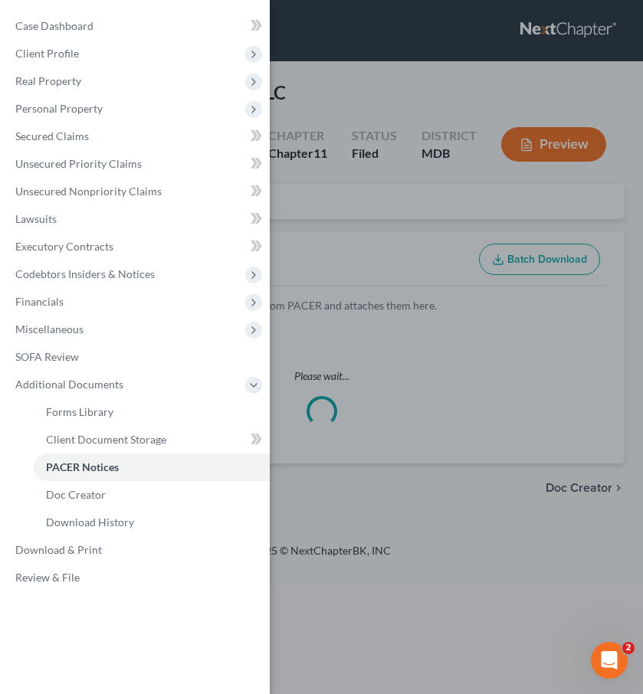
click at [371, 206] on div "Case Dashboard Payments Invoices Payments Payments Credit Report Client Profile" at bounding box center [321, 347] width 643 height 694
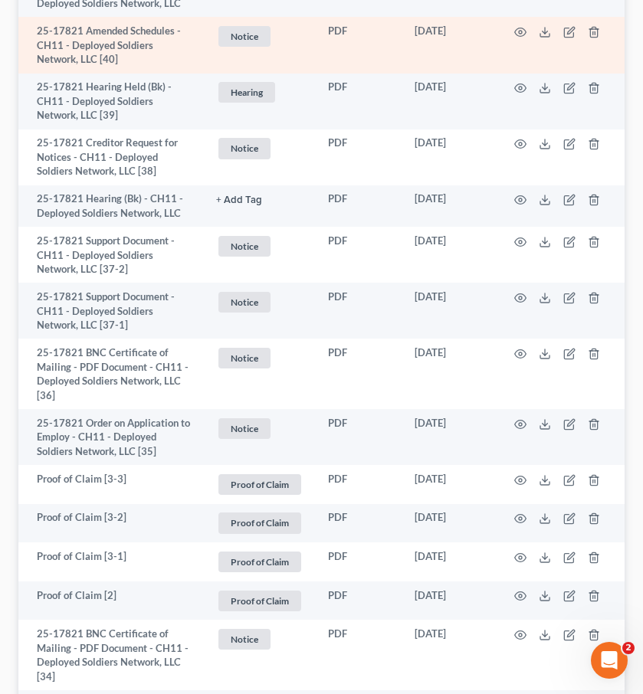
scroll to position [623, 0]
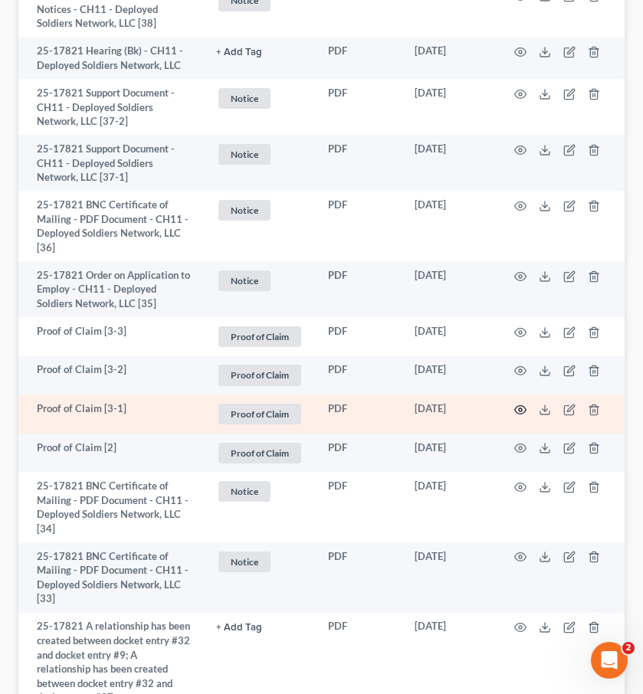
click at [523, 408] on icon "button" at bounding box center [520, 410] width 12 height 12
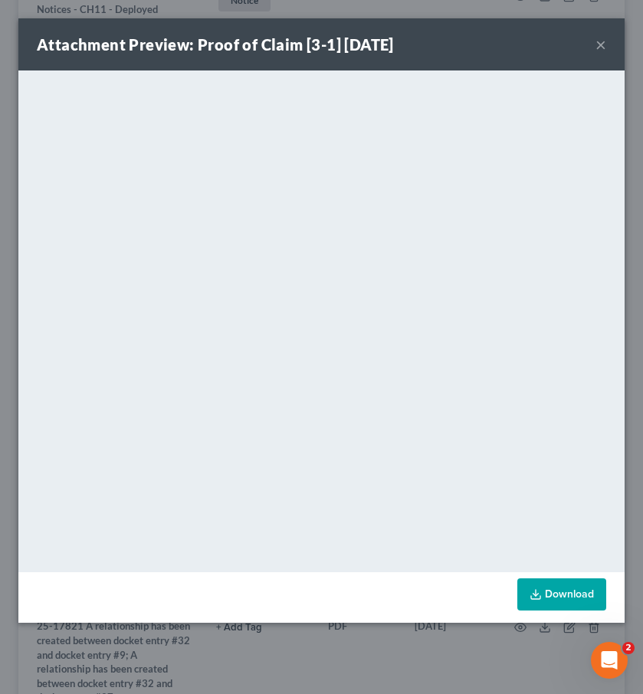
click at [599, 45] on button "×" at bounding box center [600, 44] width 11 height 18
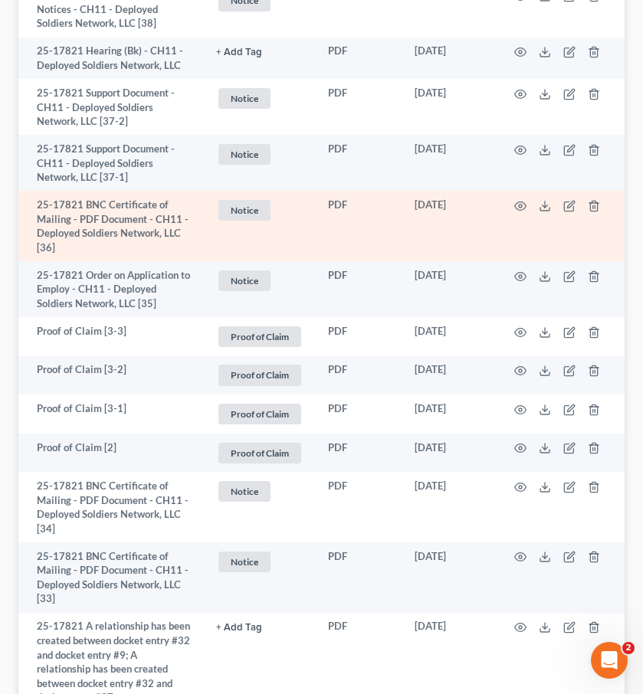
scroll to position [0, 0]
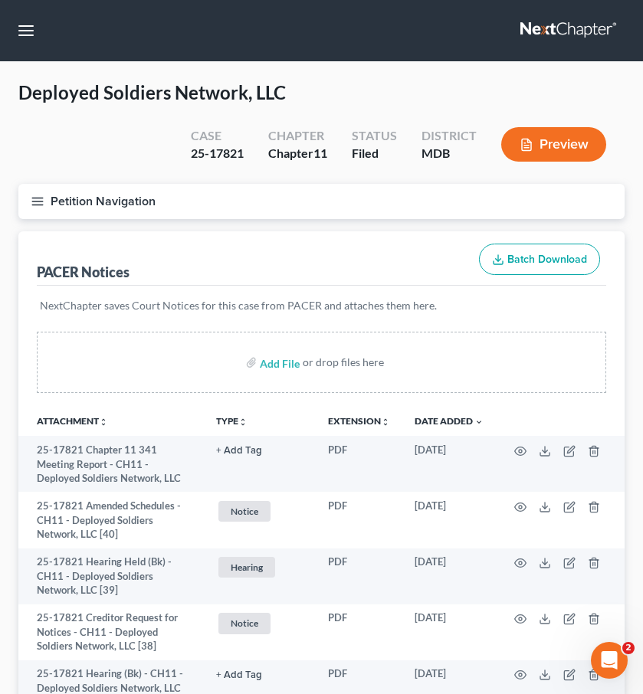
click at [34, 201] on line "button" at bounding box center [37, 201] width 11 height 0
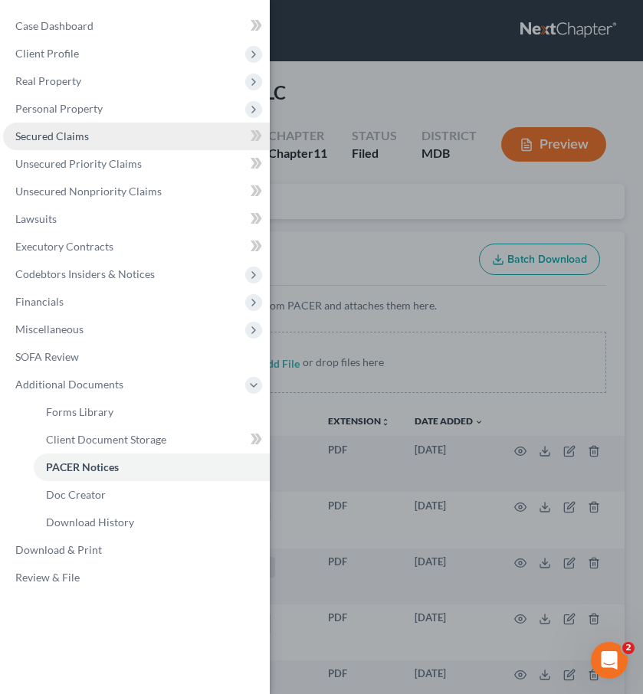
click at [60, 129] on span "Secured Claims" at bounding box center [52, 135] width 74 height 13
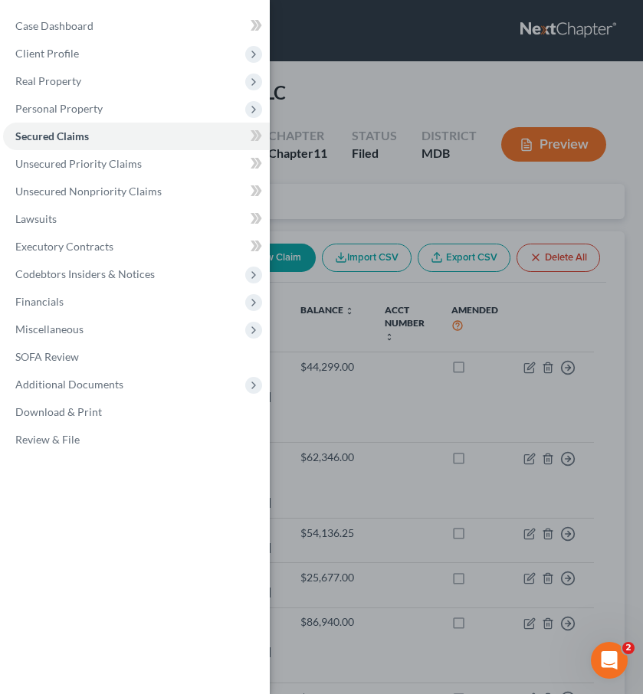
click at [492, 85] on div "Case Dashboard Payments Invoices Payments Payments Credit Report Client Profile" at bounding box center [321, 347] width 643 height 694
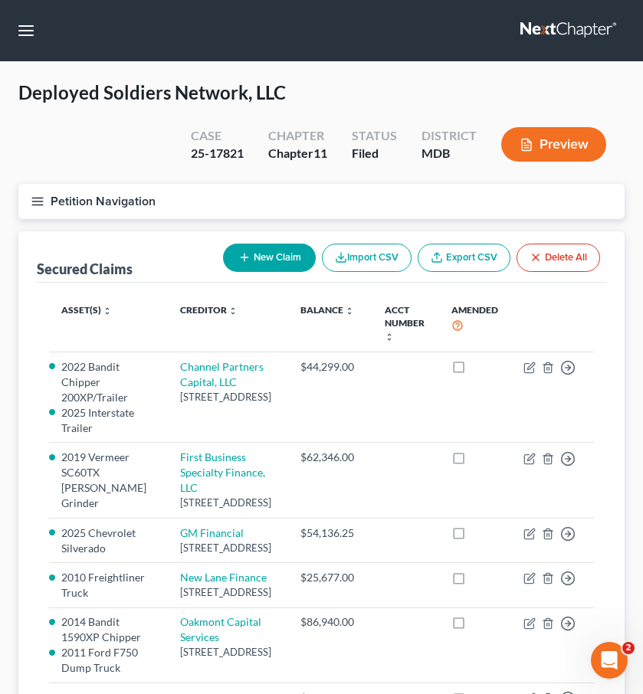
click at [38, 198] on line "button" at bounding box center [37, 198] width 11 height 0
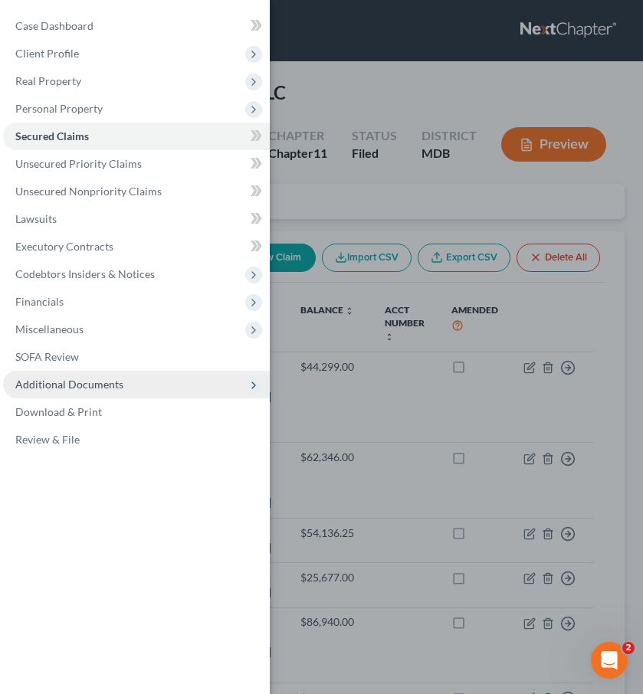
click at [88, 387] on span "Additional Documents" at bounding box center [69, 384] width 108 height 13
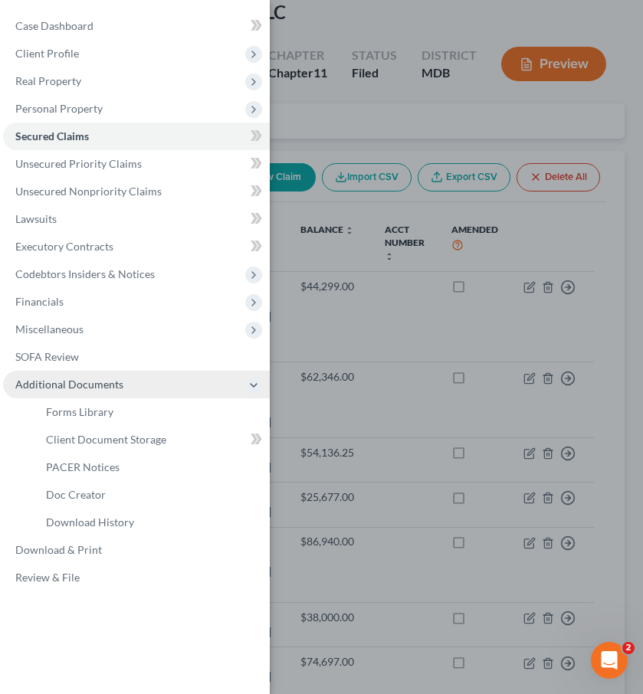
scroll to position [88, 0]
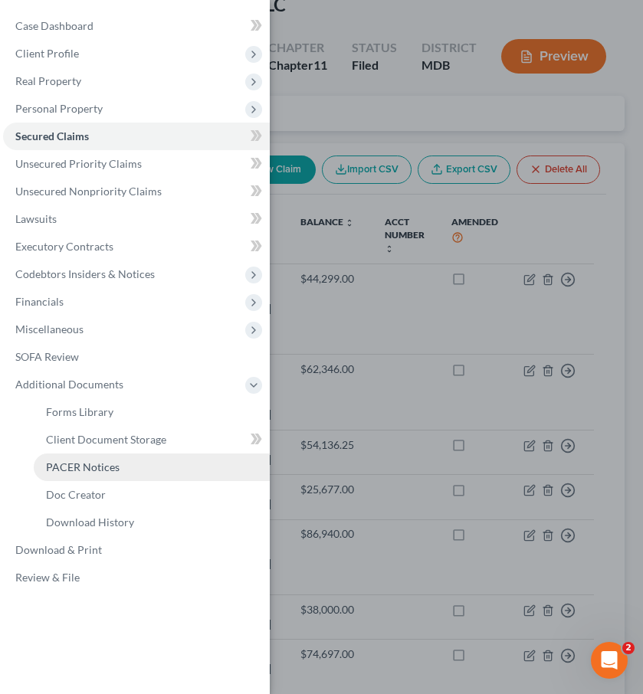
click at [80, 462] on span "PACER Notices" at bounding box center [83, 466] width 74 height 13
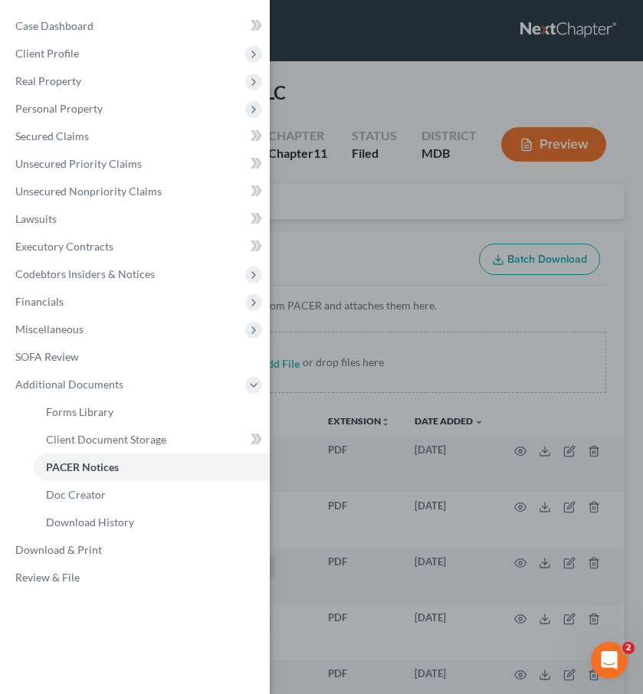
click at [361, 251] on div "Case Dashboard Payments Invoices Payments Payments Credit Report Client Profile" at bounding box center [321, 347] width 643 height 694
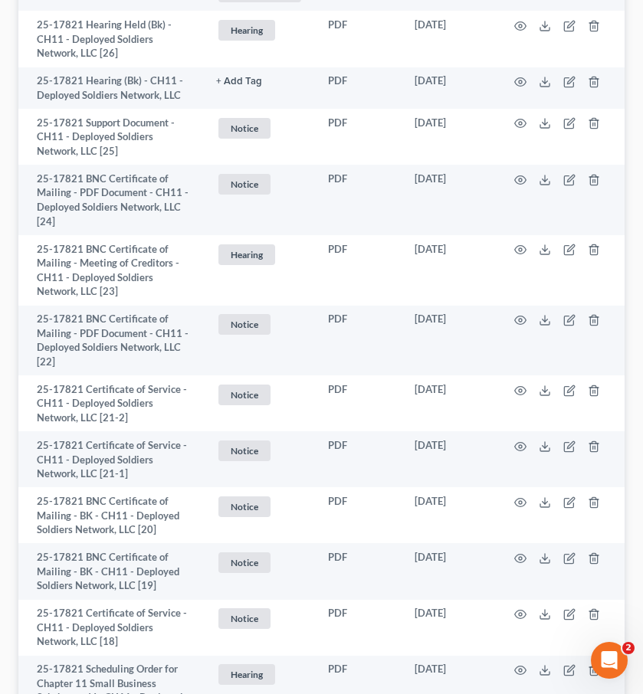
scroll to position [1837, 0]
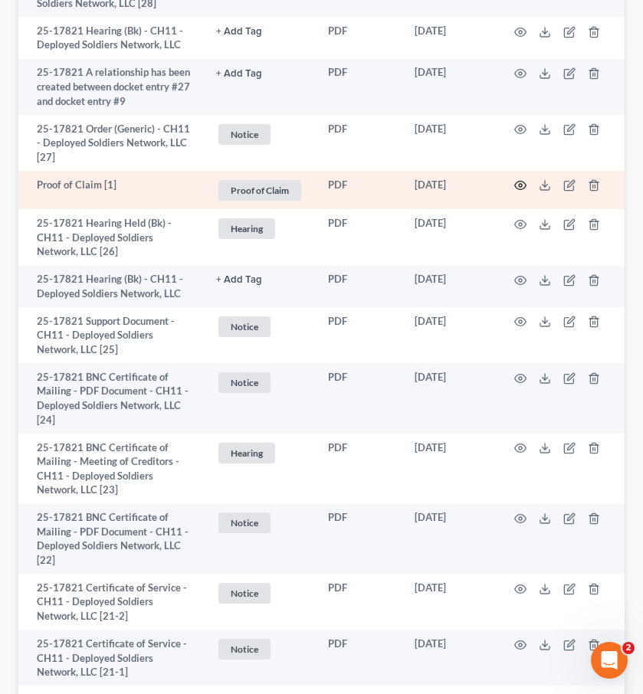
click at [523, 185] on icon "button" at bounding box center [520, 185] width 12 height 12
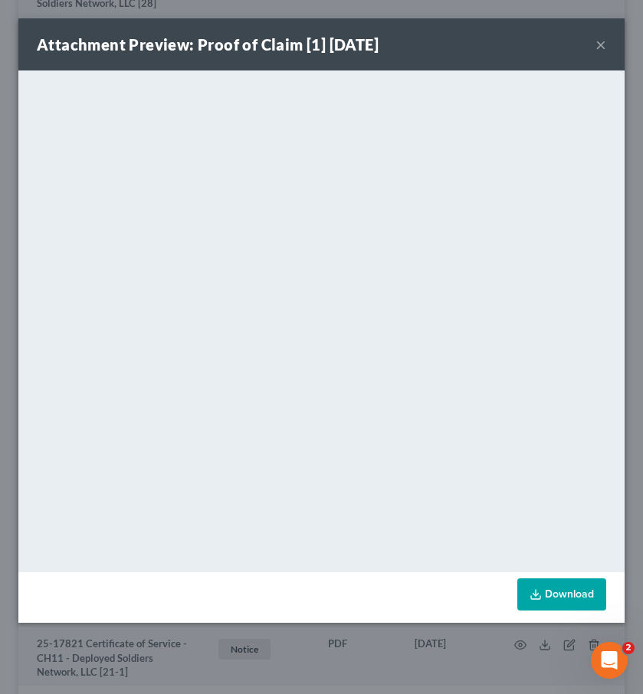
click at [598, 45] on button "×" at bounding box center [600, 44] width 11 height 18
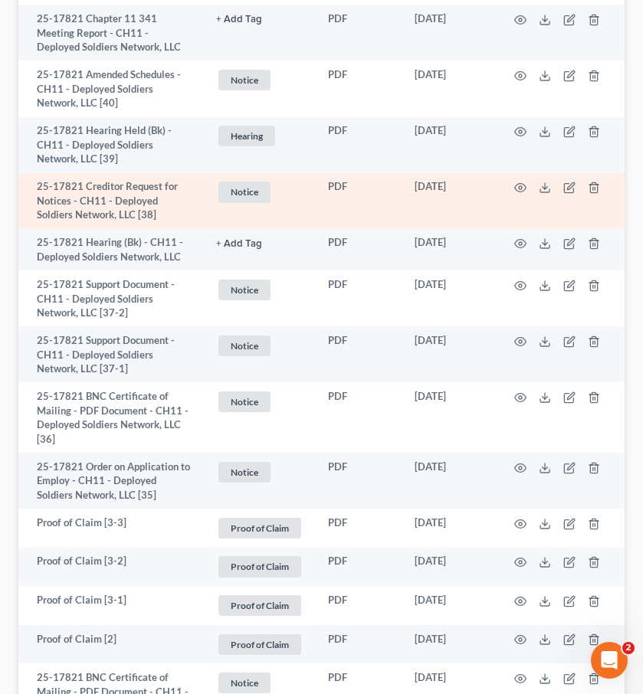
scroll to position [0, 0]
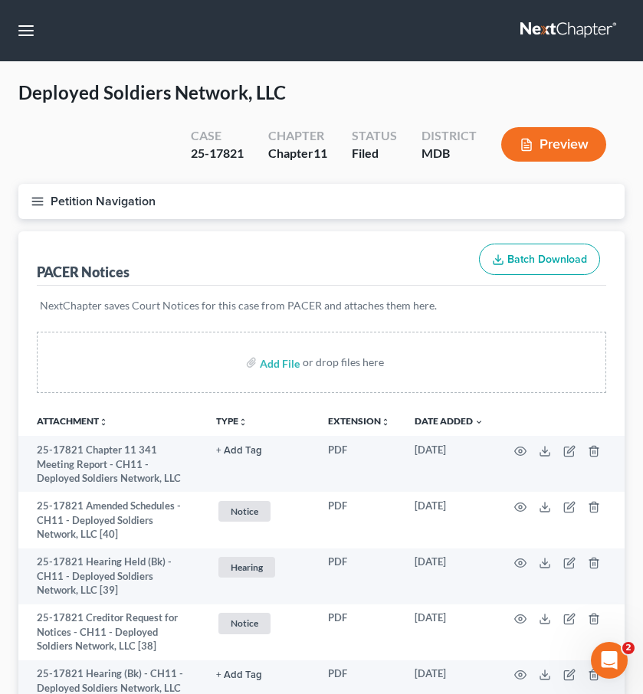
click at [37, 199] on icon "button" at bounding box center [38, 202] width 14 height 14
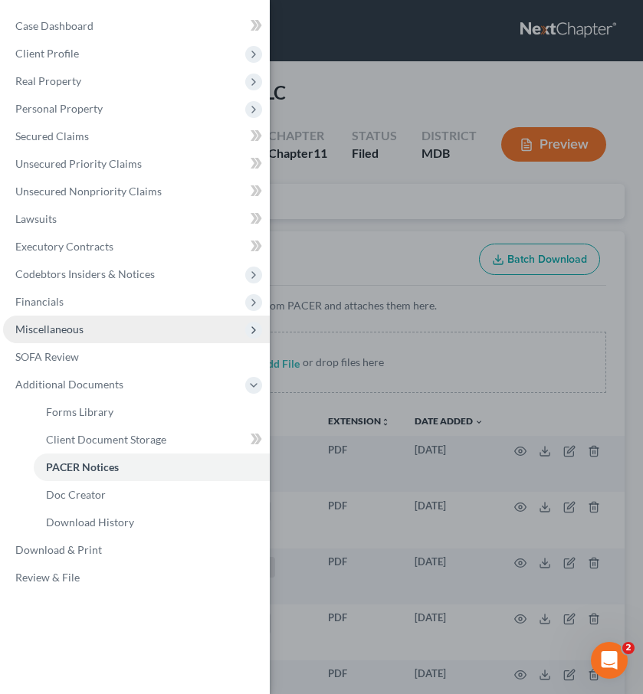
click at [67, 326] on span "Miscellaneous" at bounding box center [49, 329] width 68 height 13
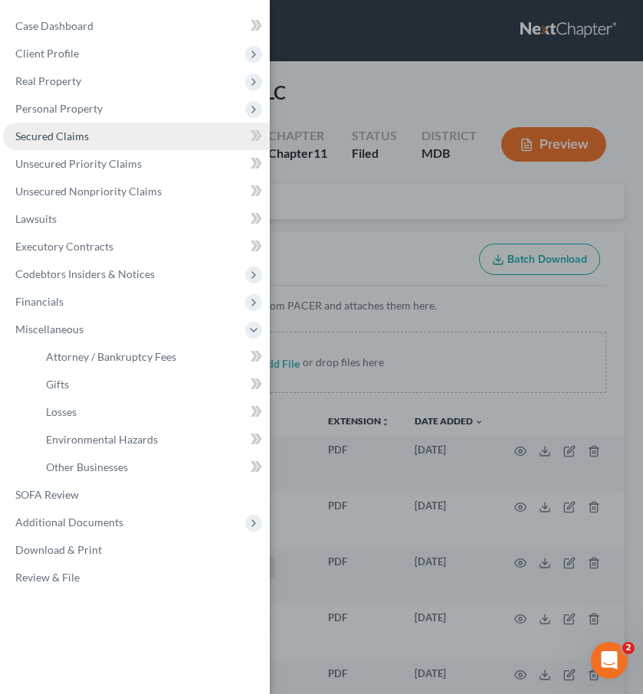
click at [41, 134] on span "Secured Claims" at bounding box center [52, 135] width 74 height 13
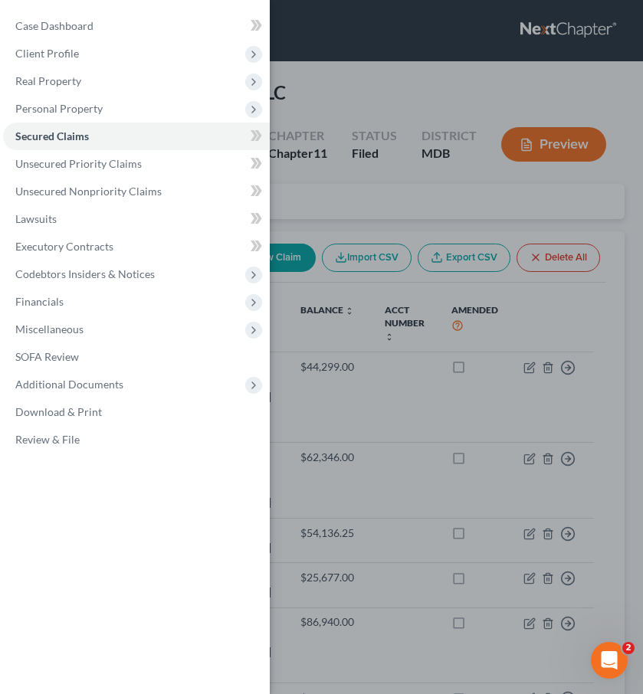
click at [376, 212] on div "Case Dashboard Payments Invoices Payments Payments Credit Report Client Profile" at bounding box center [321, 347] width 643 height 694
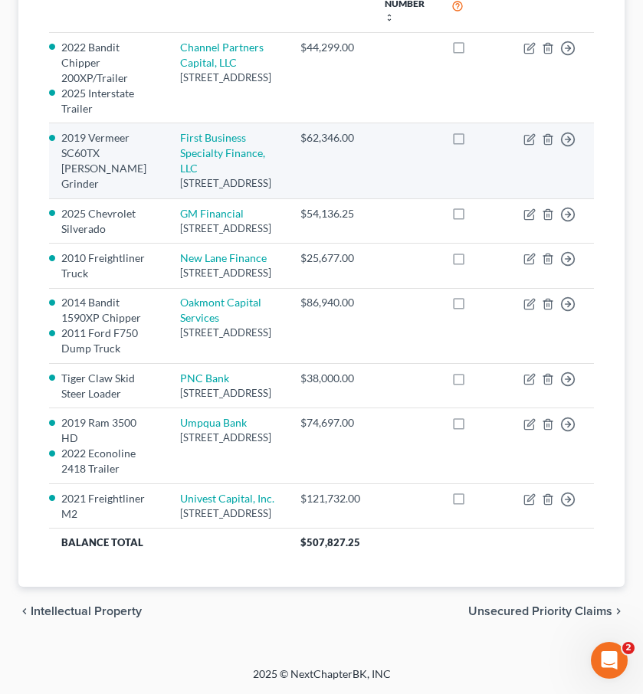
scroll to position [432, 0]
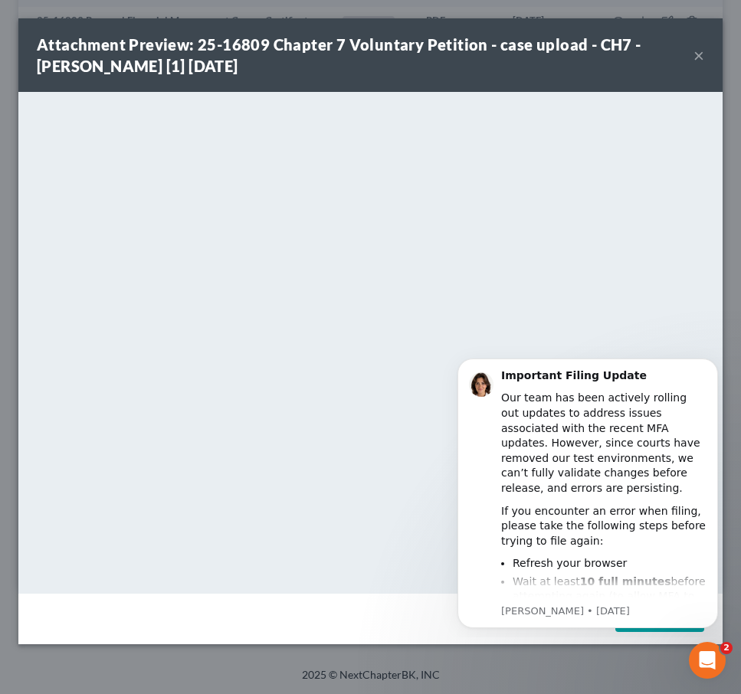
click at [697, 53] on button "×" at bounding box center [698, 55] width 11 height 18
